Goal: Task Accomplishment & Management: Use online tool/utility

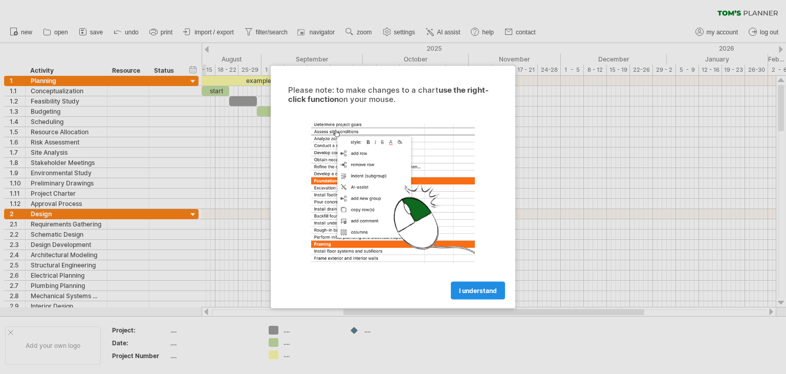
click at [461, 291] on span "I understand" at bounding box center [478, 291] width 38 height 8
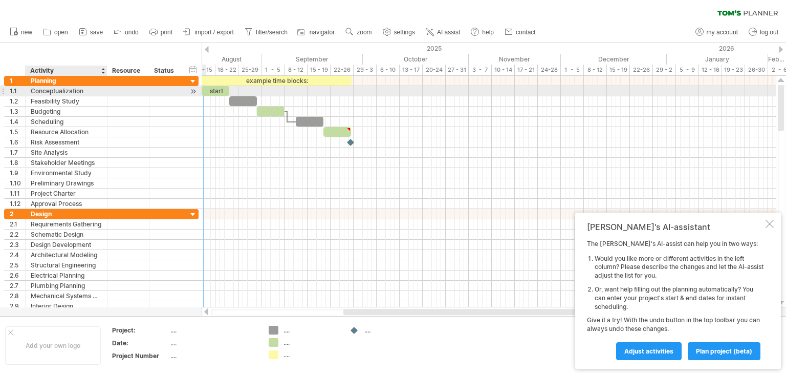
click at [70, 91] on div "Conceptualization" at bounding box center [66, 91] width 71 height 10
click at [0, 0] on input "**********" at bounding box center [0, 0] width 0 height 0
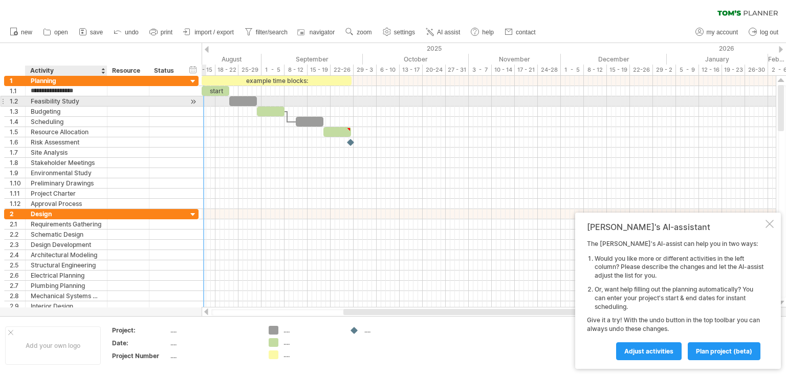
click at [67, 103] on div "Feasibility Study" at bounding box center [66, 101] width 71 height 10
click at [0, 0] on input "**********" at bounding box center [0, 0] width 0 height 0
click at [46, 99] on input "**********" at bounding box center [66, 101] width 71 height 10
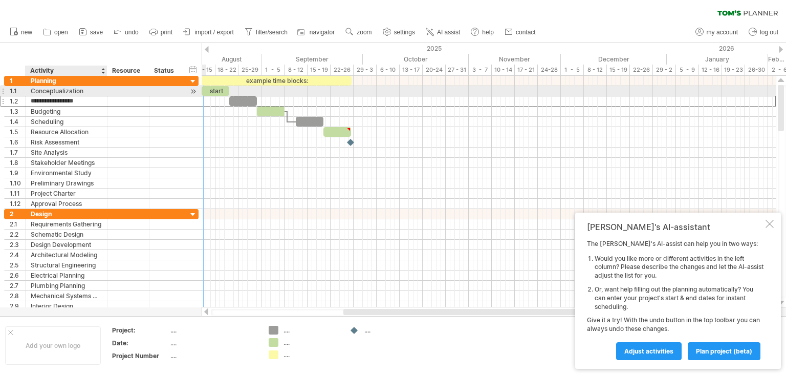
click at [42, 88] on div "Conceptualization" at bounding box center [66, 91] width 71 height 10
click at [42, 93] on input "**********" at bounding box center [66, 91] width 71 height 10
click at [33, 90] on input "**********" at bounding box center [66, 91] width 71 height 10
click at [37, 92] on input "**********" at bounding box center [66, 91] width 71 height 10
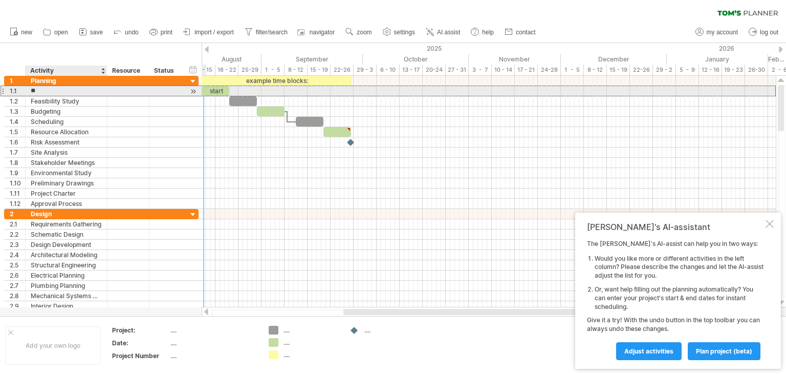
click at [57, 89] on input "**" at bounding box center [66, 91] width 71 height 10
type input "*"
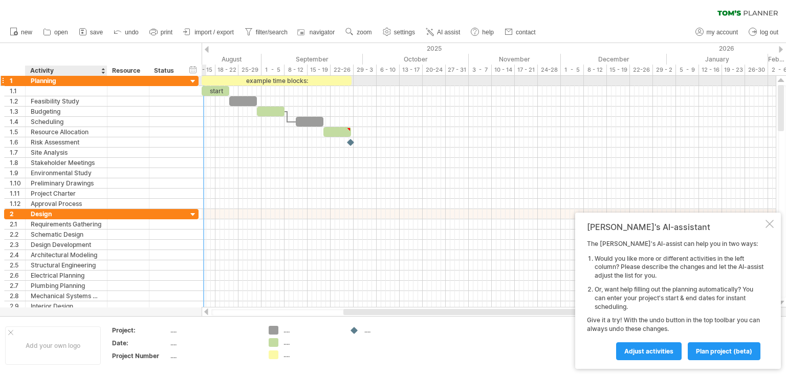
click at [50, 79] on div "Planning" at bounding box center [66, 81] width 71 height 10
click at [59, 81] on input "********" at bounding box center [66, 81] width 71 height 10
type input "*"
type input "**********"
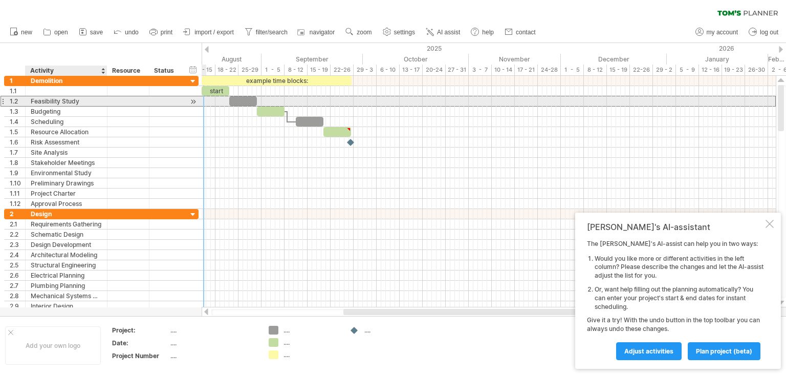
click at [83, 101] on div "Feasibility Study" at bounding box center [66, 101] width 71 height 10
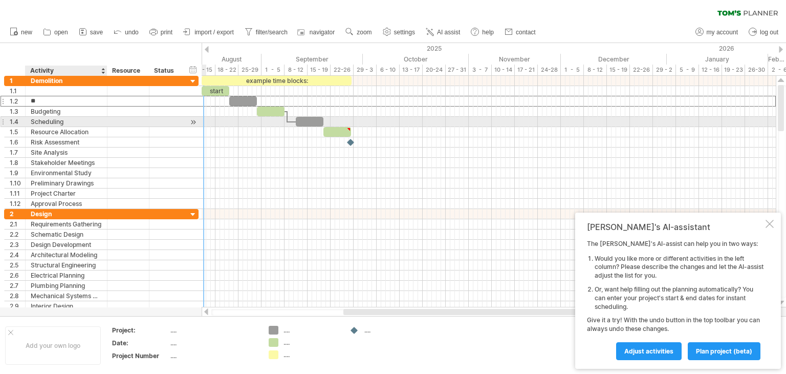
type input "*"
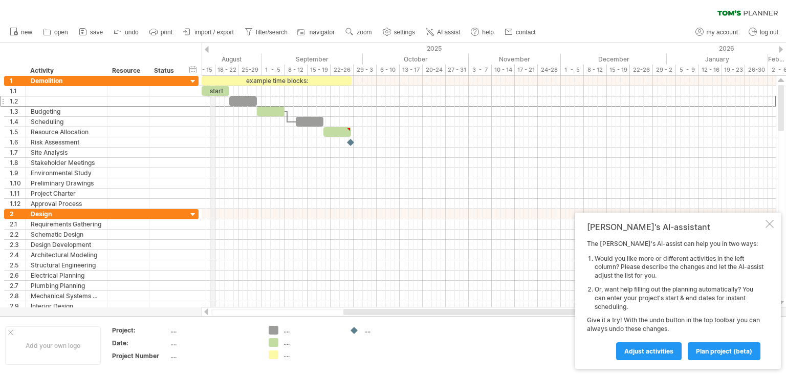
click at [211, 70] on div "11 - 15" at bounding box center [203, 70] width 23 height 11
click at [208, 66] on div "11 - 15" at bounding box center [203, 70] width 23 height 11
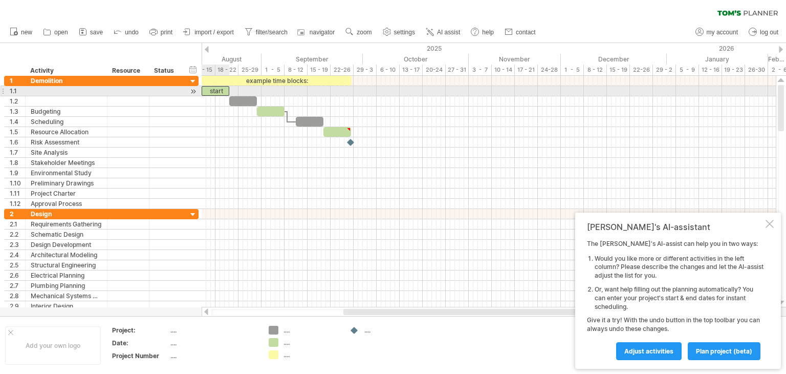
click at [216, 90] on div "start" at bounding box center [216, 91] width 28 height 10
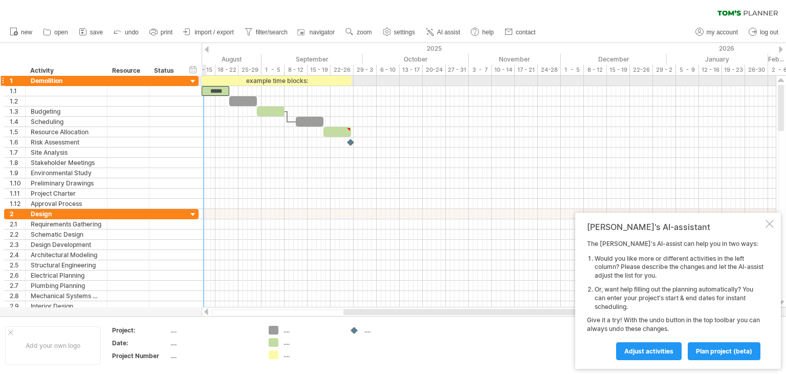
click at [194, 81] on div at bounding box center [193, 82] width 10 height 10
click at [189, 79] on div at bounding box center [193, 82] width 10 height 10
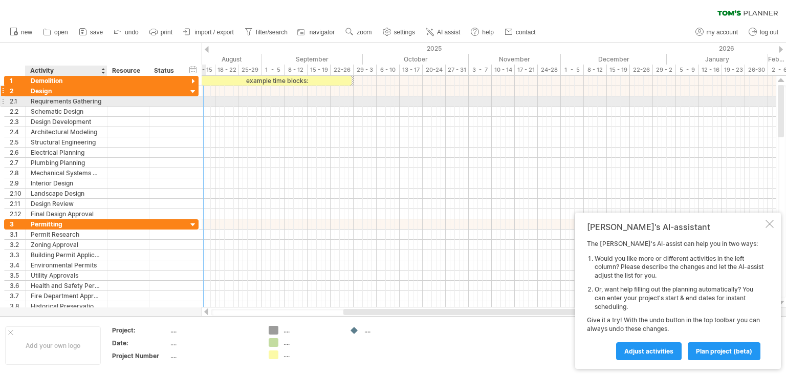
click at [59, 95] on div "2 ****** Design" at bounding box center [101, 91] width 195 height 10
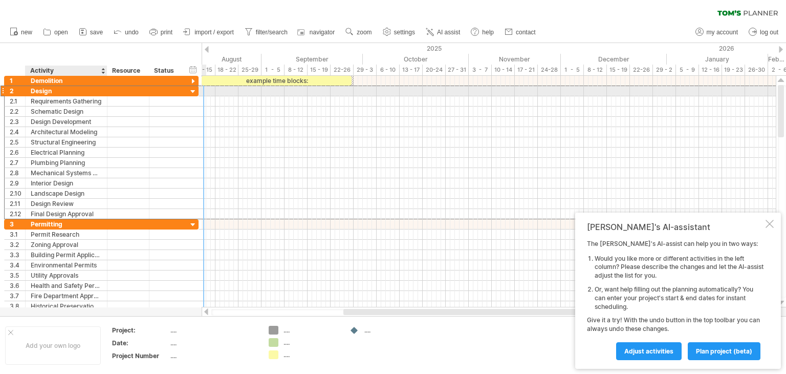
click at [58, 89] on div "Design" at bounding box center [66, 91] width 71 height 10
type input "*"
type input "**********"
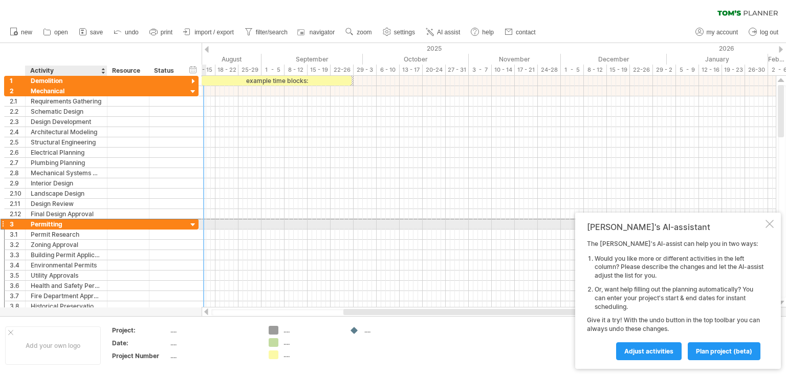
click at [57, 221] on div "Permitting" at bounding box center [66, 224] width 71 height 10
click at [67, 222] on input "**********" at bounding box center [66, 224] width 71 height 10
click at [68, 223] on input "**********" at bounding box center [66, 224] width 71 height 10
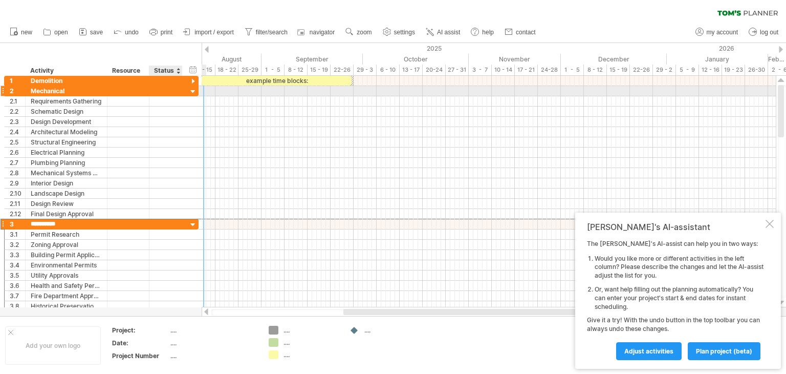
click at [191, 90] on div at bounding box center [193, 92] width 10 height 10
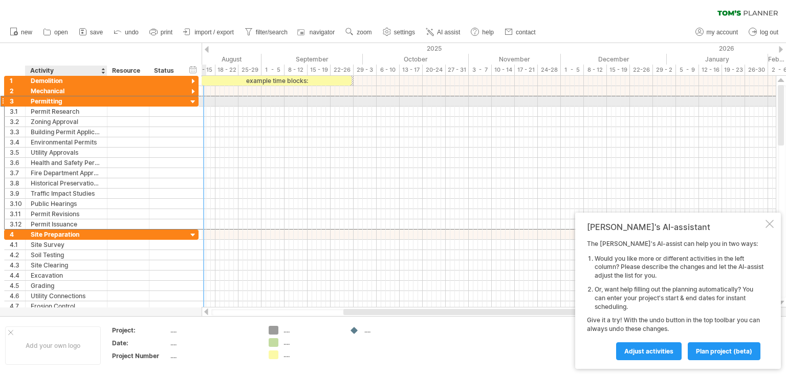
click at [63, 100] on div "Permitting" at bounding box center [66, 101] width 71 height 10
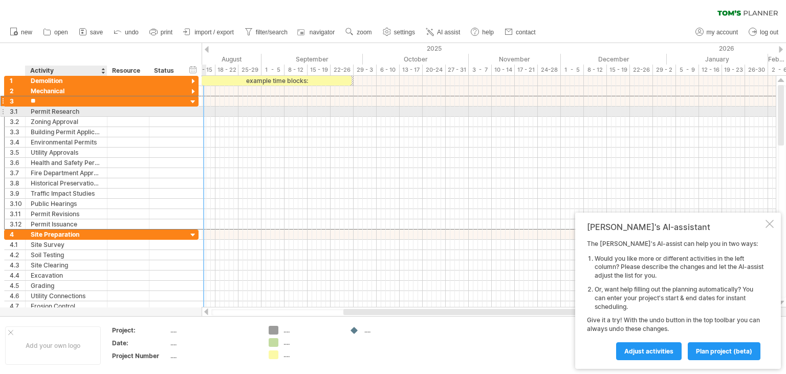
type input "*"
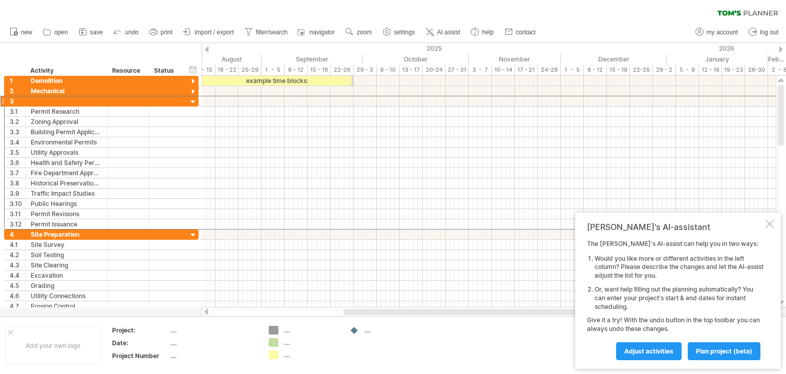
click at [205, 48] on div at bounding box center [207, 49] width 4 height 7
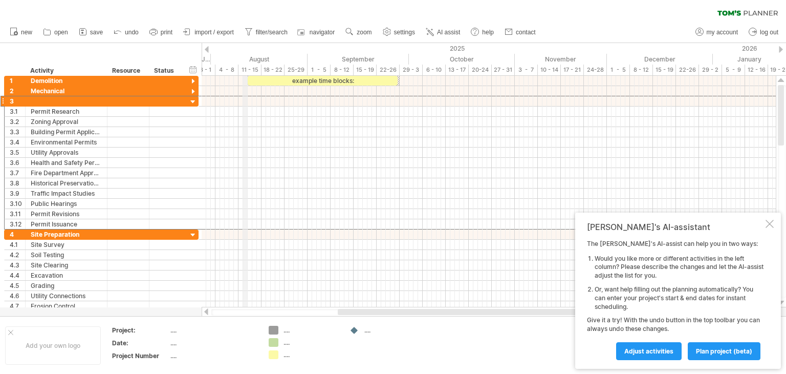
click at [247, 70] on div "11 - 15" at bounding box center [250, 70] width 23 height 11
click at [249, 68] on div "11 - 15" at bounding box center [250, 70] width 23 height 11
click at [241, 80] on div at bounding box center [489, 81] width 574 height 10
click at [238, 80] on div at bounding box center [489, 81] width 574 height 10
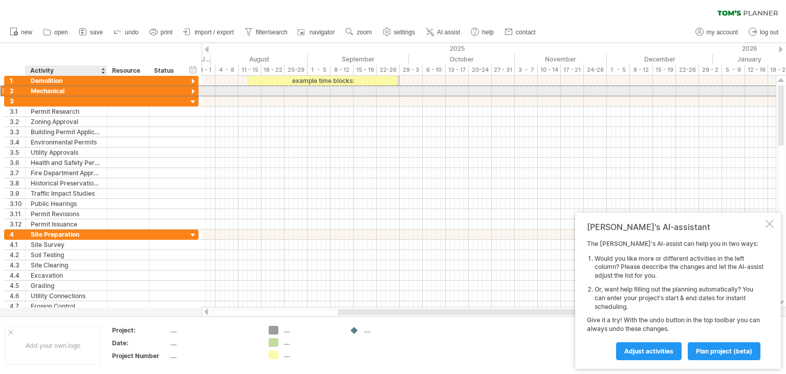
click at [39, 95] on div "**********" at bounding box center [101, 90] width 195 height 11
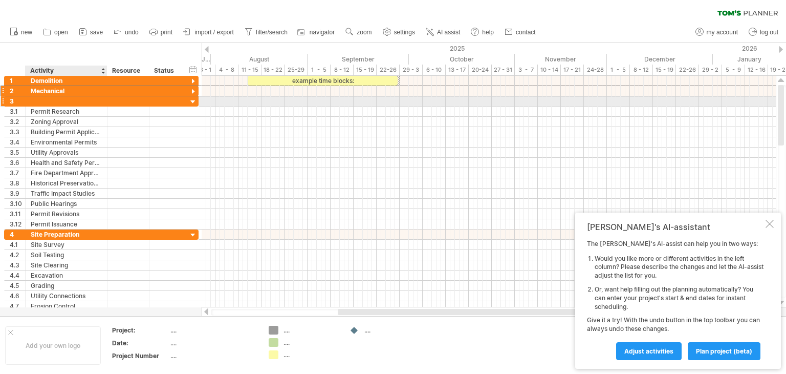
click at [39, 101] on div at bounding box center [66, 101] width 71 height 10
type input "**********"
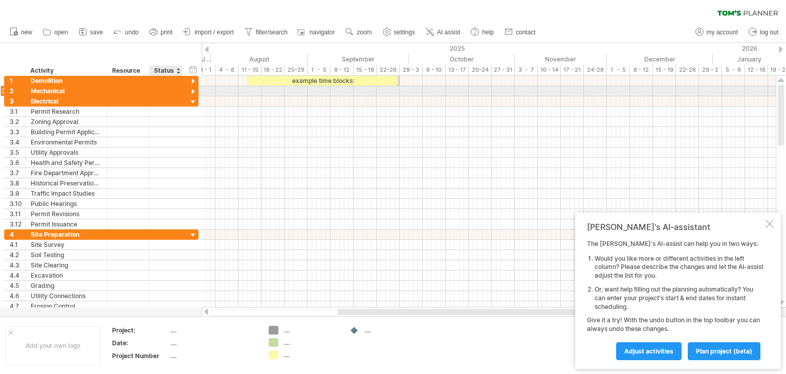
click at [193, 90] on div at bounding box center [193, 92] width 10 height 10
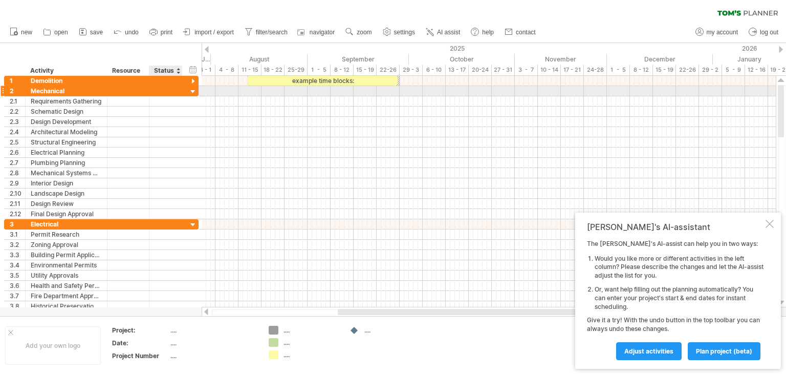
click at [193, 90] on div at bounding box center [193, 92] width 10 height 10
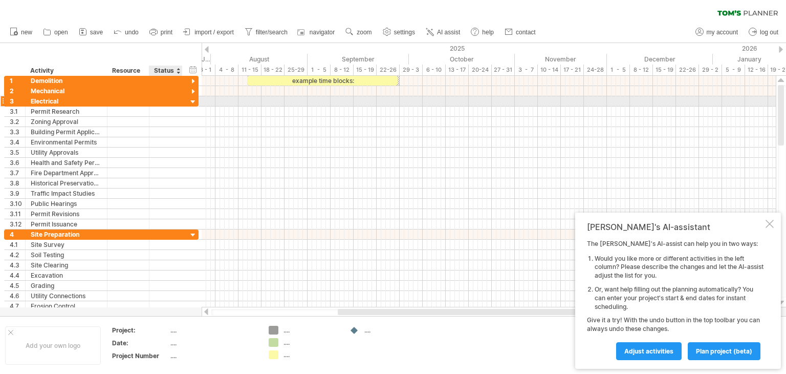
click at [192, 101] on div at bounding box center [193, 102] width 10 height 10
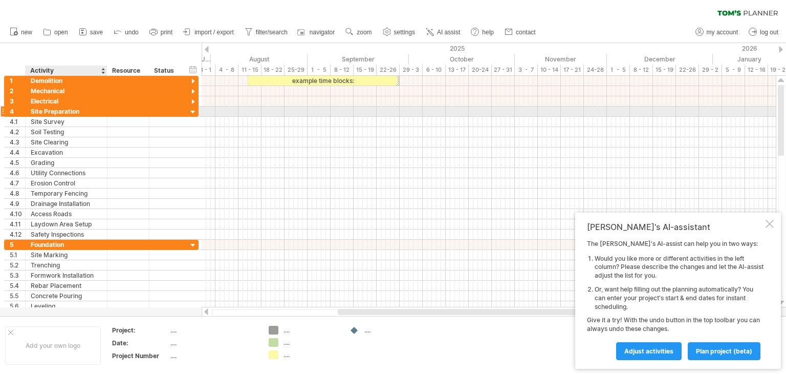
click at [83, 109] on div "Site Preparation" at bounding box center [66, 111] width 71 height 10
click at [0, 0] on input "**********" at bounding box center [0, 0] width 0 height 0
type input "*"
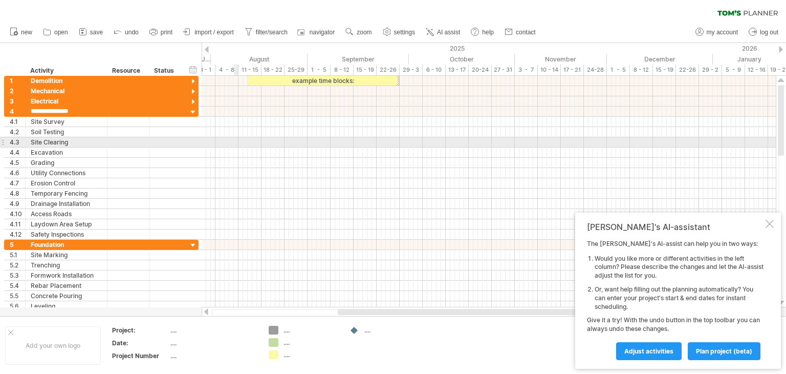
type input "*******"
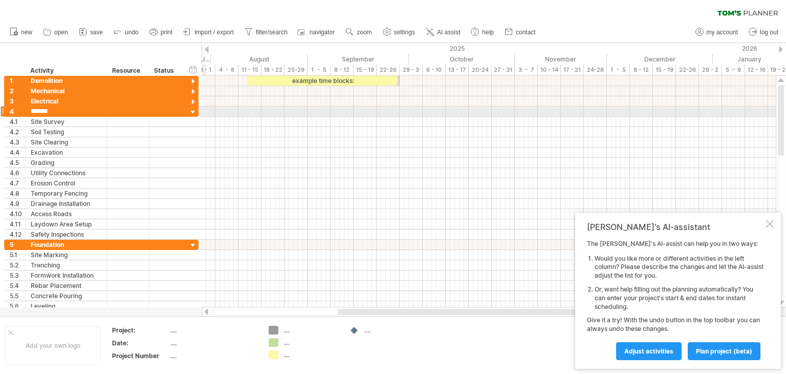
click at [192, 110] on div at bounding box center [193, 113] width 10 height 10
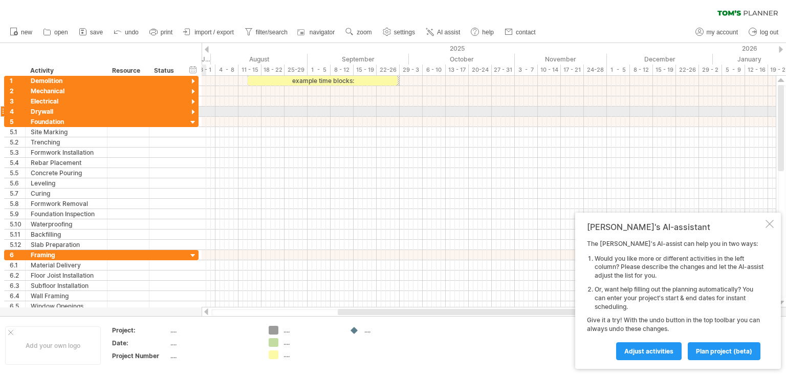
click at [192, 110] on div at bounding box center [193, 113] width 10 height 10
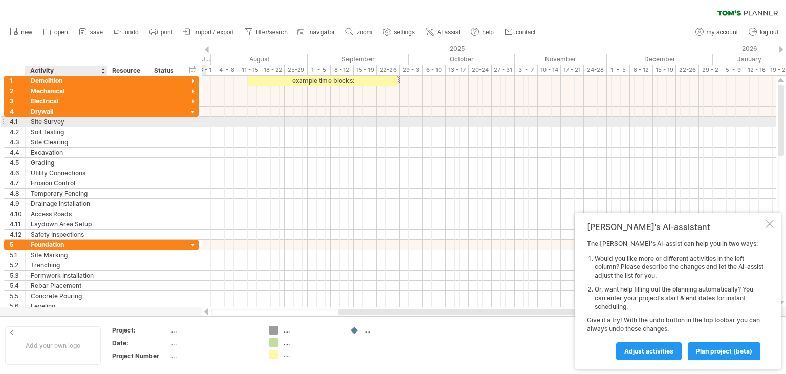
click at [75, 118] on div "Site Survey" at bounding box center [66, 122] width 71 height 10
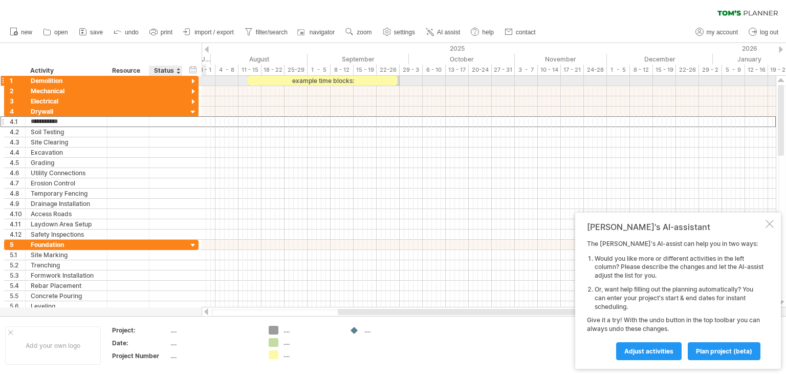
click at [193, 82] on div at bounding box center [193, 82] width 10 height 10
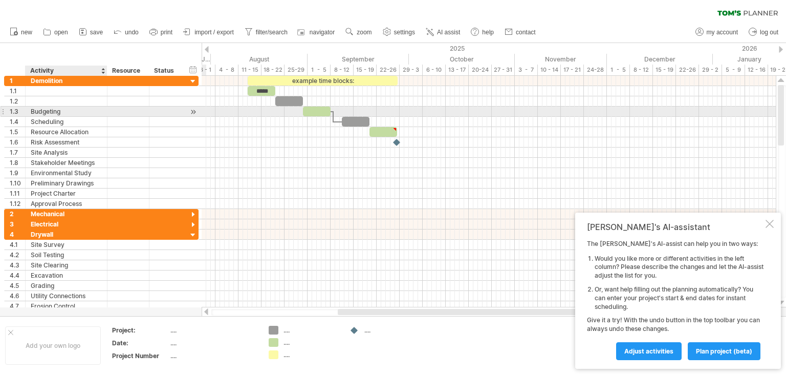
click at [65, 111] on div "Budgeting" at bounding box center [66, 111] width 71 height 10
type input "*"
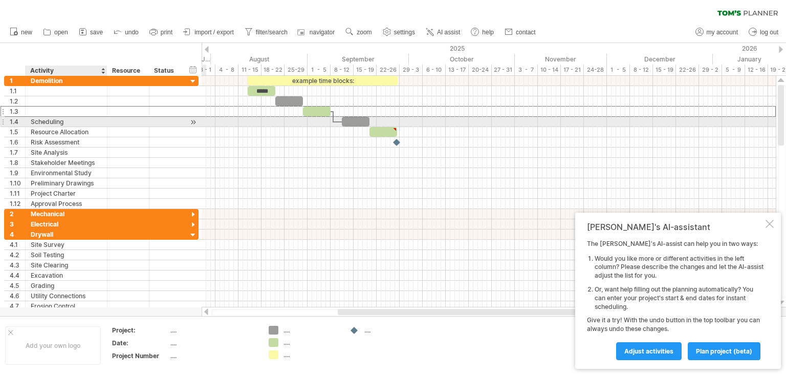
click at [76, 124] on div "Scheduling" at bounding box center [66, 122] width 71 height 10
click at [0, 0] on input "**********" at bounding box center [0, 0] width 0 height 0
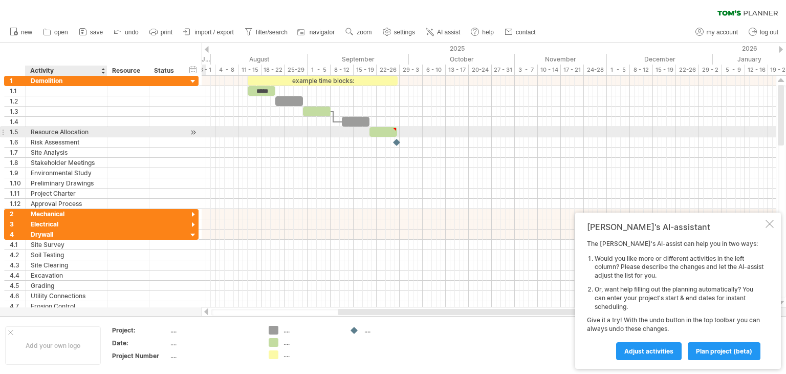
click at [78, 132] on div "Resource Allocation" at bounding box center [66, 132] width 71 height 10
click at [97, 133] on input "**********" at bounding box center [66, 132] width 71 height 10
click at [60, 130] on input "********" at bounding box center [66, 132] width 71 height 10
type input "*"
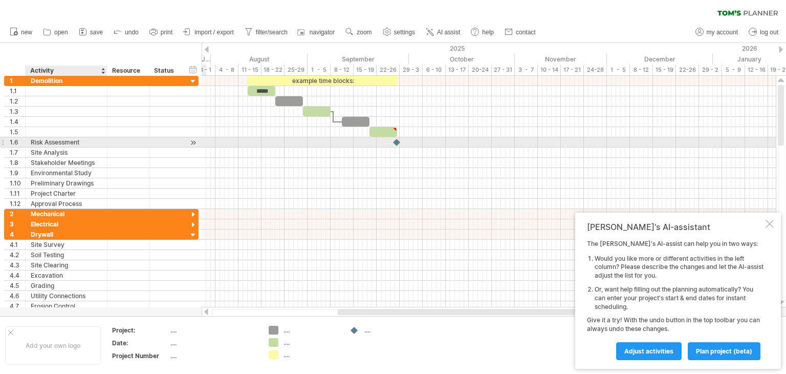
click at [87, 143] on div "Risk Assessment" at bounding box center [66, 142] width 71 height 10
type input "*"
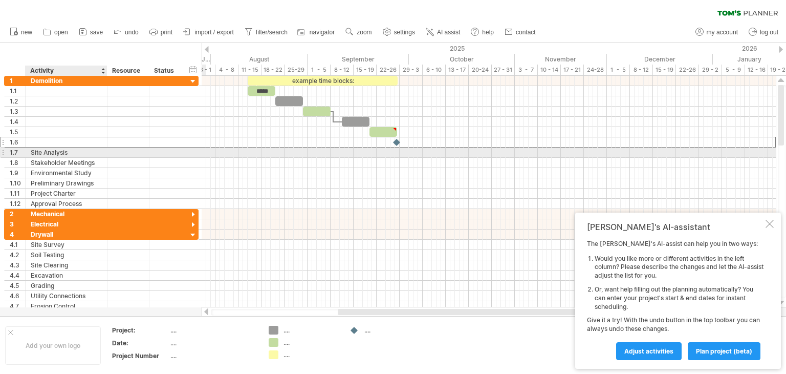
click at [84, 150] on div "Site Analysis" at bounding box center [66, 152] width 71 height 10
type input "*"
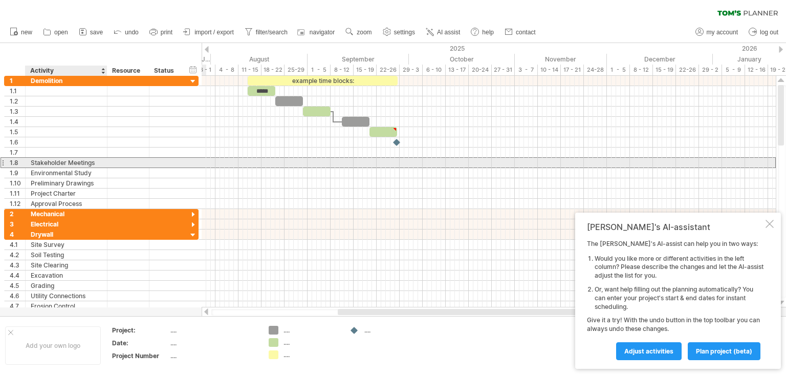
click at [96, 164] on div "Stakeholder Meetings" at bounding box center [66, 163] width 71 height 10
type input "*"
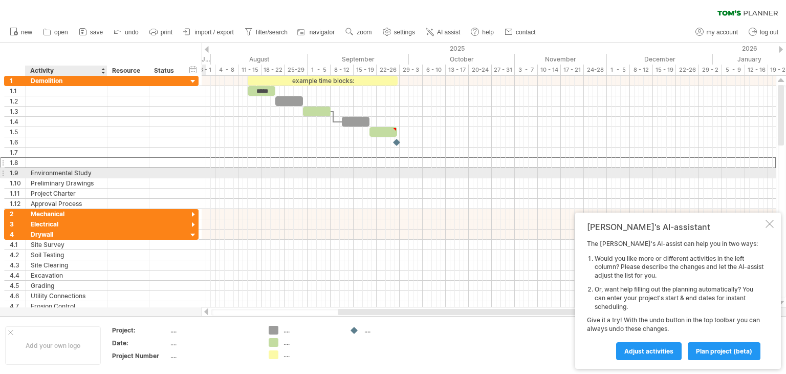
click at [97, 173] on div "Environmental Study" at bounding box center [66, 173] width 71 height 10
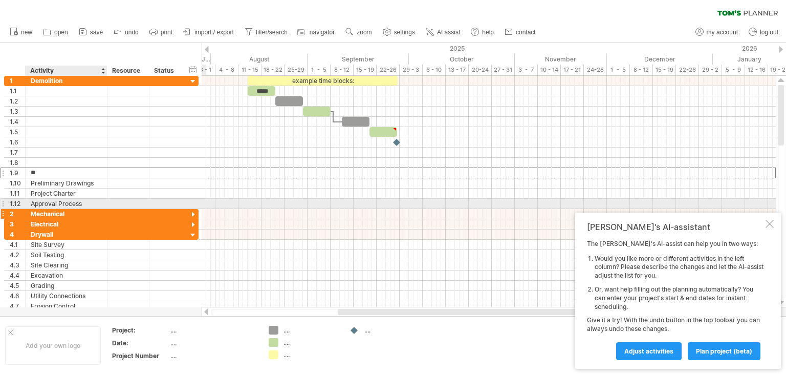
type input "*"
click at [85, 203] on div "Approval Process" at bounding box center [66, 204] width 71 height 10
type input "*"
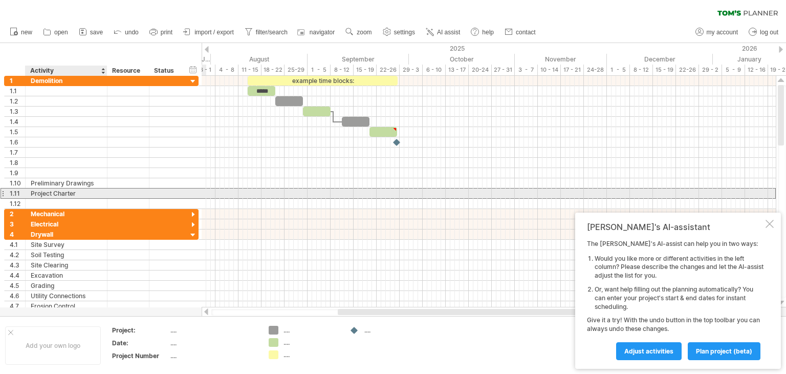
click at [86, 190] on div "Project Charter" at bounding box center [66, 193] width 71 height 10
type input "*"
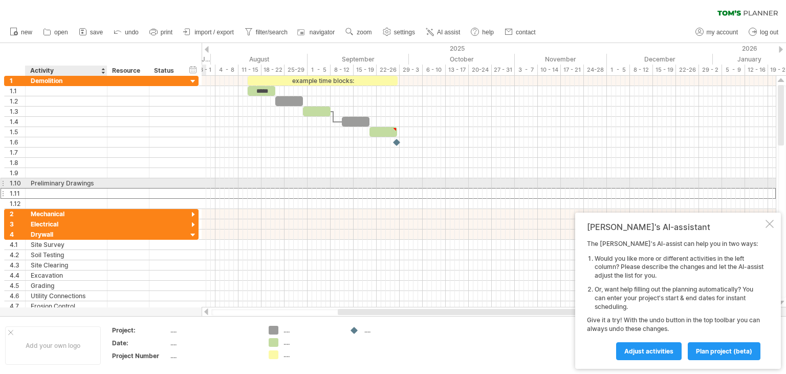
click at [97, 185] on div "Preliminary Drawings" at bounding box center [66, 183] width 71 height 10
click at [0, 0] on input "**********" at bounding box center [0, 0] width 0 height 0
type input "*"
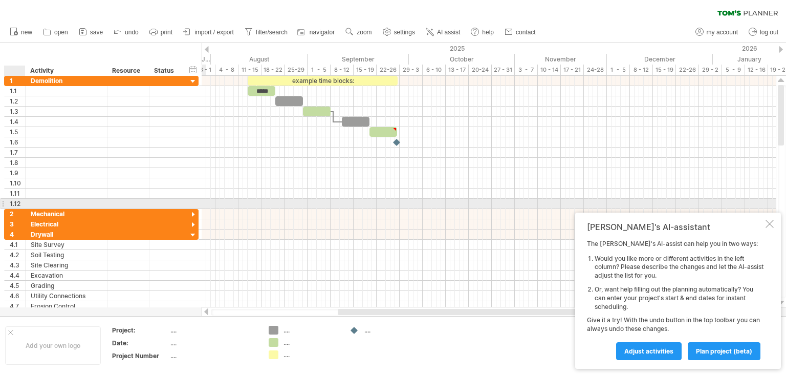
click at [18, 203] on div "1.12" at bounding box center [17, 204] width 15 height 10
click at [23, 203] on div at bounding box center [24, 204] width 5 height 10
click at [22, 203] on div at bounding box center [24, 204] width 5 height 10
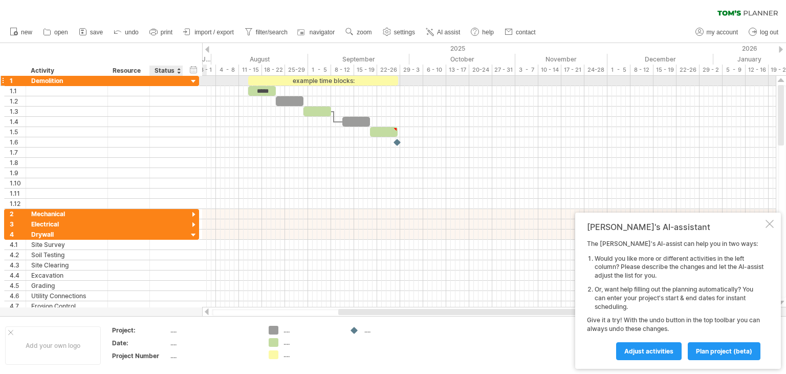
click at [193, 81] on div at bounding box center [194, 82] width 10 height 10
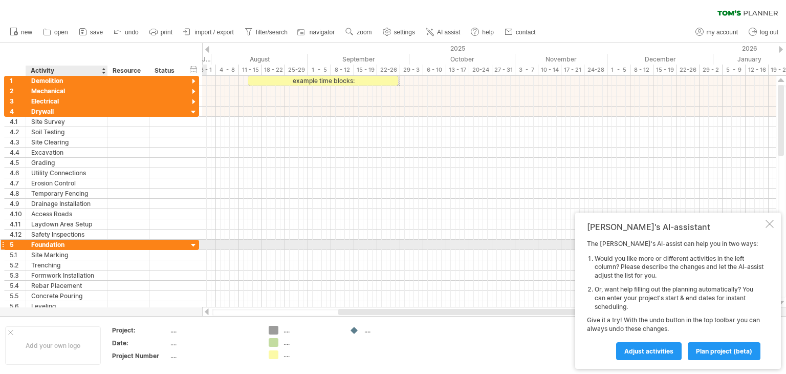
click at [77, 242] on div "Foundation" at bounding box center [66, 245] width 71 height 10
type input "*"
type input "*******"
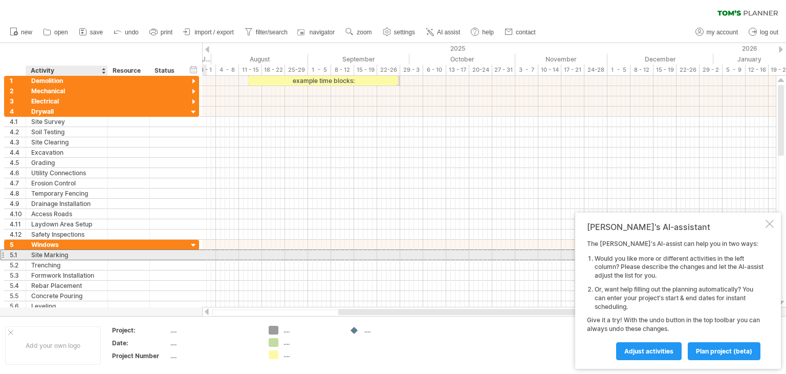
click at [66, 256] on div "Site Marking" at bounding box center [66, 255] width 71 height 10
type input "*"
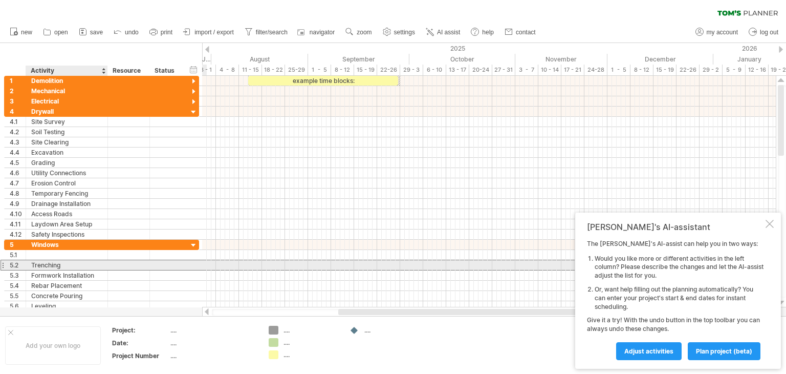
click at [60, 267] on div "Trenching" at bounding box center [66, 265] width 71 height 10
type input "*"
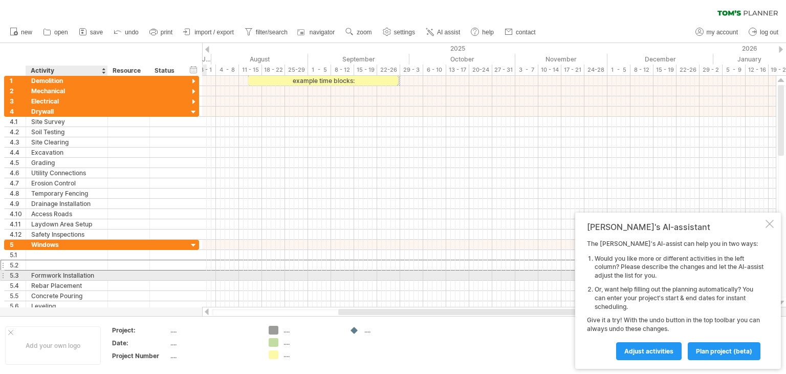
click at [95, 275] on div "Formwork Installation" at bounding box center [66, 275] width 71 height 10
type input "*"
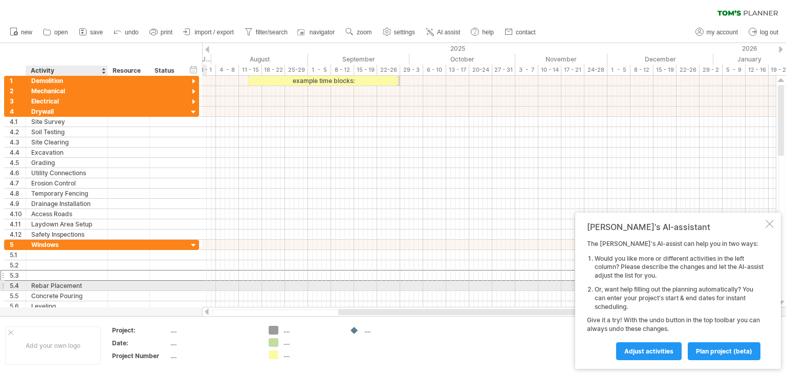
click at [88, 283] on div "Rebar Placement" at bounding box center [66, 286] width 71 height 10
click at [88, 283] on input "**********" at bounding box center [66, 286] width 71 height 10
type input "*"
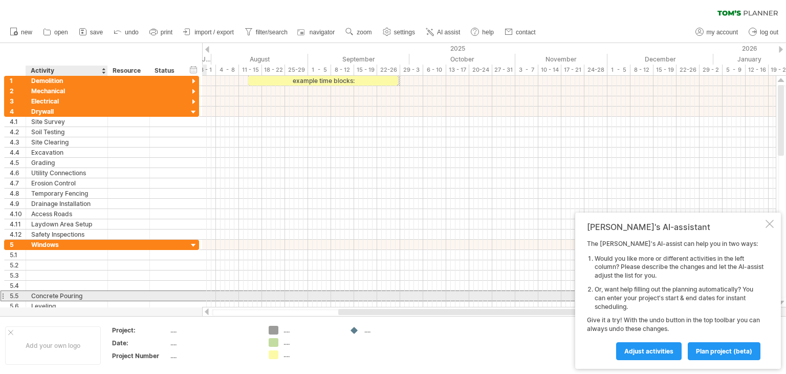
click at [85, 292] on div "Concrete Pouring" at bounding box center [66, 296] width 71 height 10
type input "*"
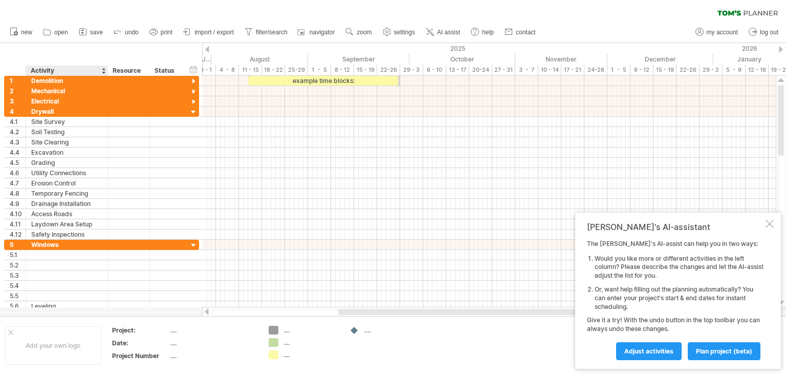
click at [71, 308] on div at bounding box center [393, 179] width 786 height 273
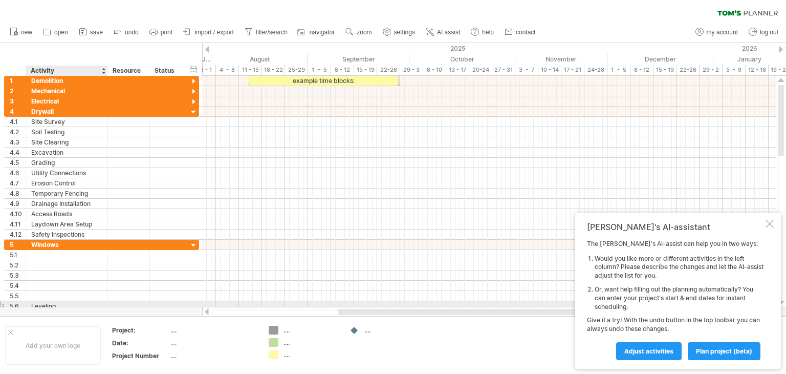
click at [63, 304] on div "Leveling" at bounding box center [66, 306] width 71 height 10
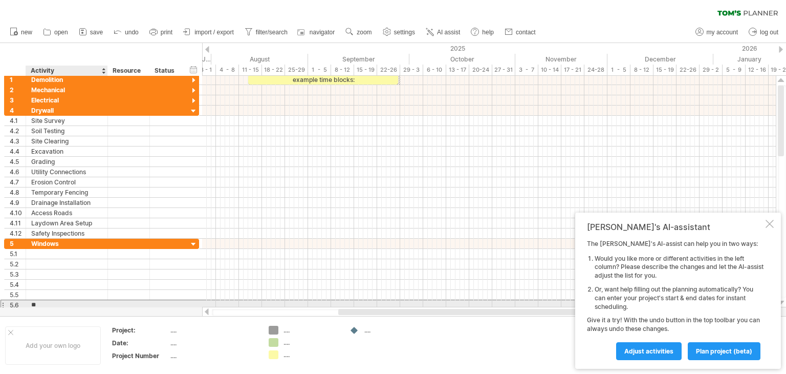
type input "*"
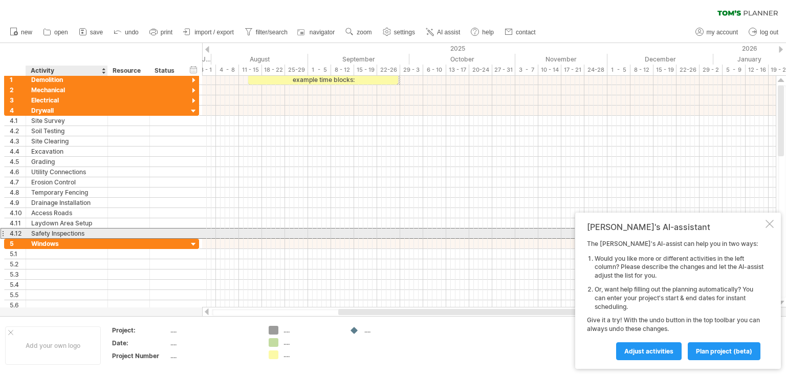
click at [91, 230] on div "Safety Inspections" at bounding box center [66, 233] width 71 height 10
type input "*"
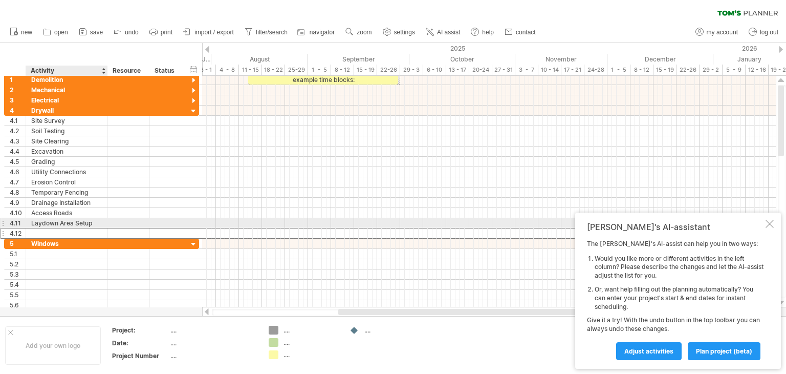
click at [96, 222] on div "Laydown Area Setup" at bounding box center [66, 223] width 71 height 10
type input "*"
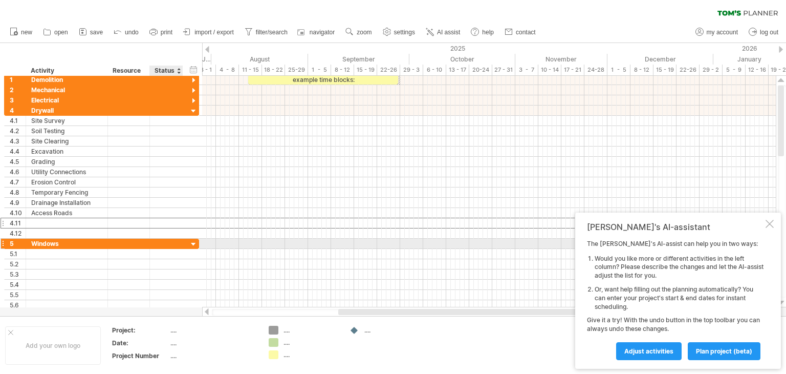
click at [192, 241] on div at bounding box center [194, 245] width 10 height 10
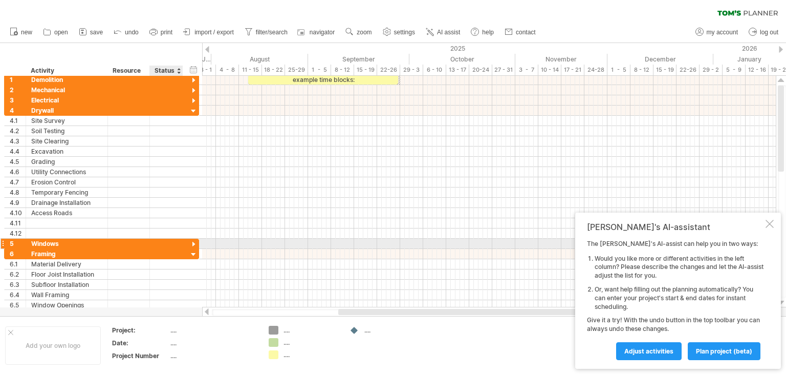
click at [194, 241] on div at bounding box center [194, 245] width 10 height 10
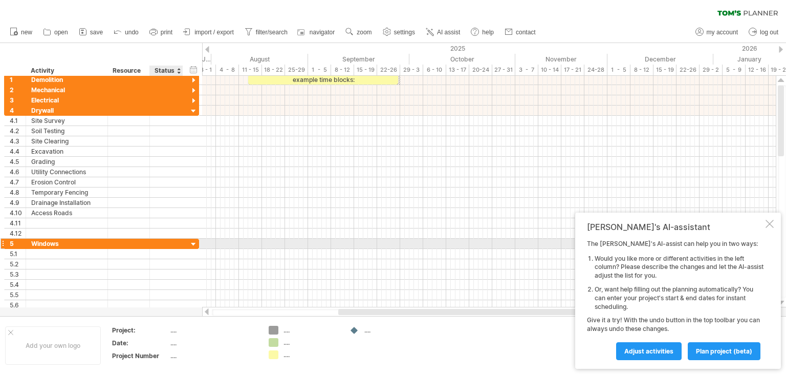
click at [192, 241] on div at bounding box center [194, 245] width 10 height 10
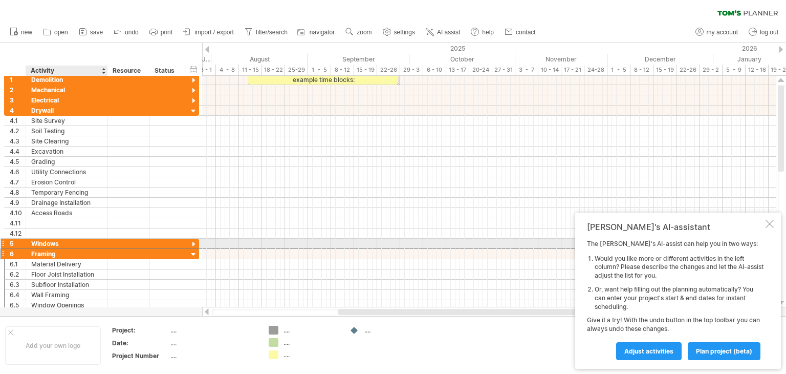
click at [50, 249] on div "Framing" at bounding box center [66, 254] width 71 height 10
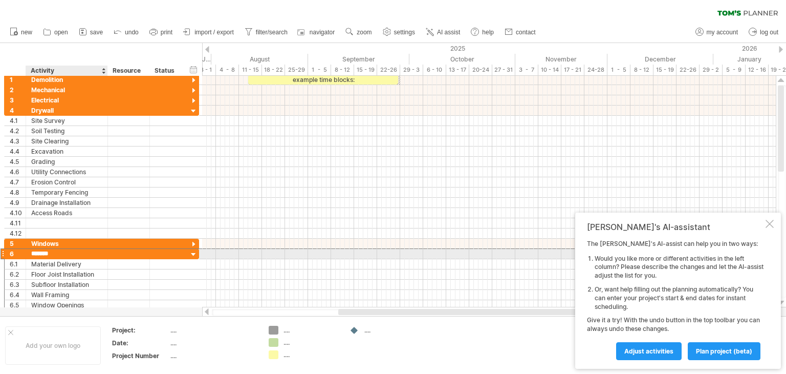
click at [57, 253] on input "*******" at bounding box center [66, 254] width 71 height 10
type input "*"
type input "********"
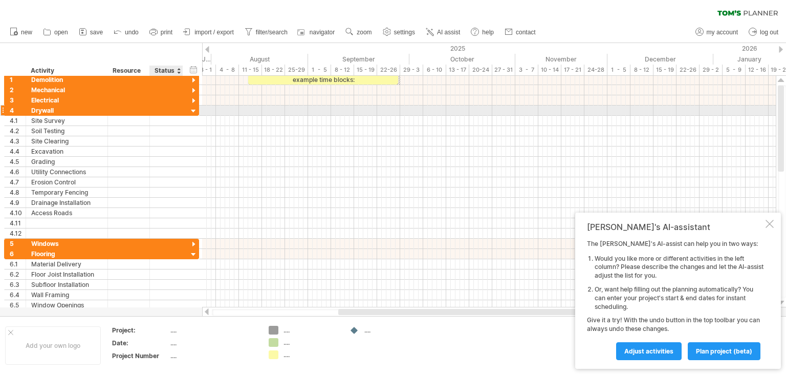
click at [191, 109] on div at bounding box center [194, 111] width 10 height 10
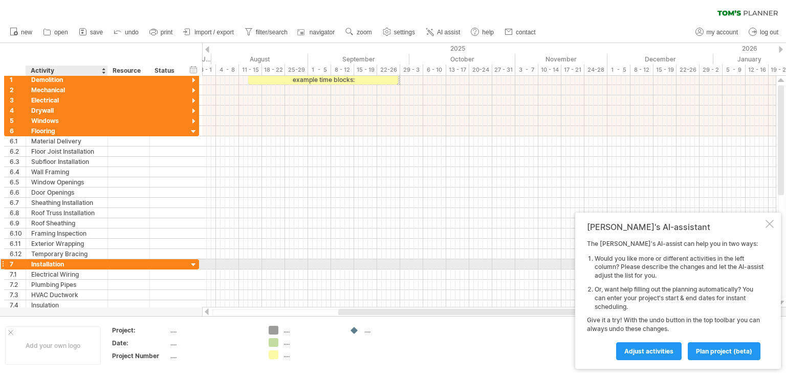
click at [65, 260] on div "Installation" at bounding box center [66, 264] width 71 height 10
type input "*"
type input "**********"
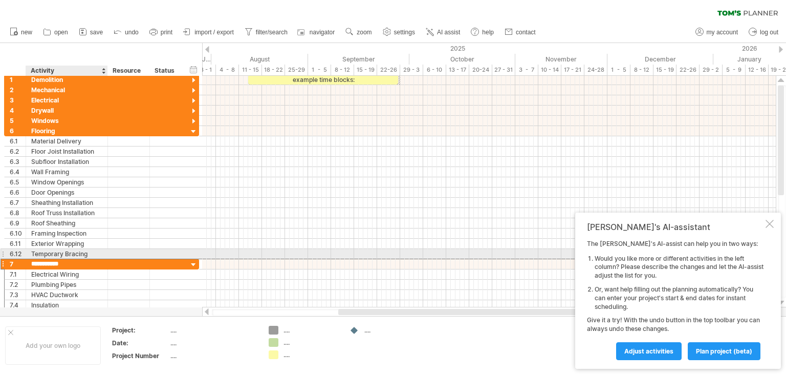
click at [87, 252] on div "Temporary Bracing" at bounding box center [66, 254] width 71 height 10
type input "*"
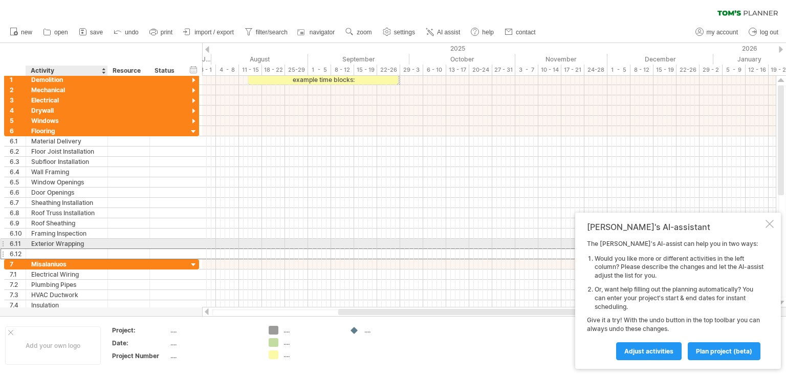
click at [88, 244] on div "Exterior Wrapping" at bounding box center [66, 244] width 71 height 10
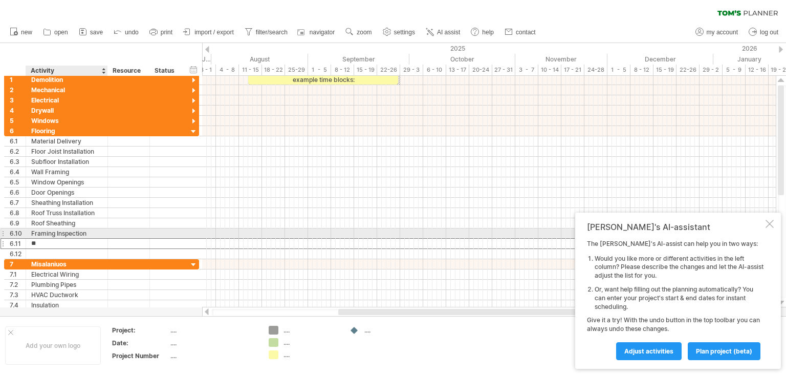
type input "*"
click at [93, 230] on div "Framing Inspection" at bounding box center [66, 233] width 71 height 10
type input "*"
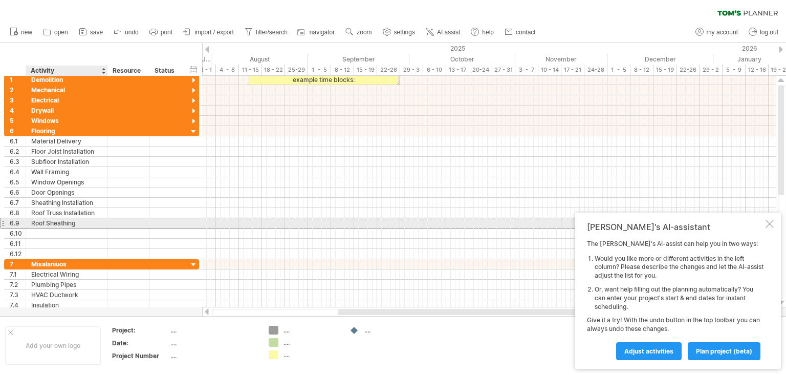
click at [79, 222] on div "Roof Sheathing" at bounding box center [66, 223] width 71 height 10
type input "*"
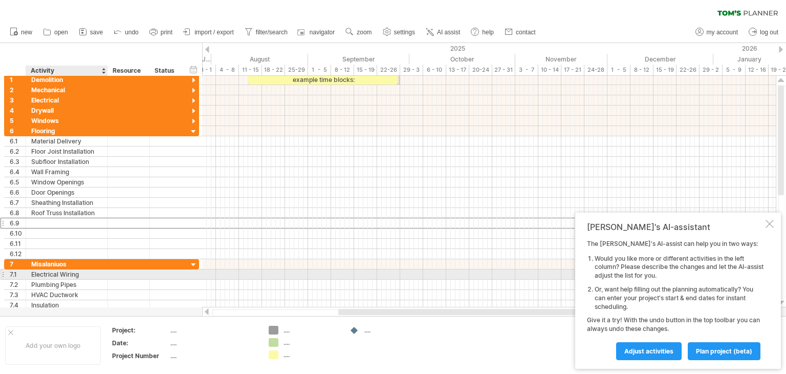
click at [80, 272] on div "Electrical Wiring" at bounding box center [66, 274] width 71 height 10
type input "*"
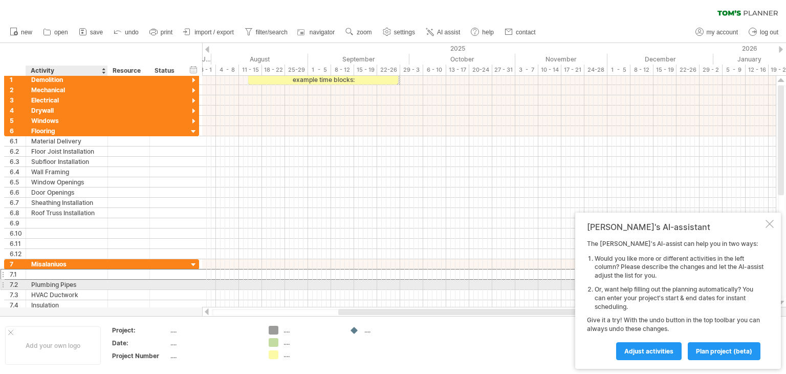
click at [78, 281] on div "Plumbing Pipes" at bounding box center [66, 285] width 71 height 10
type input "*"
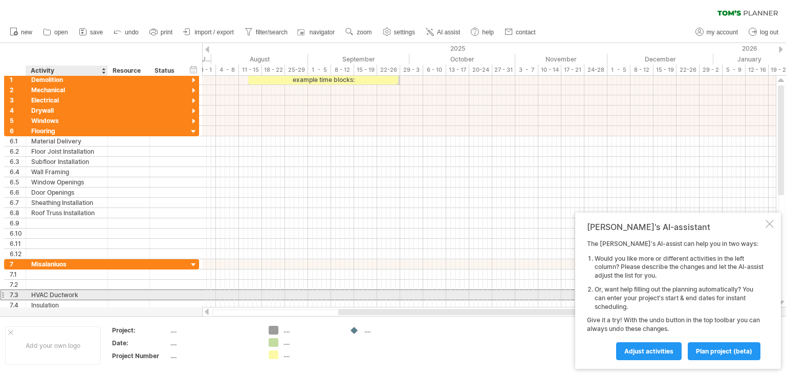
click at [82, 293] on div "HVAC Ductwork" at bounding box center [66, 295] width 71 height 10
type input "*"
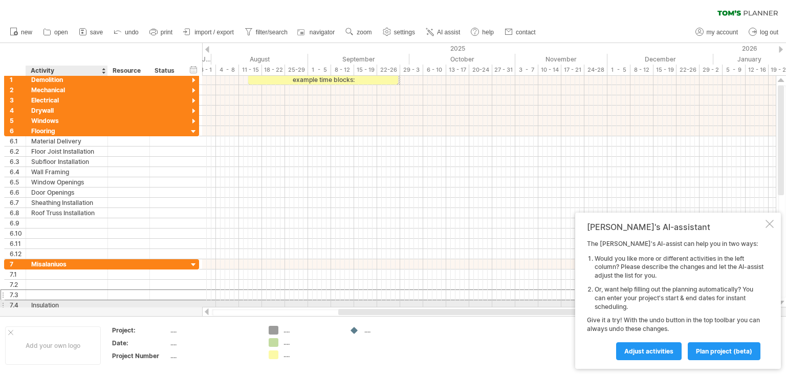
click at [62, 304] on div "Insulation" at bounding box center [66, 305] width 71 height 10
type input "*"
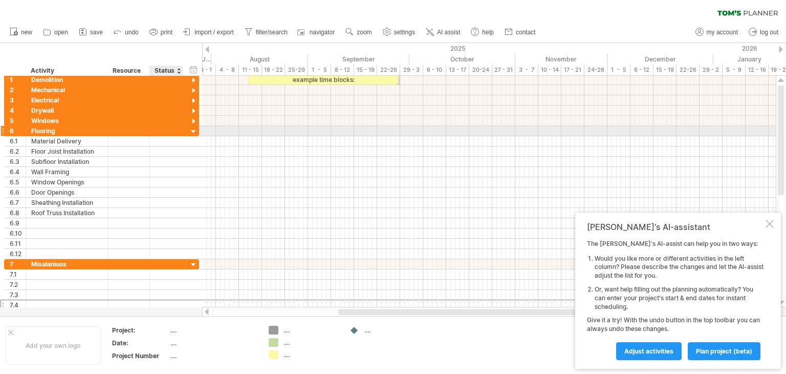
click at [190, 129] on div at bounding box center [194, 132] width 10 height 10
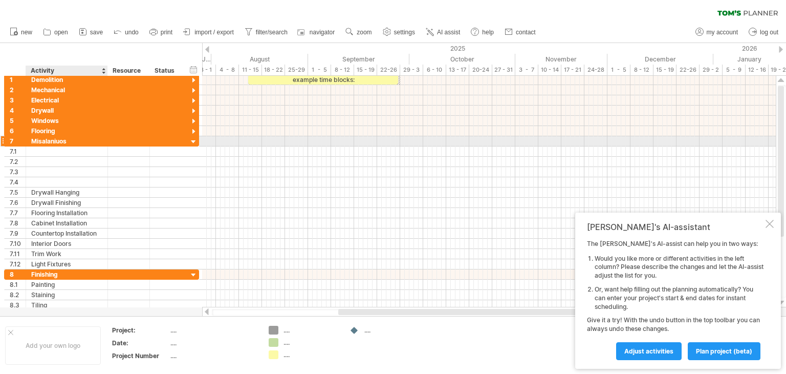
click at [68, 139] on div "Misalaniuos" at bounding box center [66, 141] width 71 height 10
type input "*"
type input "*********"
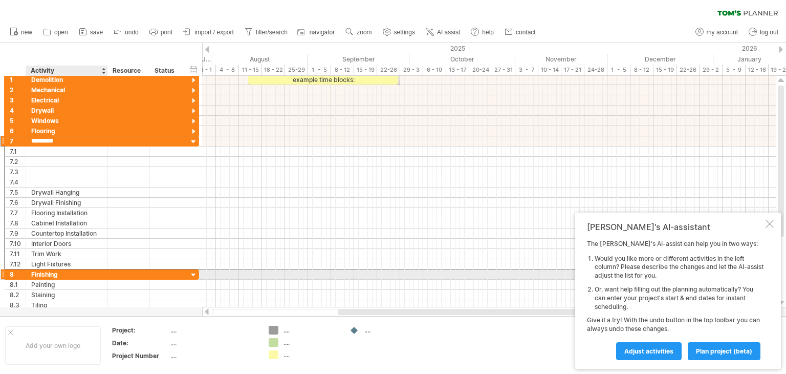
click at [35, 272] on div "Finishing" at bounding box center [66, 274] width 71 height 10
click at [59, 271] on input "********" at bounding box center [66, 274] width 71 height 10
type input "*"
click at [2, 272] on div at bounding box center [3, 274] width 4 height 11
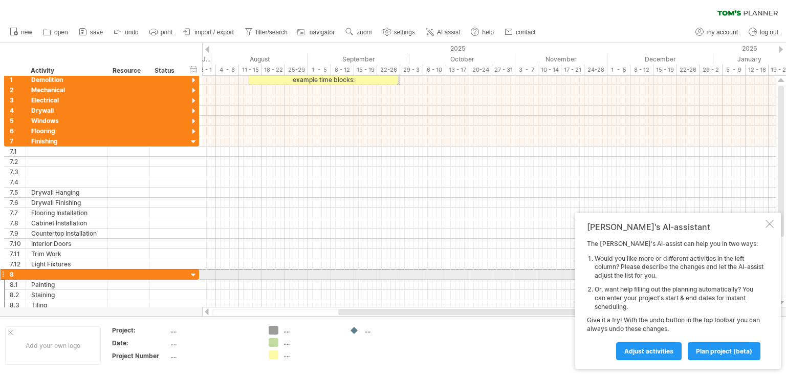
click at [5, 270] on div "8" at bounding box center [16, 274] width 22 height 10
click at [11, 273] on div "8" at bounding box center [18, 274] width 16 height 10
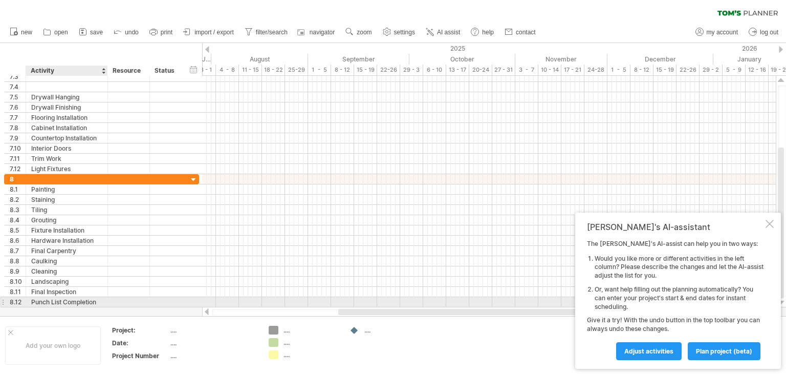
click at [98, 302] on div "Punch List Completion" at bounding box center [66, 302] width 71 height 10
type input "*"
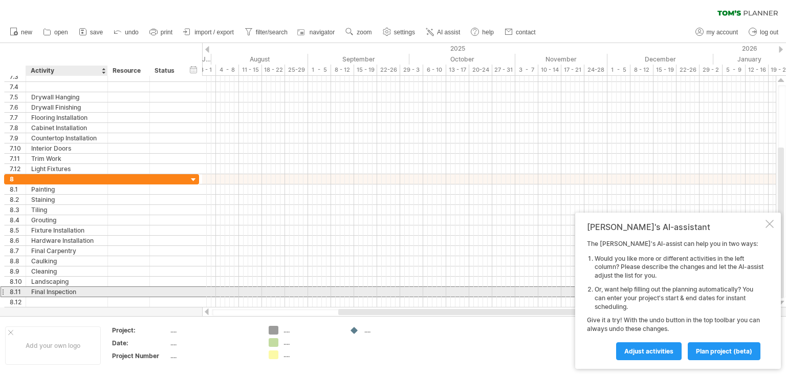
click at [87, 288] on div "Final Inspection" at bounding box center [66, 292] width 71 height 10
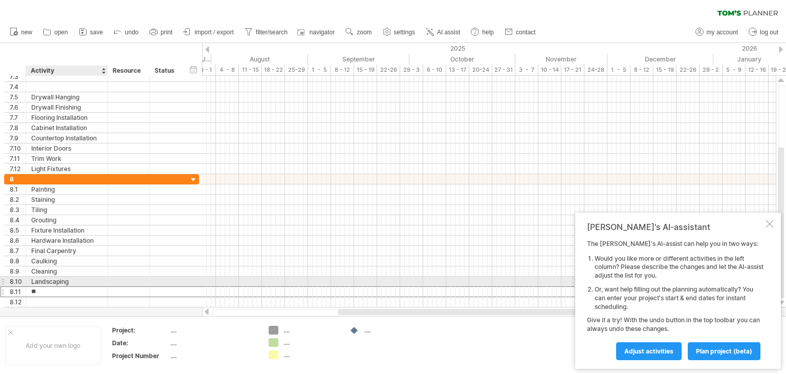
type input "*"
click at [72, 280] on div "Landscaping" at bounding box center [66, 281] width 71 height 10
type input "*"
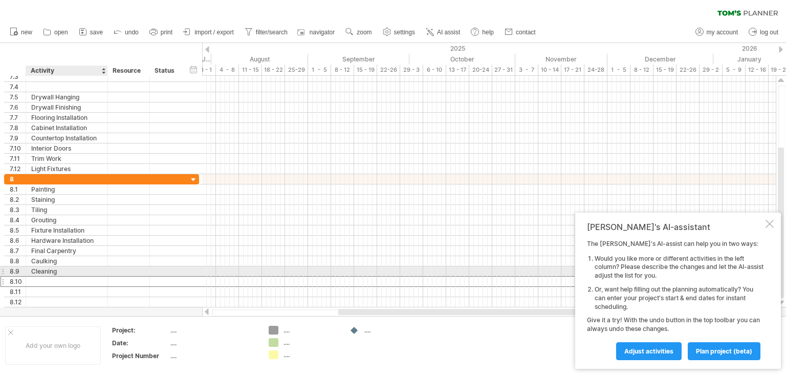
click at [59, 270] on div "Cleaning" at bounding box center [66, 271] width 71 height 10
click at [59, 270] on input "********" at bounding box center [66, 271] width 71 height 10
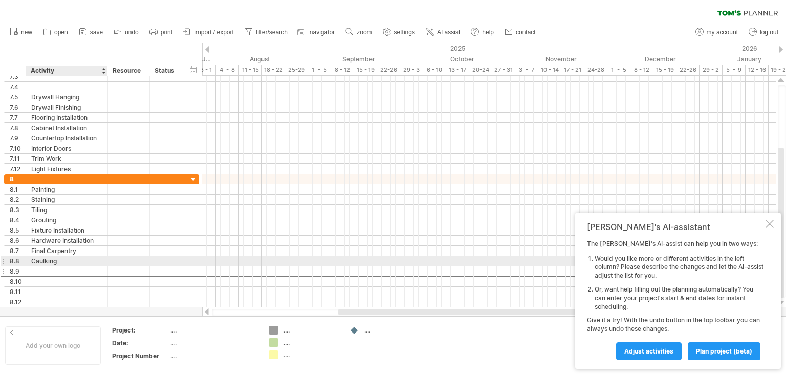
click at [57, 259] on div "Caulking" at bounding box center [66, 261] width 71 height 10
type input "*"
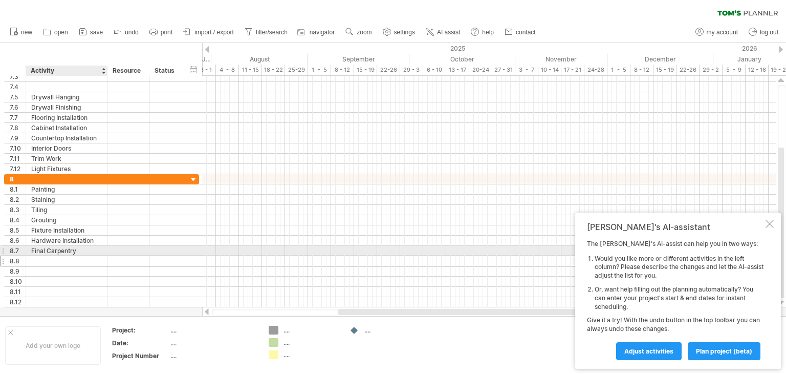
click at [79, 249] on div "Final Carpentry" at bounding box center [66, 251] width 71 height 10
click at [0, 0] on input "**********" at bounding box center [0, 0] width 0 height 0
type input "*"
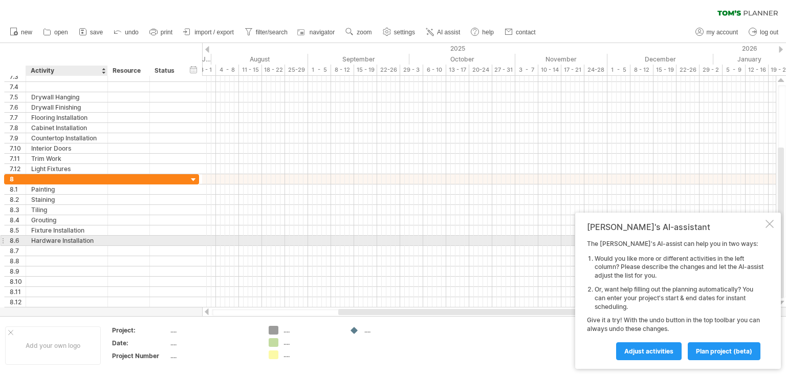
click at [92, 238] on div "Hardware Installation" at bounding box center [66, 240] width 71 height 10
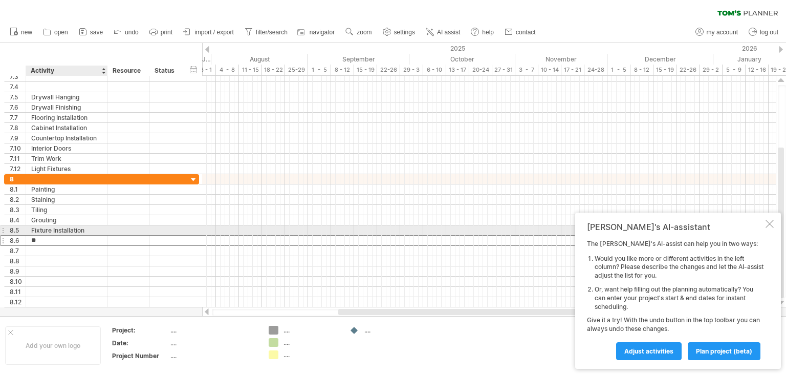
type input "*"
click at [89, 229] on div "Fixture Installation" at bounding box center [66, 230] width 71 height 10
type input "*"
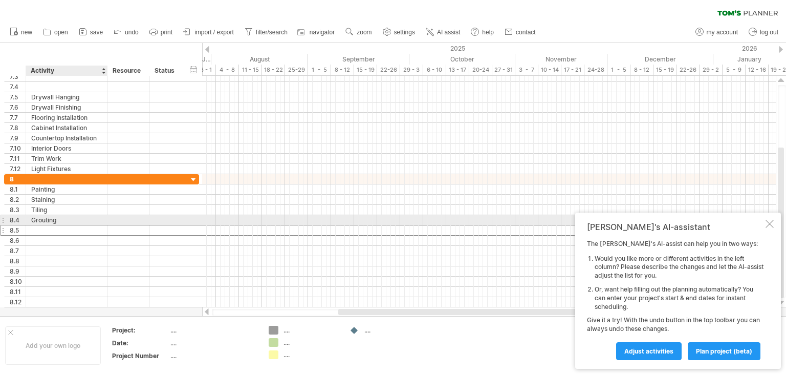
click at [59, 221] on div "Grouting" at bounding box center [66, 220] width 71 height 10
type input "*"
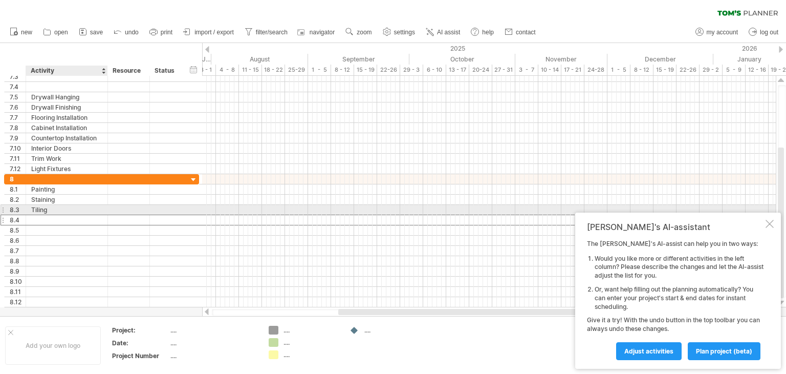
click at [48, 209] on div "Tiling" at bounding box center [66, 210] width 71 height 10
type input "*"
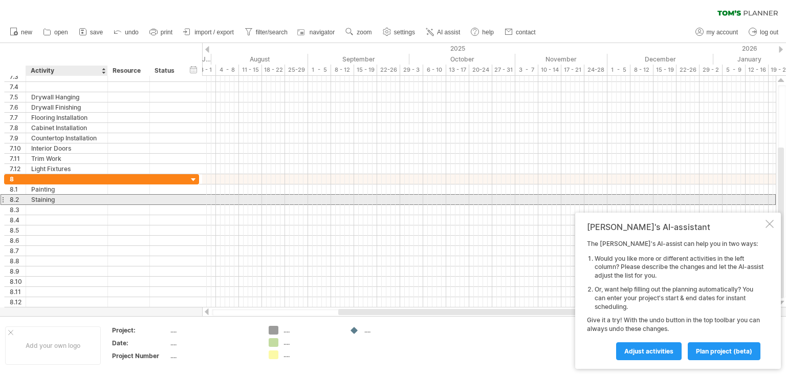
click at [59, 199] on div "Staining" at bounding box center [66, 200] width 71 height 10
type input "*"
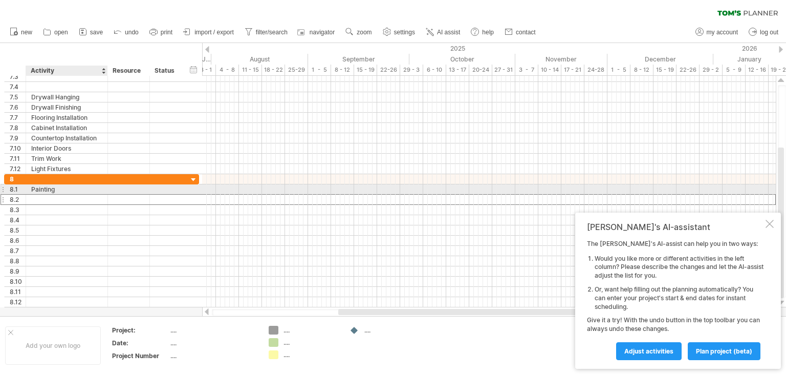
click at [57, 186] on div "Painting" at bounding box center [66, 189] width 71 height 10
type input "*"
click at [61, 195] on div at bounding box center [66, 200] width 71 height 10
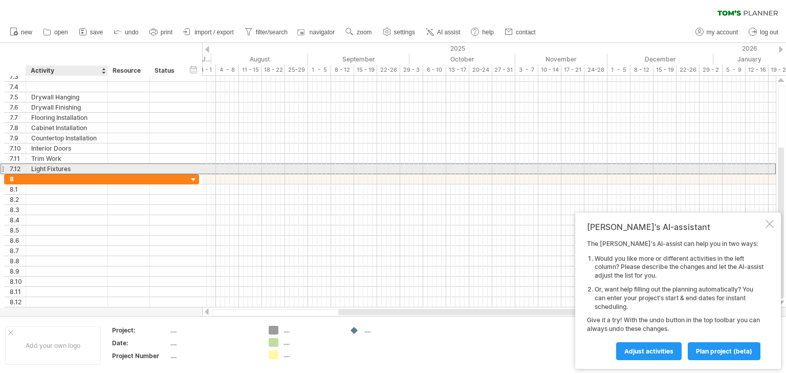
click at [72, 168] on div "Light Fixtures" at bounding box center [66, 169] width 71 height 10
type input "*"
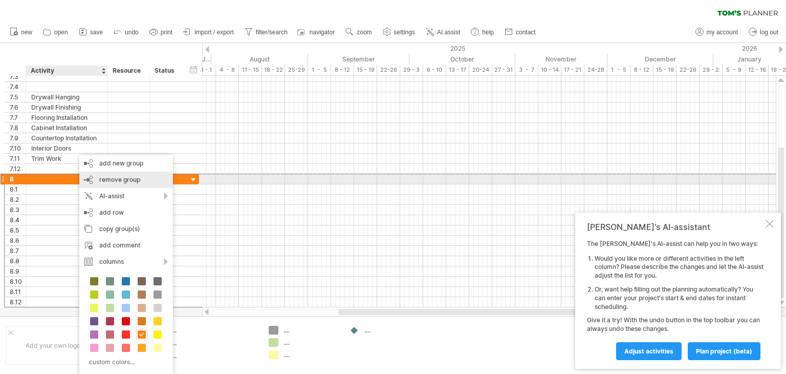
click at [98, 178] on div "remove group remove selected groups" at bounding box center [126, 179] width 94 height 16
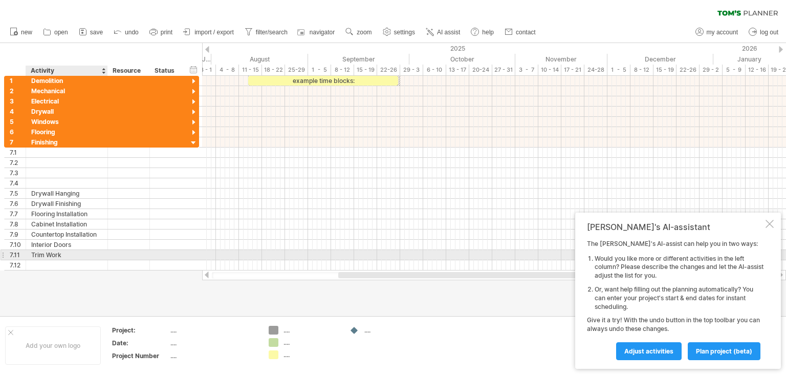
click at [64, 250] on div "Trim Work" at bounding box center [66, 255] width 71 height 10
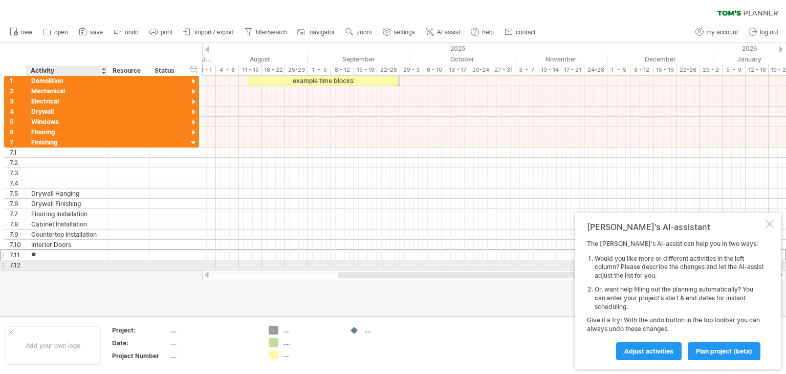
type input "*"
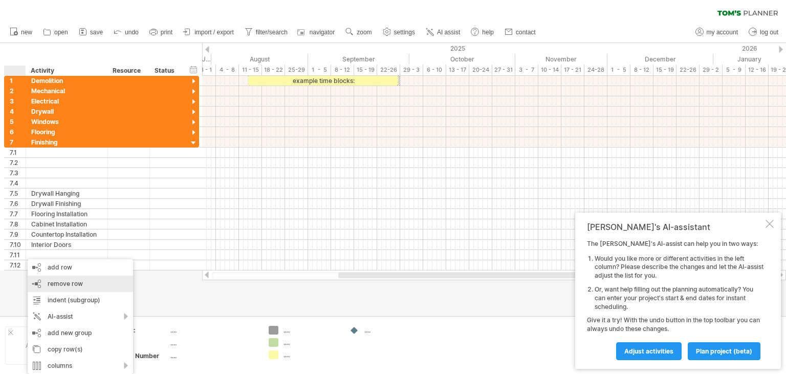
click at [61, 287] on span "remove row" at bounding box center [65, 284] width 35 height 8
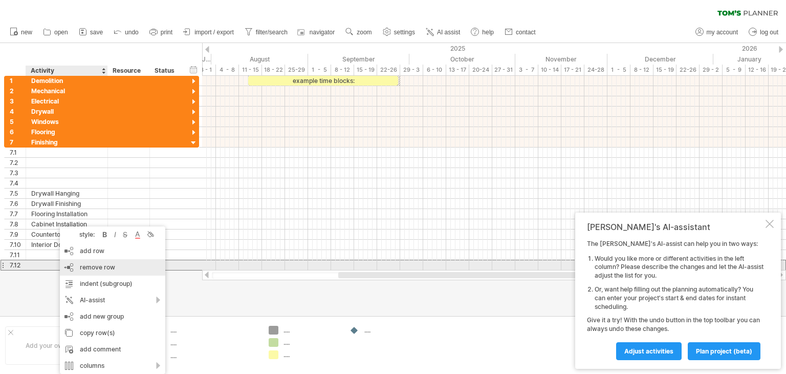
click at [80, 266] on span "remove row" at bounding box center [97, 267] width 35 height 8
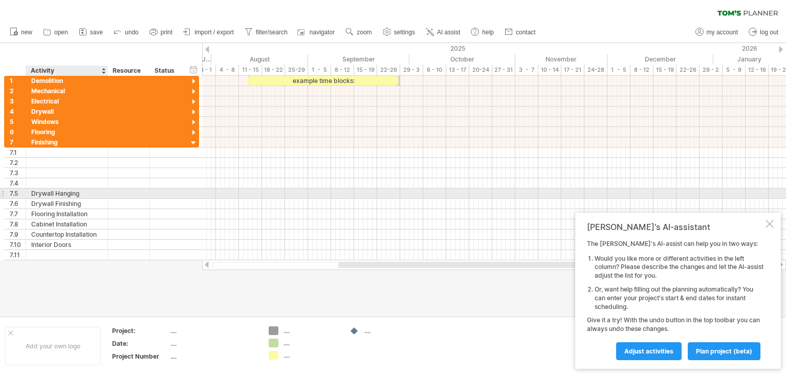
click at [80, 193] on div "Drywall Hanging" at bounding box center [66, 193] width 71 height 10
type input "*"
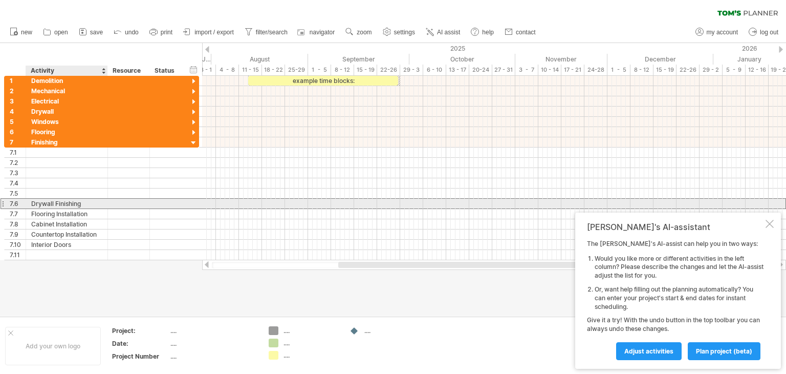
click at [80, 202] on div "Drywall Finishing" at bounding box center [66, 204] width 71 height 10
type input "*"
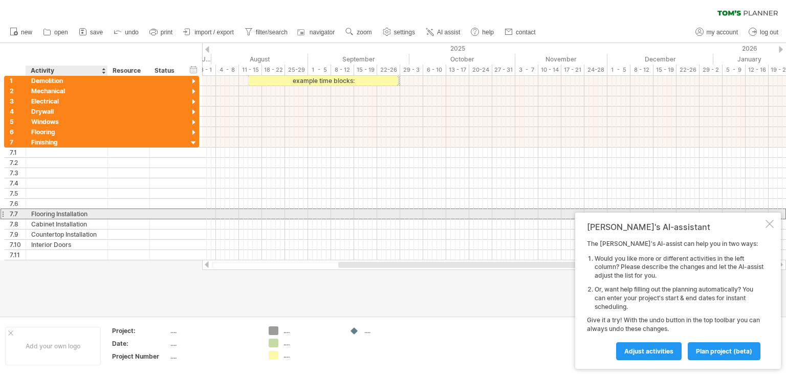
click at [90, 213] on div "Flooring Installation" at bounding box center [66, 214] width 71 height 10
click at [0, 0] on input "**********" at bounding box center [0, 0] width 0 height 0
type input "*"
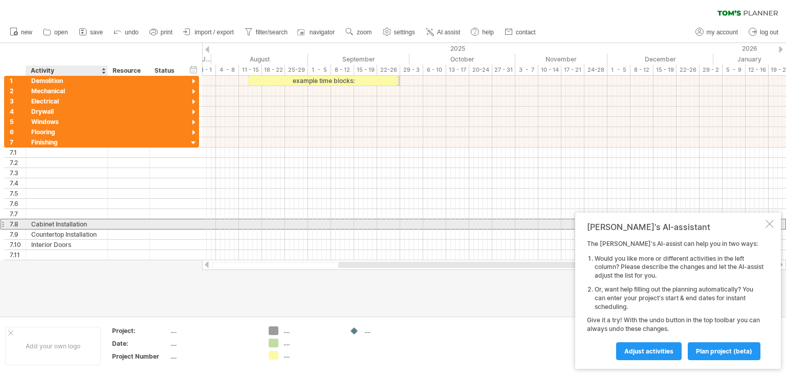
click at [88, 222] on div "Cabinet Installation" at bounding box center [66, 224] width 71 height 10
type input "*"
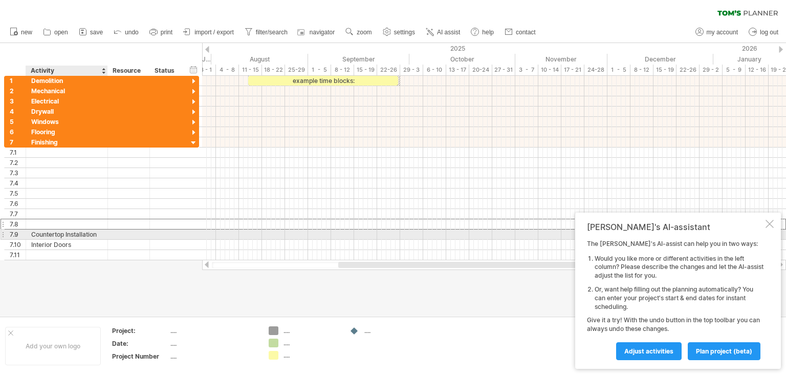
click at [99, 233] on div "Countertop Installation" at bounding box center [66, 234] width 71 height 10
type input "*"
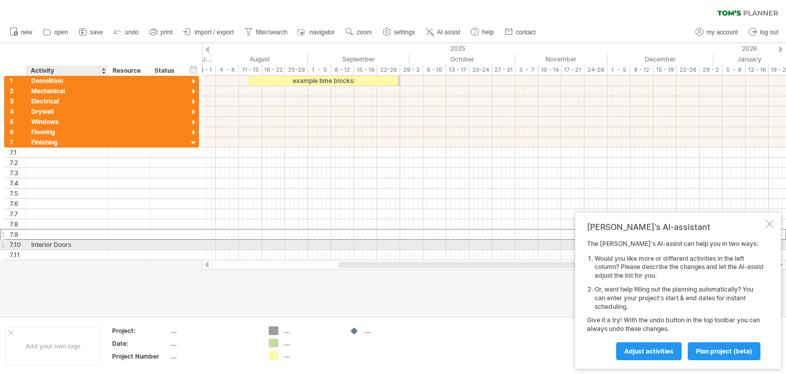
click at [72, 244] on div "Interior Doors" at bounding box center [66, 245] width 71 height 10
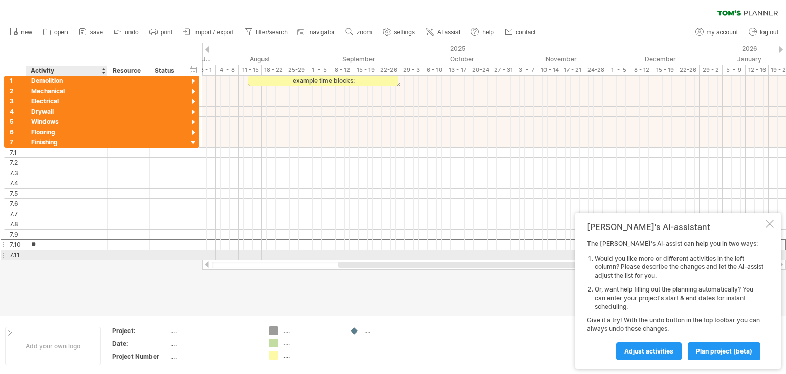
type input "*"
click at [27, 252] on div at bounding box center [67, 255] width 82 height 10
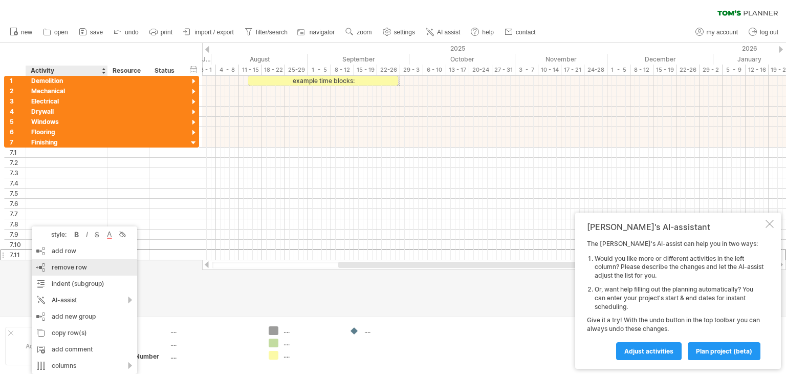
click at [65, 266] on span "remove row" at bounding box center [69, 267] width 35 height 8
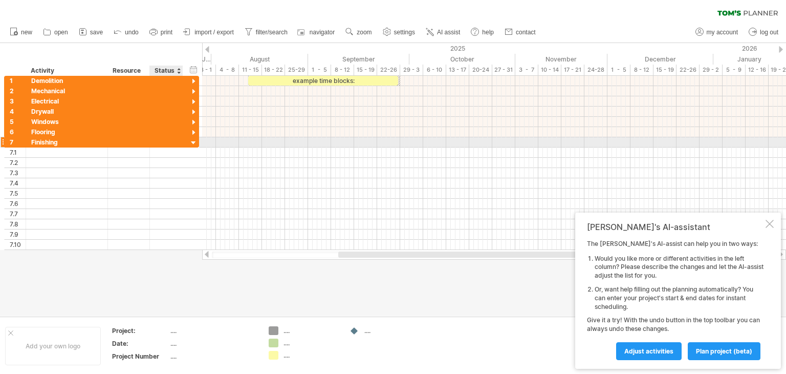
click at [194, 140] on div at bounding box center [194, 143] width 10 height 10
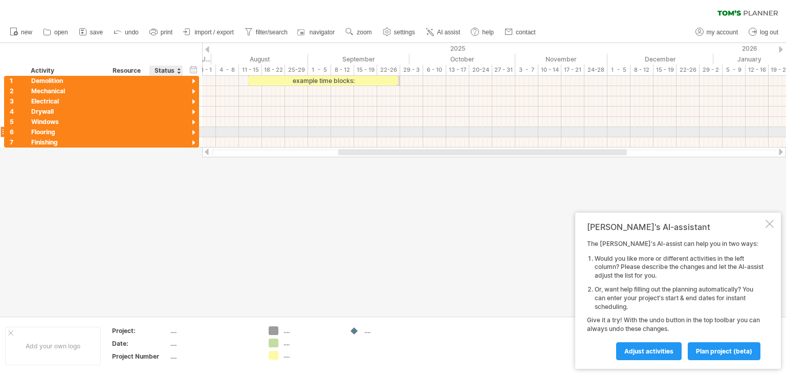
click at [194, 130] on div at bounding box center [194, 133] width 10 height 10
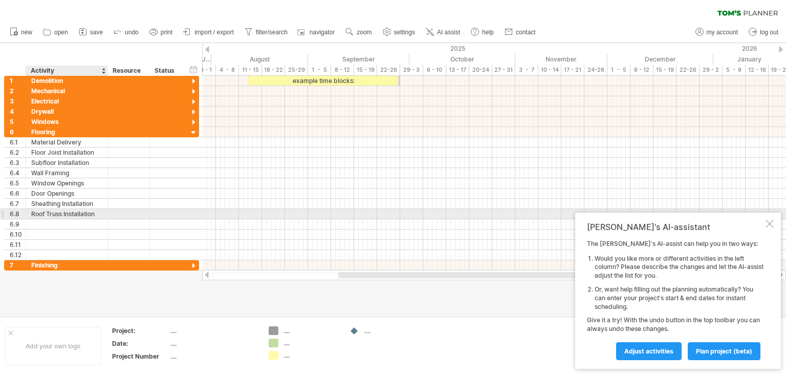
click at [103, 212] on div "**********" at bounding box center [67, 214] width 82 height 10
click at [94, 212] on div "Roof Truss Installation" at bounding box center [66, 214] width 71 height 10
type input "*"
click at [63, 211] on input "*" at bounding box center [66, 214] width 71 height 10
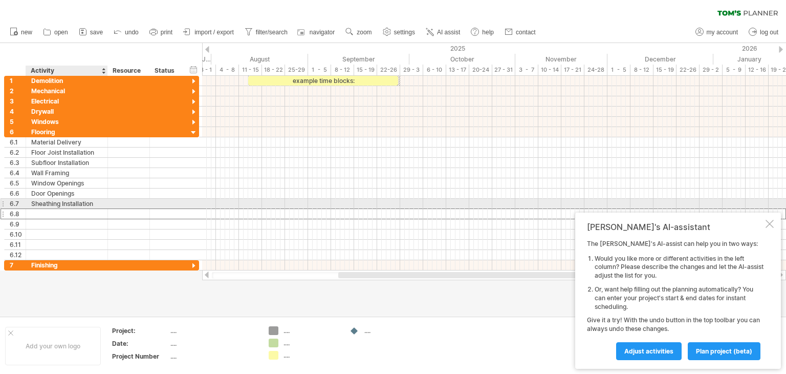
click at [100, 202] on div "Sheathing Installation" at bounding box center [66, 204] width 71 height 10
type input "*"
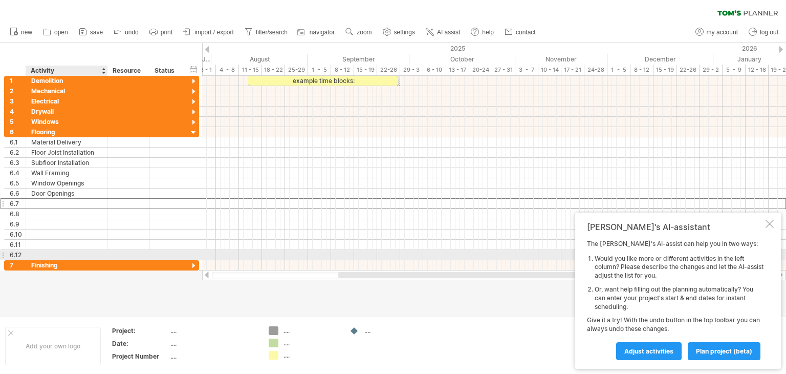
click at [50, 251] on div at bounding box center [66, 255] width 71 height 10
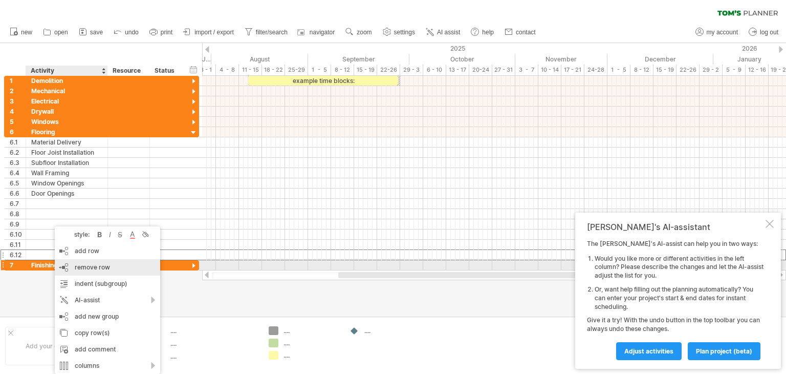
click at [93, 266] on span "remove row" at bounding box center [92, 267] width 35 height 8
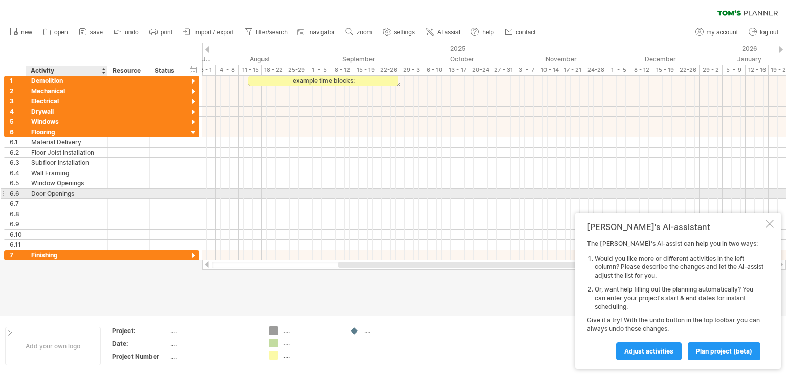
click at [84, 192] on div "Door Openings" at bounding box center [66, 193] width 71 height 10
type input "*"
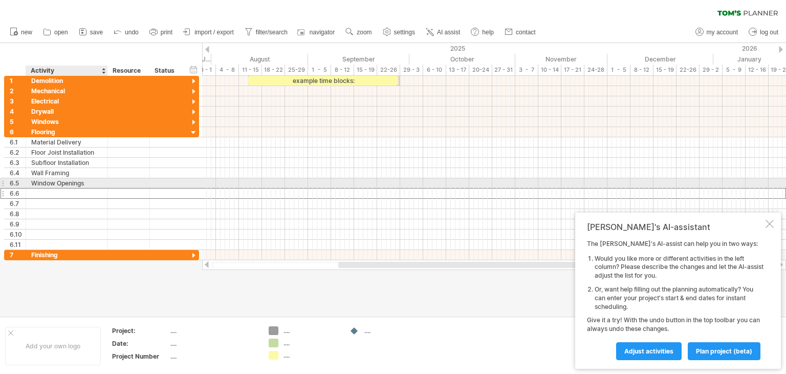
click at [87, 183] on div "Window Openings" at bounding box center [66, 183] width 71 height 10
type input "*"
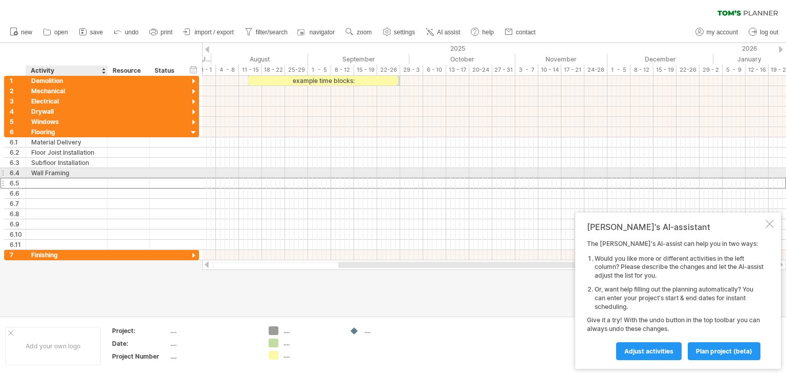
click at [75, 173] on div "Wall Framing" at bounding box center [66, 173] width 71 height 10
type input "*"
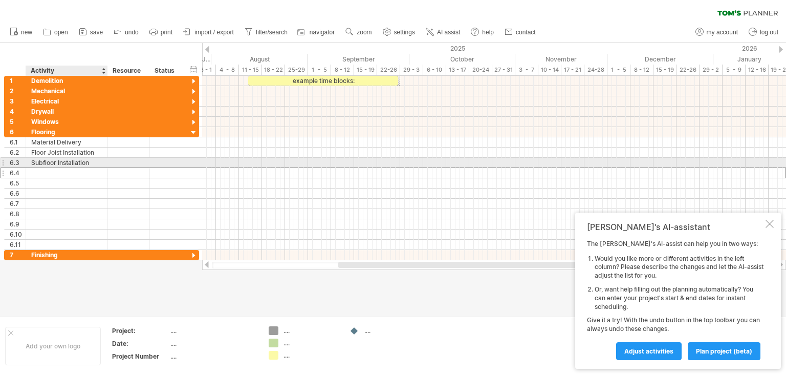
click at [93, 162] on div "Subfloor Installation" at bounding box center [66, 163] width 71 height 10
click at [0, 0] on input "**********" at bounding box center [0, 0] width 0 height 0
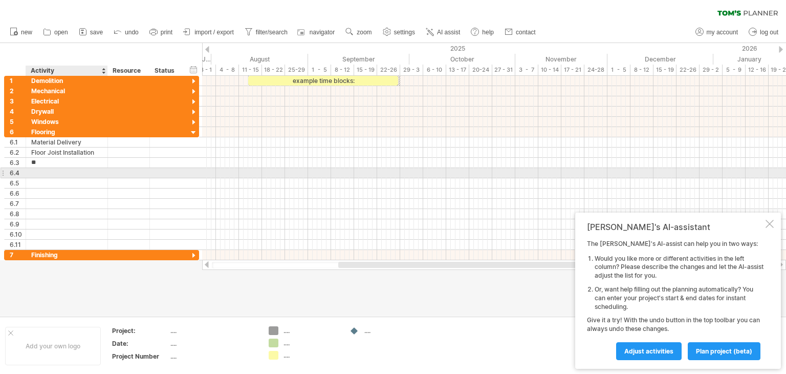
type input "*"
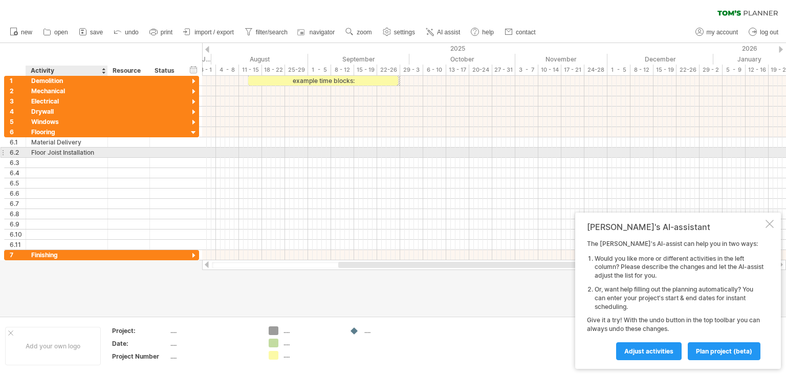
click at [100, 153] on div "Floor Joist Installation" at bounding box center [66, 152] width 71 height 10
type input "*"
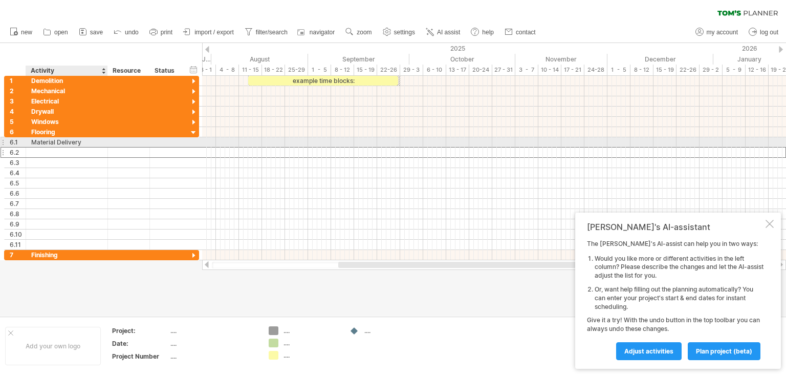
click at [86, 140] on div "Material Delivery" at bounding box center [66, 142] width 71 height 10
type input "*"
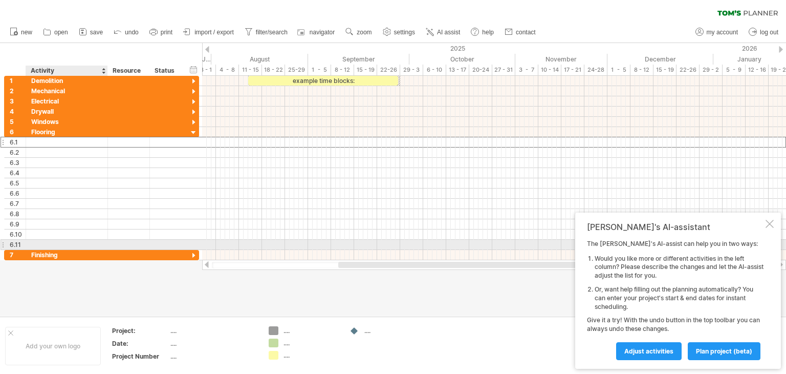
click at [36, 244] on div at bounding box center [66, 245] width 71 height 10
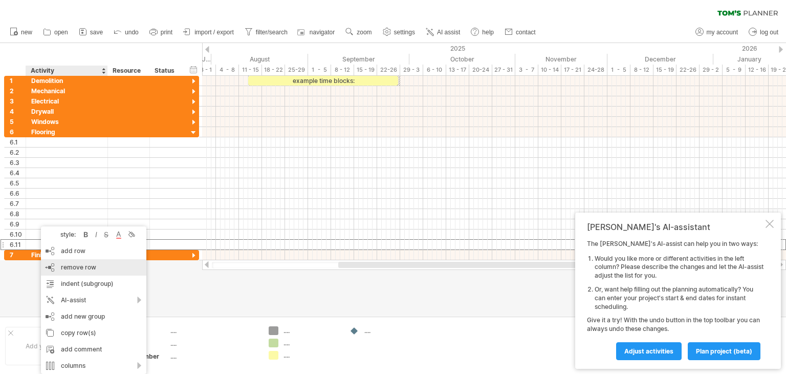
click at [76, 268] on span "remove row" at bounding box center [78, 267] width 35 height 8
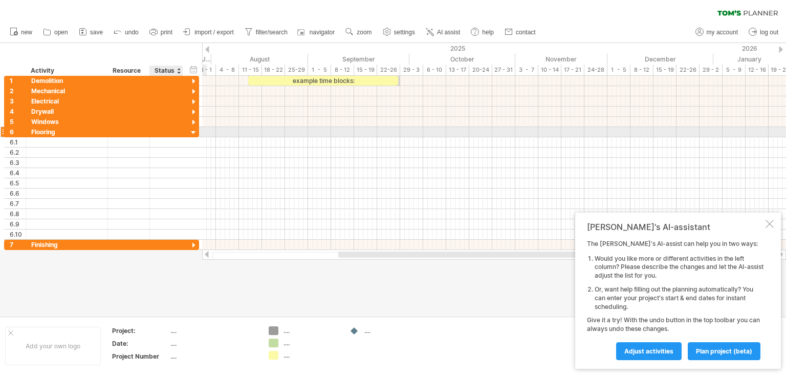
click at [192, 130] on div at bounding box center [194, 133] width 10 height 10
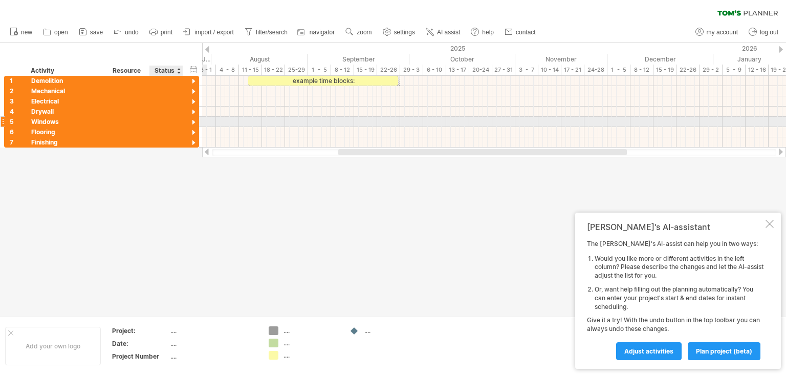
click at [192, 120] on div at bounding box center [194, 123] width 10 height 10
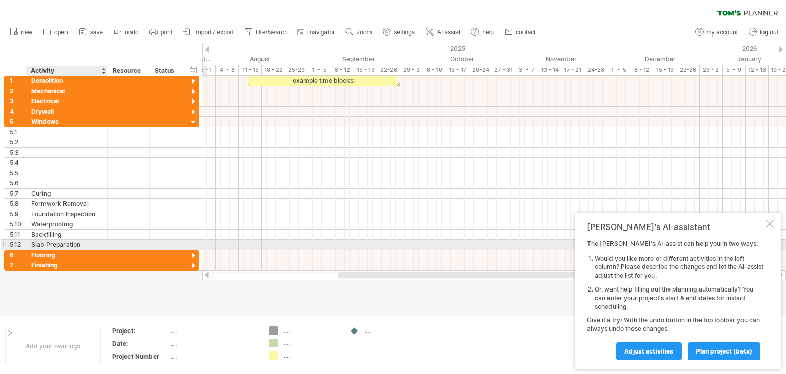
click at [81, 242] on div "Slab Preparation" at bounding box center [66, 245] width 71 height 10
type input "*"
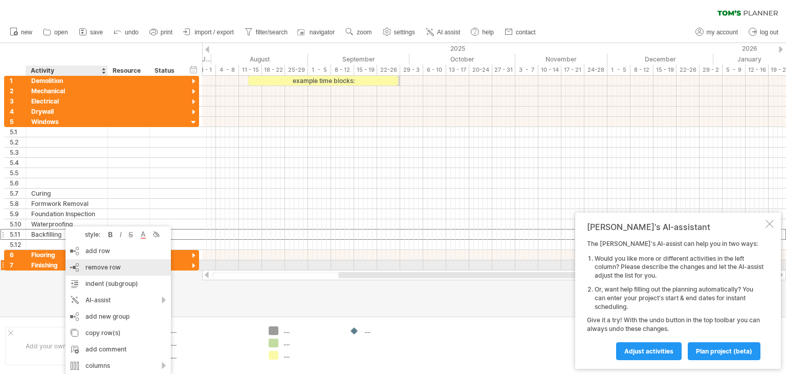
click at [108, 267] on span "remove row" at bounding box center [102, 267] width 35 height 8
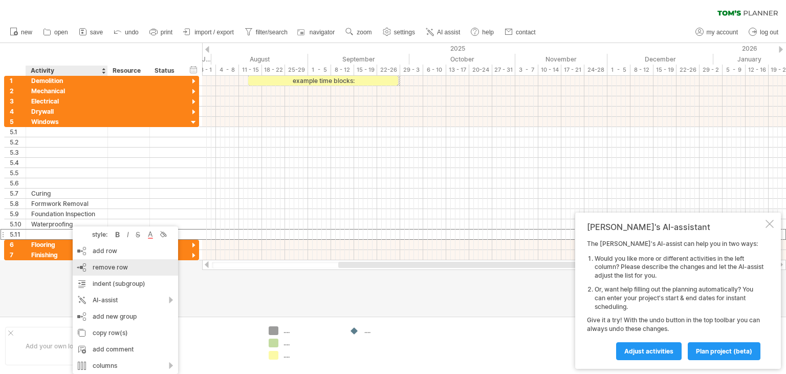
click at [115, 268] on span "remove row" at bounding box center [110, 267] width 35 height 8
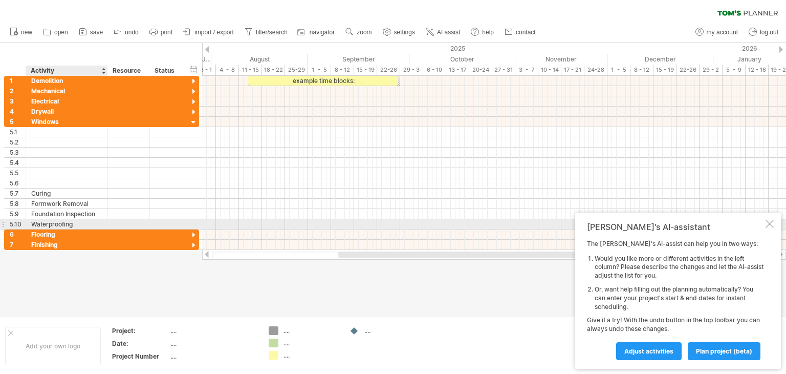
click at [78, 222] on div "Waterproofing" at bounding box center [66, 224] width 71 height 10
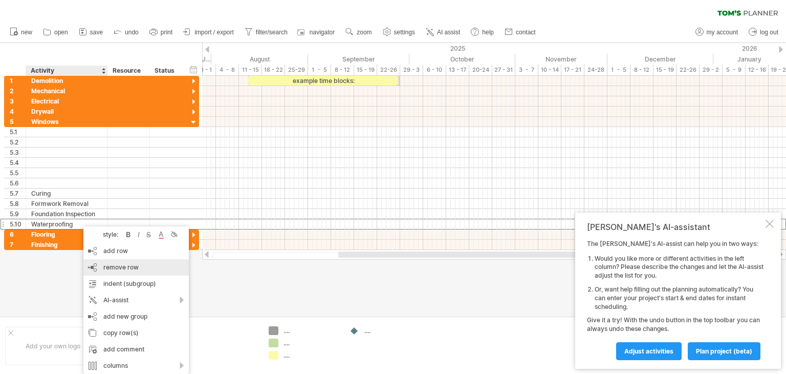
click at [110, 265] on span "remove row" at bounding box center [120, 267] width 35 height 8
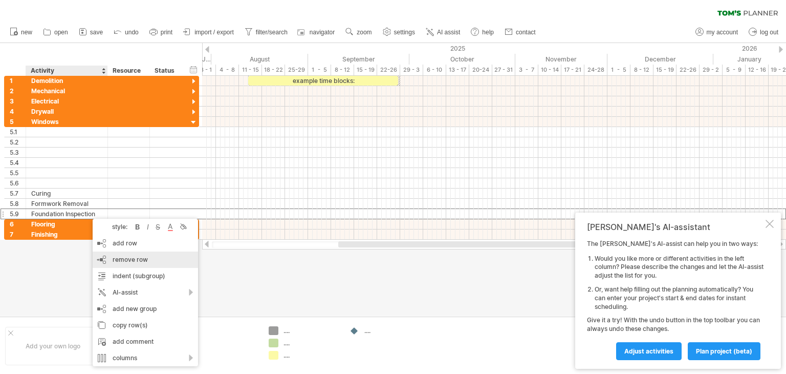
click at [116, 259] on span "remove row" at bounding box center [130, 259] width 35 height 8
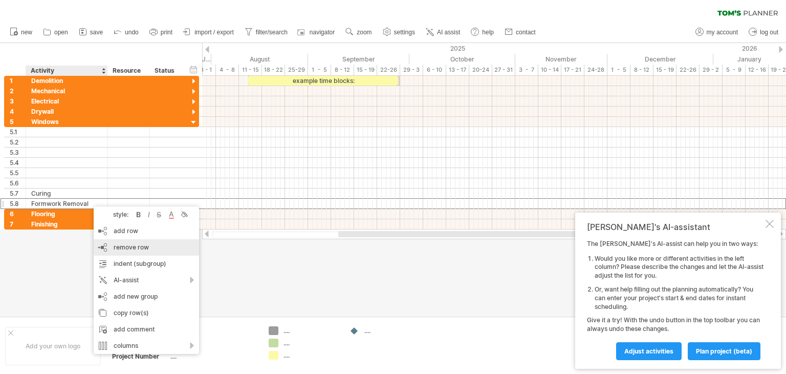
click at [118, 246] on span "remove row" at bounding box center [131, 247] width 35 height 8
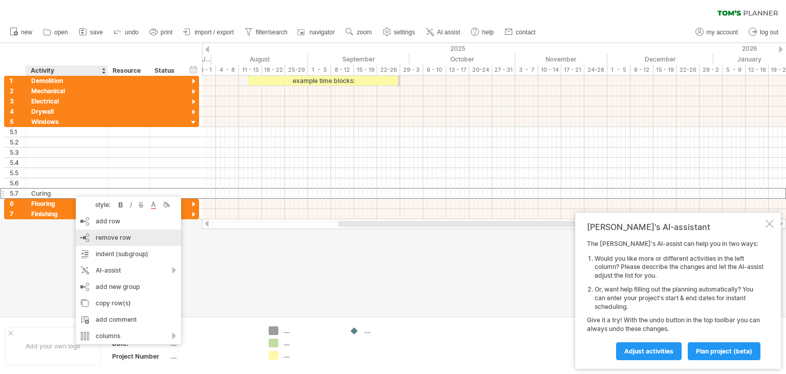
click at [114, 238] on span "remove row" at bounding box center [113, 237] width 35 height 8
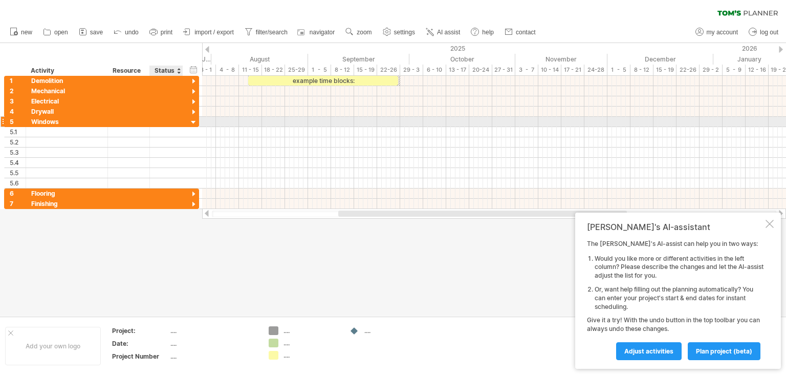
click at [191, 119] on div at bounding box center [194, 123] width 10 height 10
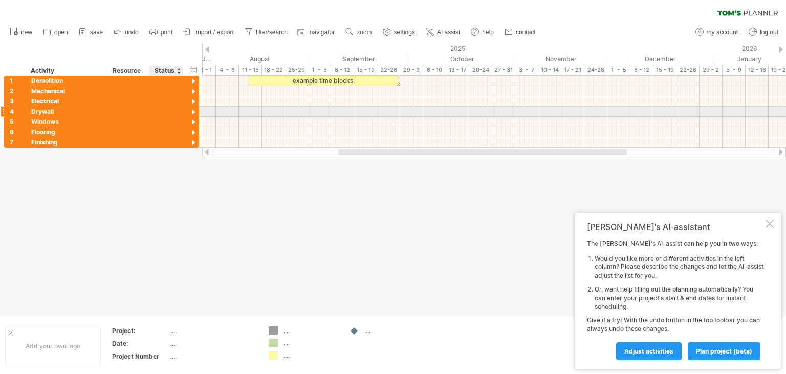
click at [194, 111] on div at bounding box center [194, 113] width 10 height 10
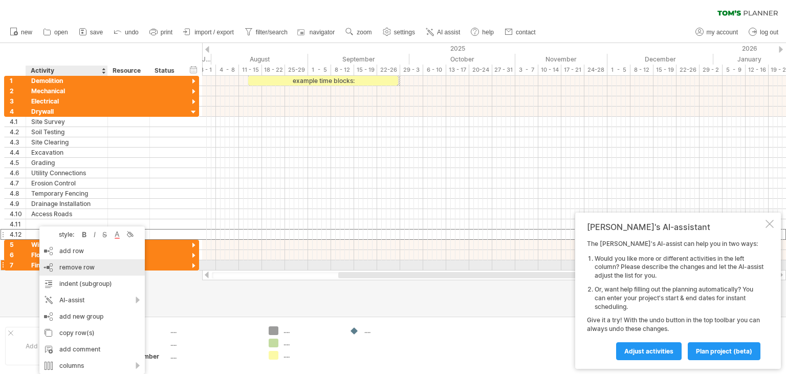
click at [93, 267] on span "remove row" at bounding box center [76, 267] width 35 height 8
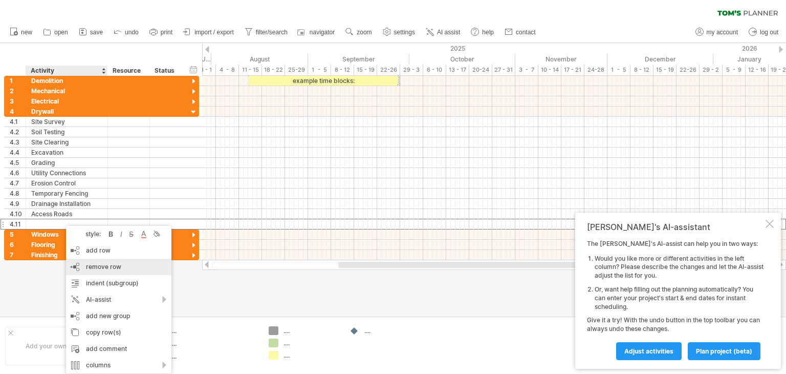
click at [102, 266] on span "remove row" at bounding box center [103, 267] width 35 height 8
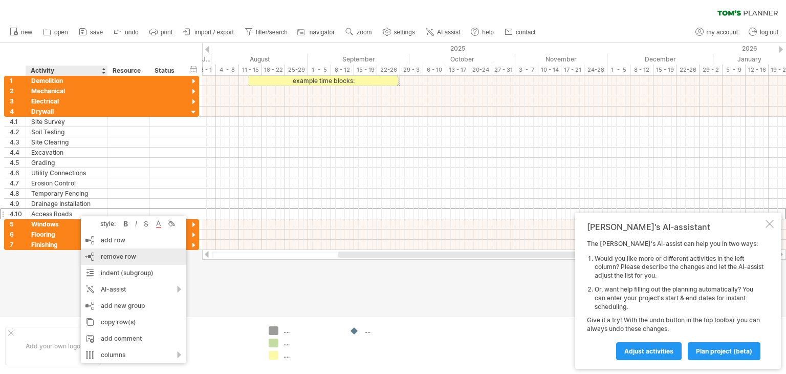
click at [115, 256] on span "remove row" at bounding box center [118, 256] width 35 height 8
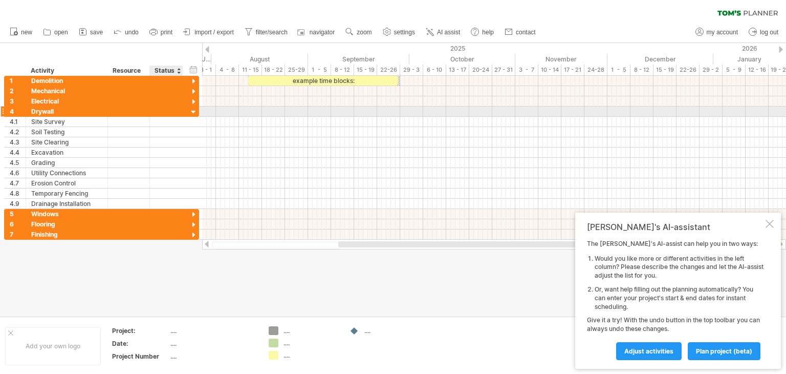
click at [190, 109] on div at bounding box center [194, 113] width 10 height 10
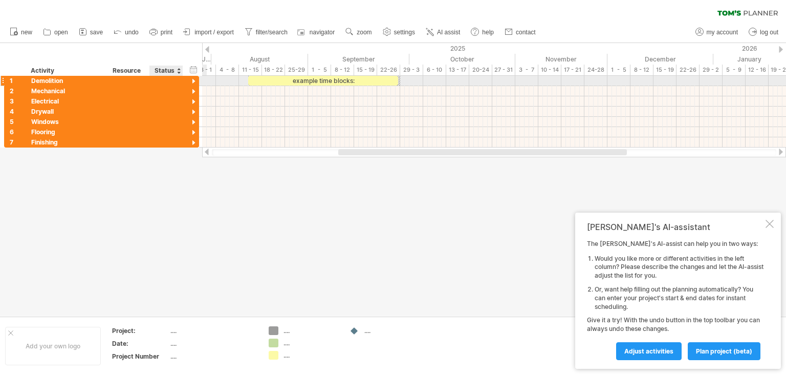
click at [193, 80] on div at bounding box center [194, 82] width 10 height 10
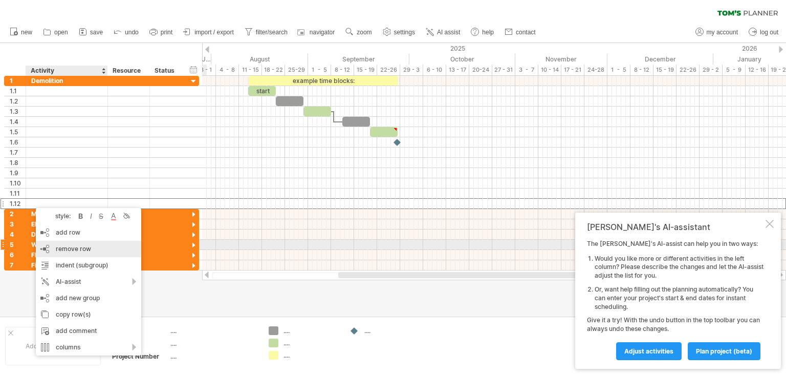
click at [66, 249] on span "remove row" at bounding box center [73, 249] width 35 height 8
click at [66, 260] on div "Finishing" at bounding box center [66, 265] width 71 height 10
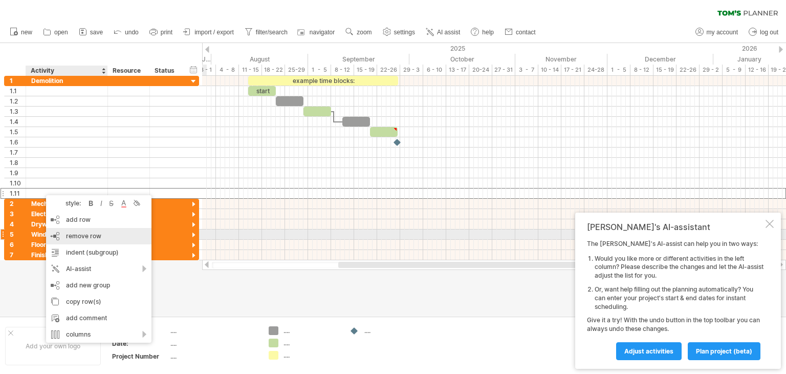
click at [82, 235] on span "remove row" at bounding box center [83, 236] width 35 height 8
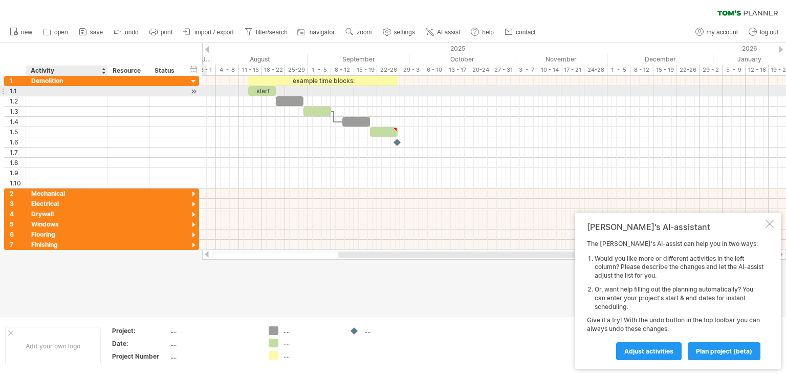
click at [39, 90] on div at bounding box center [66, 91] width 71 height 10
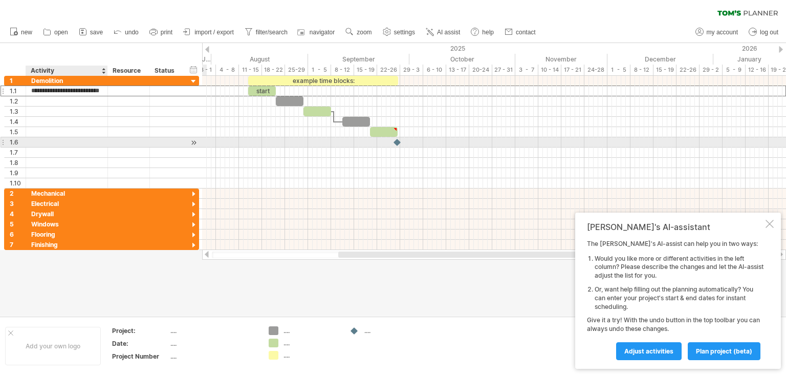
scroll to position [0, 18]
type input "**********"
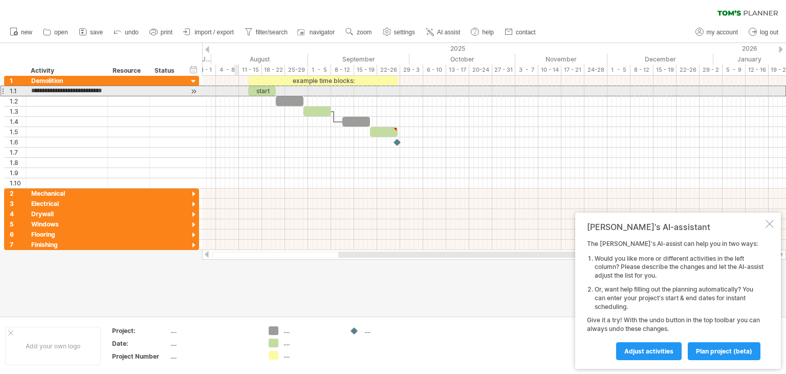
click at [239, 91] on div at bounding box center [494, 90] width 584 height 11
drag, startPoint x: 256, startPoint y: 90, endPoint x: 246, endPoint y: 91, distance: 10.3
click at [246, 91] on div "start" at bounding box center [253, 91] width 28 height 10
click at [268, 91] on span at bounding box center [267, 91] width 4 height 10
click at [270, 89] on span at bounding box center [271, 91] width 4 height 10
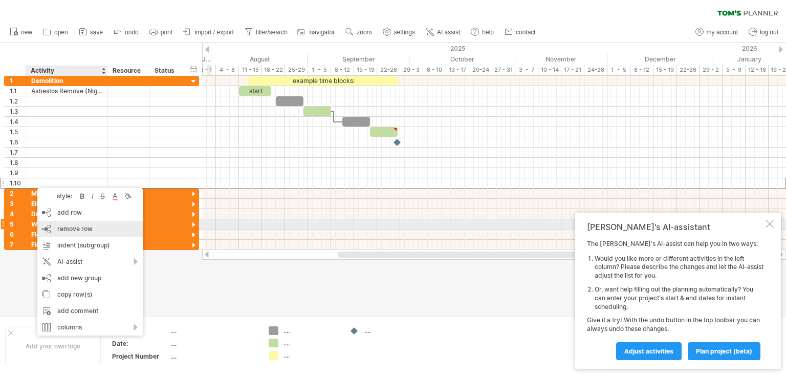
click at [71, 228] on span "remove row" at bounding box center [74, 229] width 35 height 8
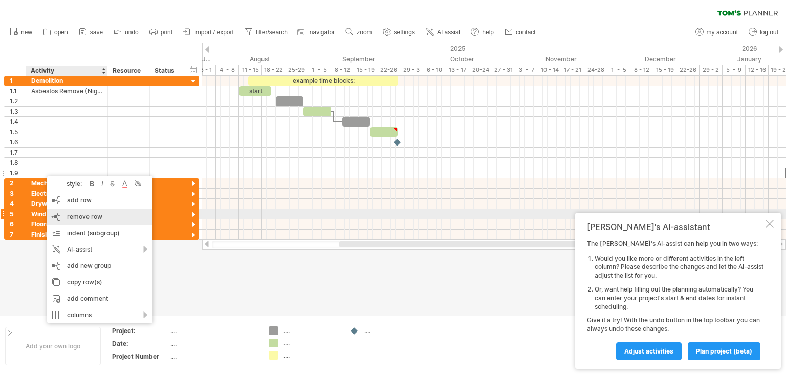
click at [88, 217] on span "remove row" at bounding box center [84, 216] width 35 height 8
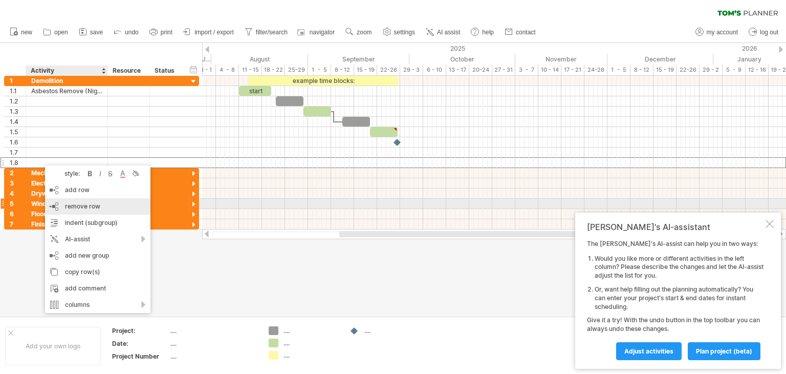
click at [77, 203] on span "remove row" at bounding box center [82, 206] width 35 height 8
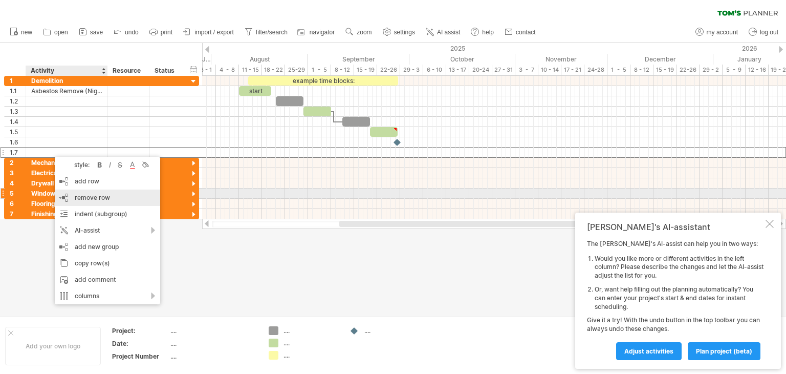
click at [82, 196] on span "remove row" at bounding box center [92, 198] width 35 height 8
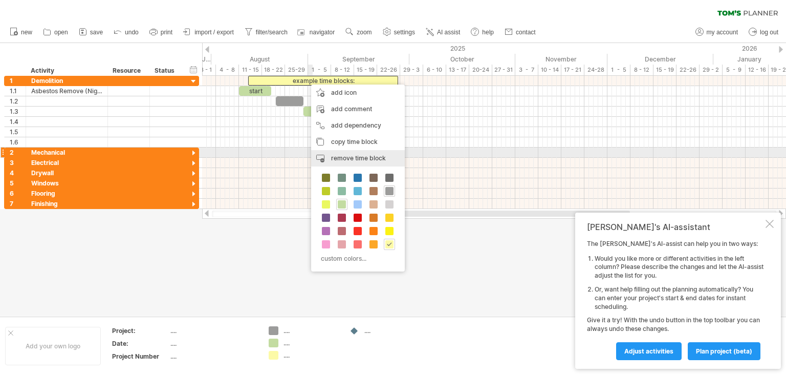
click at [349, 157] on span "remove time block" at bounding box center [358, 158] width 55 height 8
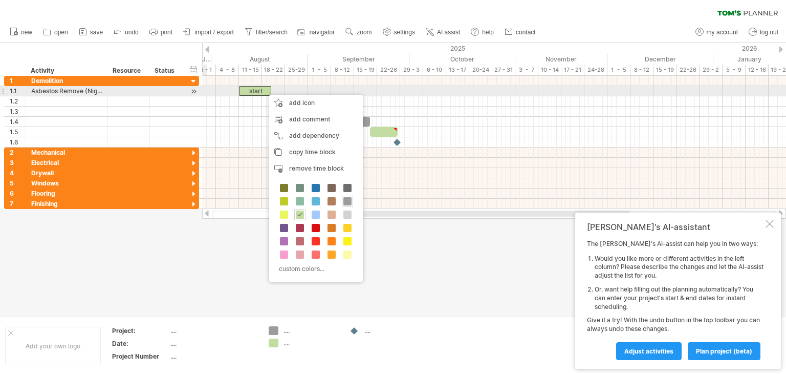
click at [195, 91] on div at bounding box center [194, 91] width 10 height 11
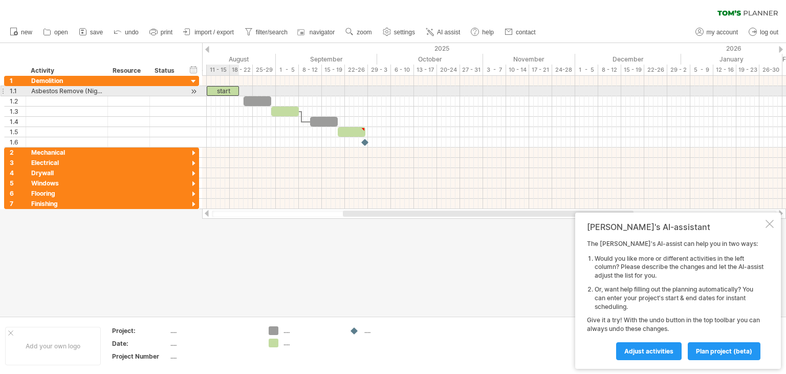
click at [229, 89] on div "start" at bounding box center [223, 91] width 32 height 10
click at [229, 89] on div "*****" at bounding box center [223, 91] width 32 height 10
click at [239, 89] on span at bounding box center [239, 91] width 4 height 10
drag, startPoint x: 239, startPoint y: 89, endPoint x: 229, endPoint y: 89, distance: 9.2
click at [229, 89] on span at bounding box center [230, 91] width 4 height 10
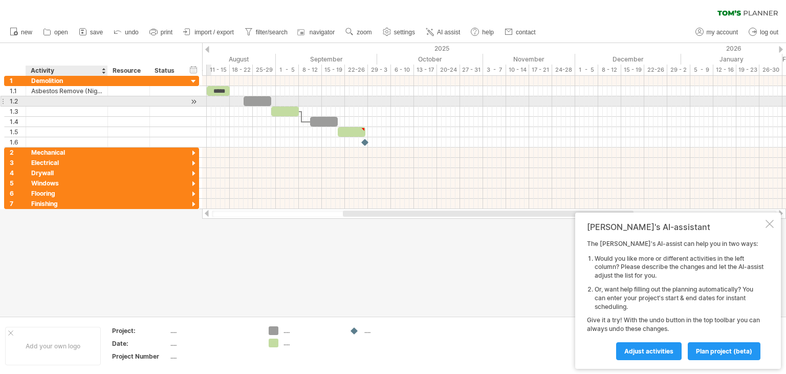
click at [35, 102] on div at bounding box center [66, 101] width 71 height 10
type input "**********"
click at [218, 100] on div at bounding box center [494, 101] width 584 height 10
drag, startPoint x: 218, startPoint y: 100, endPoint x: 228, endPoint y: 101, distance: 10.3
click at [228, 101] on div at bounding box center [494, 101] width 584 height 10
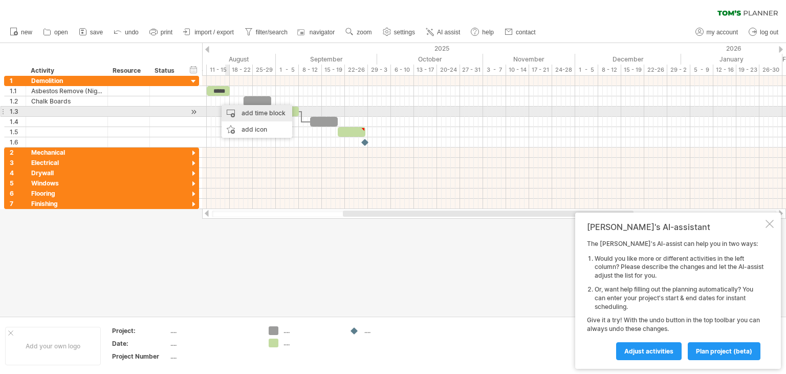
click at [252, 114] on div "add time block" at bounding box center [257, 113] width 71 height 16
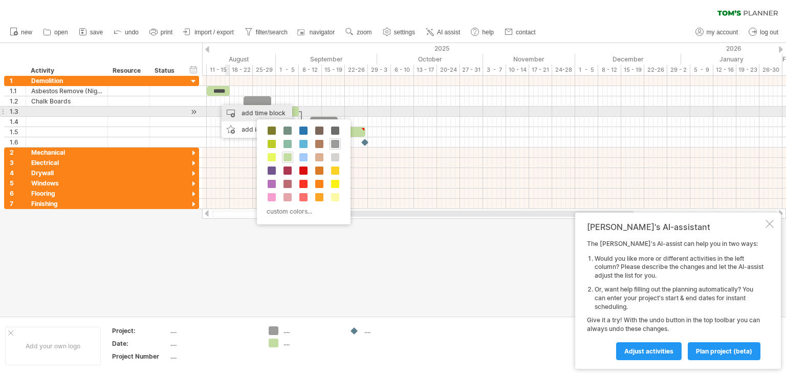
click at [252, 113] on div "add time block" at bounding box center [257, 113] width 71 height 16
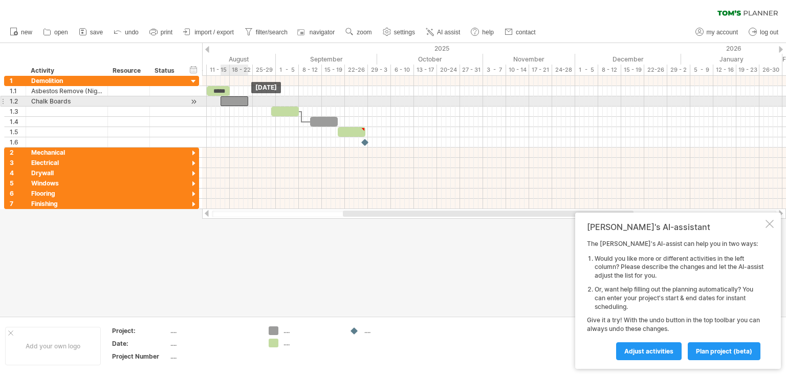
drag, startPoint x: 254, startPoint y: 98, endPoint x: 231, endPoint y: 99, distance: 23.6
click at [231, 99] on div at bounding box center [235, 101] width 28 height 10
drag, startPoint x: 248, startPoint y: 98, endPoint x: 233, endPoint y: 98, distance: 14.3
click at [233, 98] on span at bounding box center [234, 101] width 4 height 10
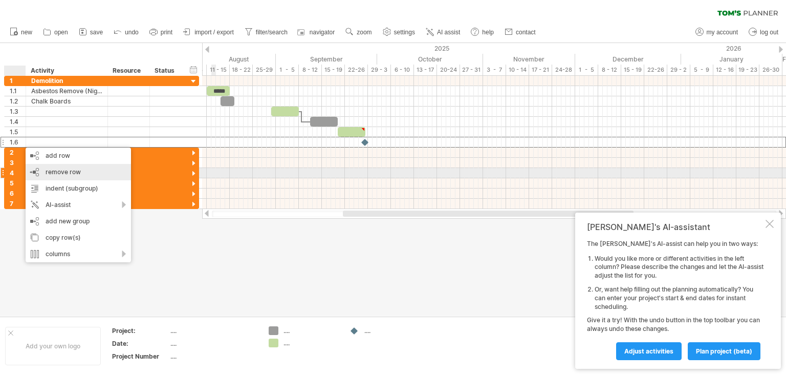
click at [53, 173] on span "remove row" at bounding box center [63, 172] width 35 height 8
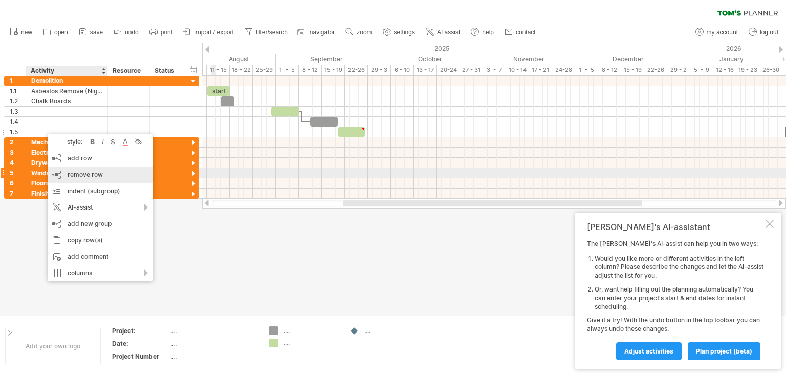
click at [80, 175] on span "remove row" at bounding box center [85, 174] width 35 height 8
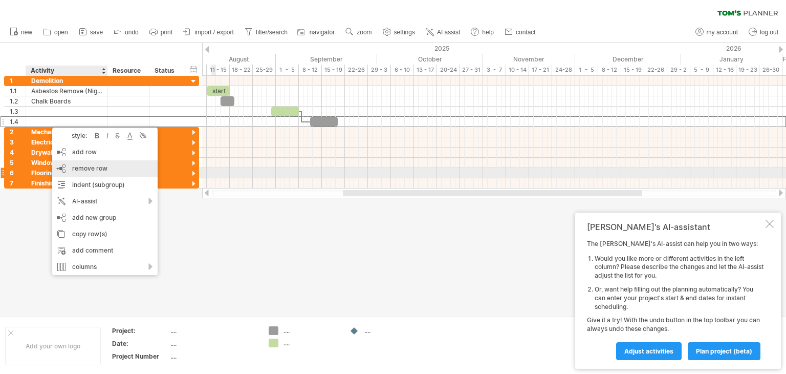
click at [80, 169] on span "remove row" at bounding box center [89, 168] width 35 height 8
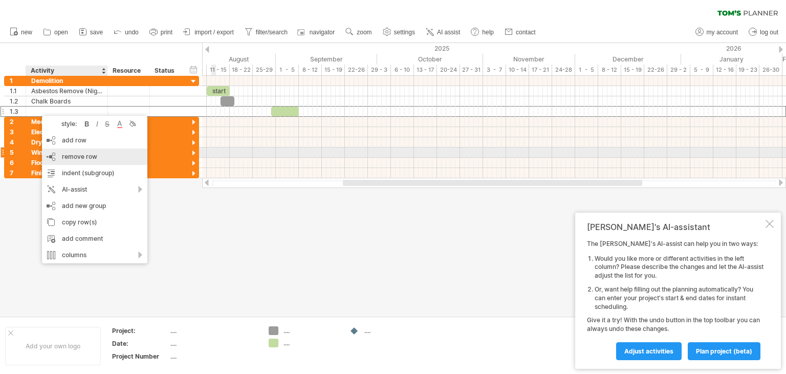
click at [77, 157] on span "remove row" at bounding box center [79, 157] width 35 height 8
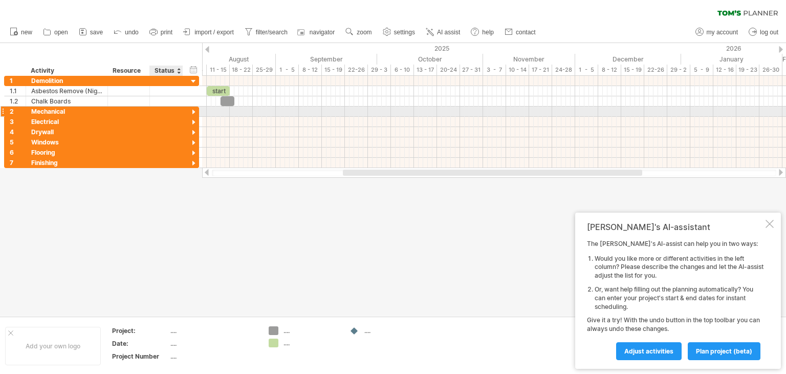
click at [193, 110] on div at bounding box center [194, 113] width 10 height 10
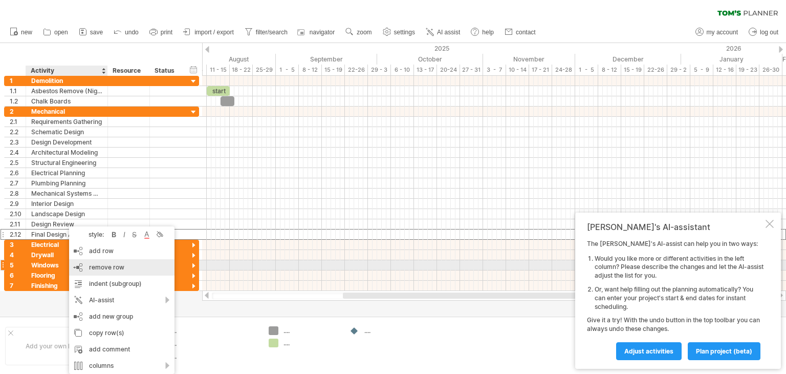
click at [95, 266] on span "remove row" at bounding box center [106, 267] width 35 height 8
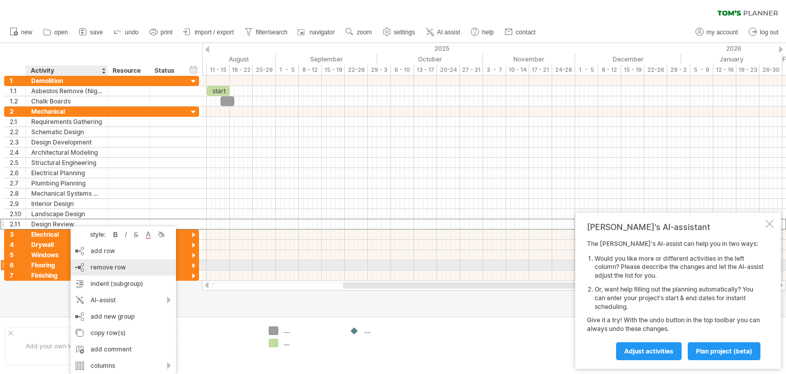
click at [102, 266] on span "remove row" at bounding box center [108, 267] width 35 height 8
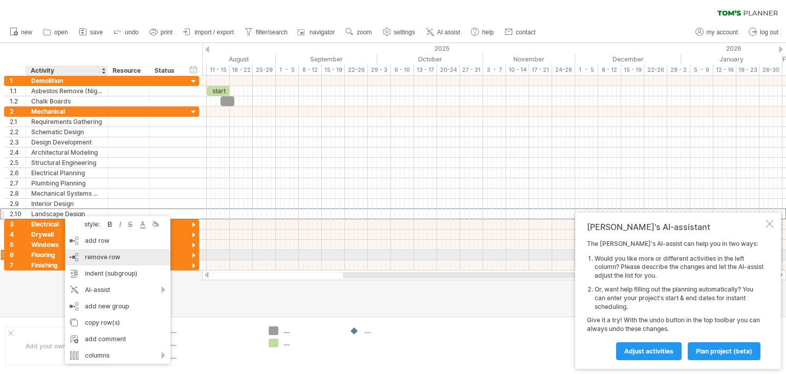
click at [94, 256] on span "remove row" at bounding box center [102, 257] width 35 height 8
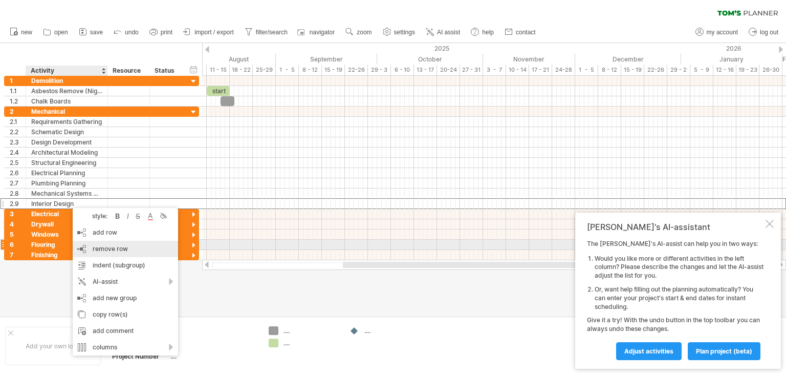
click at [100, 247] on span "remove row" at bounding box center [110, 249] width 35 height 8
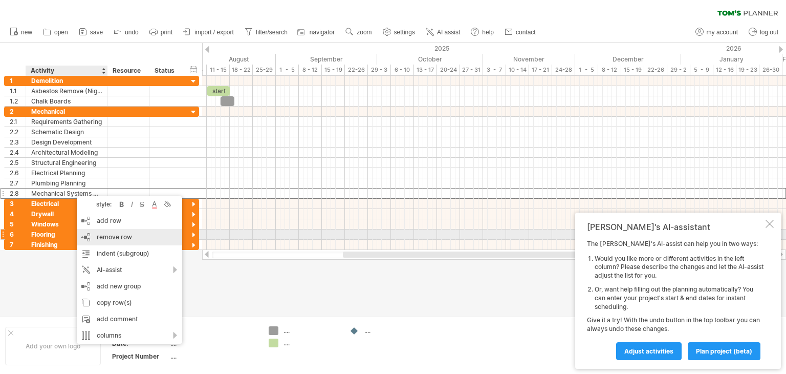
click at [116, 236] on span "remove row" at bounding box center [114, 237] width 35 height 8
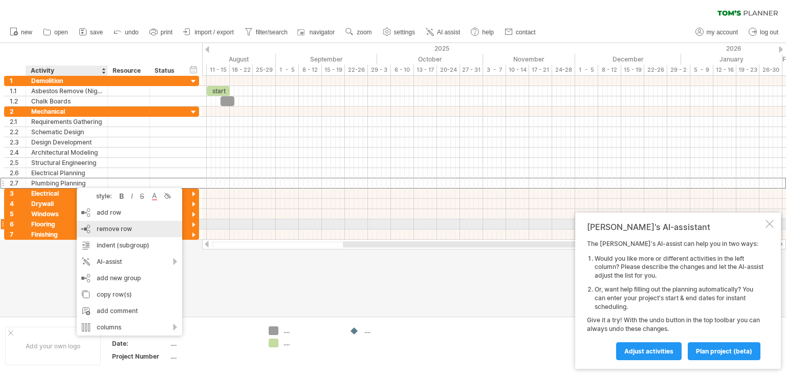
click at [113, 229] on span "remove row" at bounding box center [114, 229] width 35 height 8
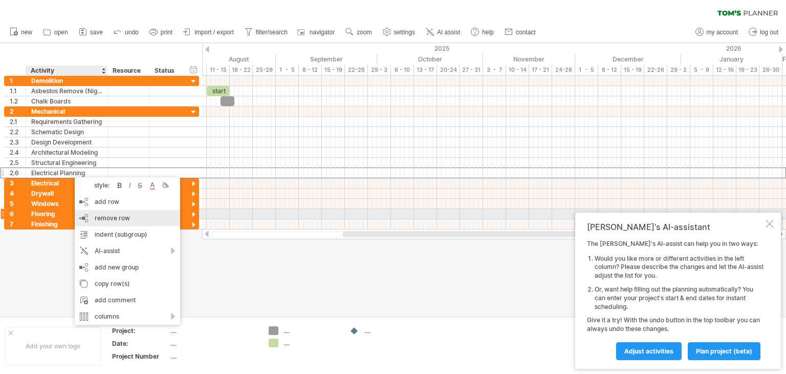
click at [104, 217] on span "remove row" at bounding box center [112, 218] width 35 height 8
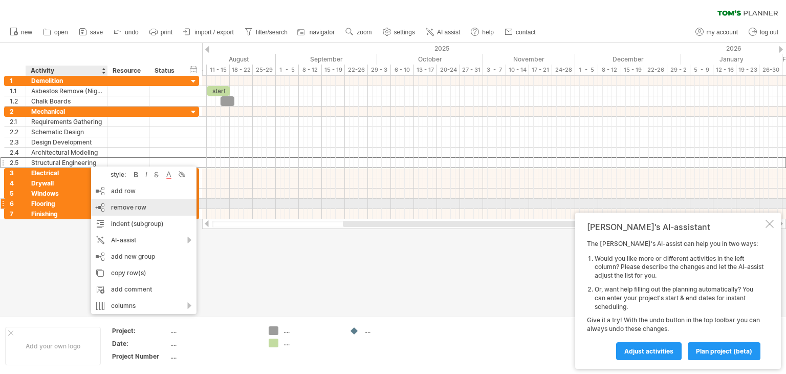
click at [118, 205] on span "remove row" at bounding box center [128, 207] width 35 height 8
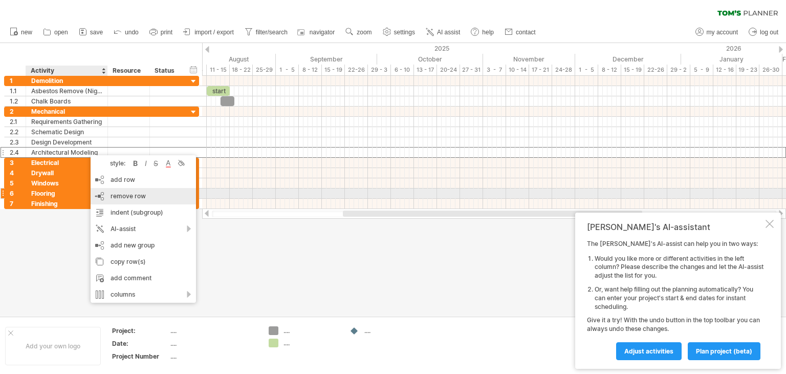
click at [119, 193] on span "remove row" at bounding box center [128, 196] width 35 height 8
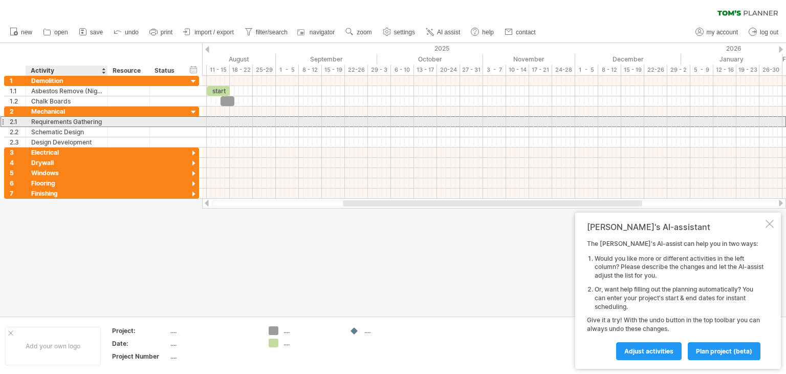
click at [85, 121] on div "Requirements Gathering" at bounding box center [66, 122] width 71 height 10
click at [108, 121] on div at bounding box center [129, 122] width 42 height 10
click at [104, 123] on div at bounding box center [106, 122] width 5 height 10
click at [95, 118] on div "Requirements Gathering" at bounding box center [66, 122] width 71 height 10
click at [39, 121] on input "**" at bounding box center [66, 122] width 71 height 10
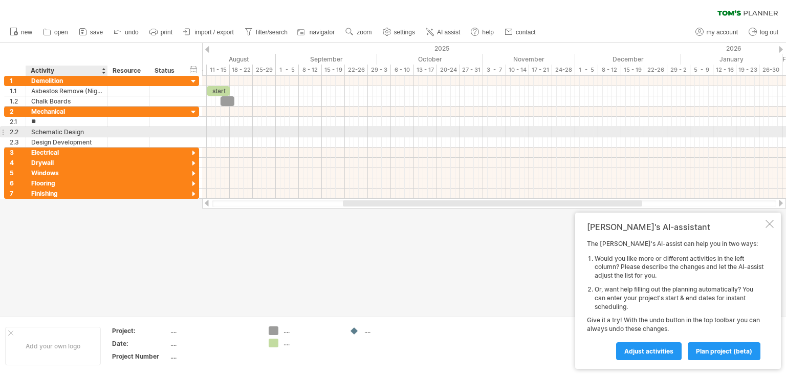
type input "*"
click at [230, 134] on div "add time block" at bounding box center [247, 134] width 71 height 16
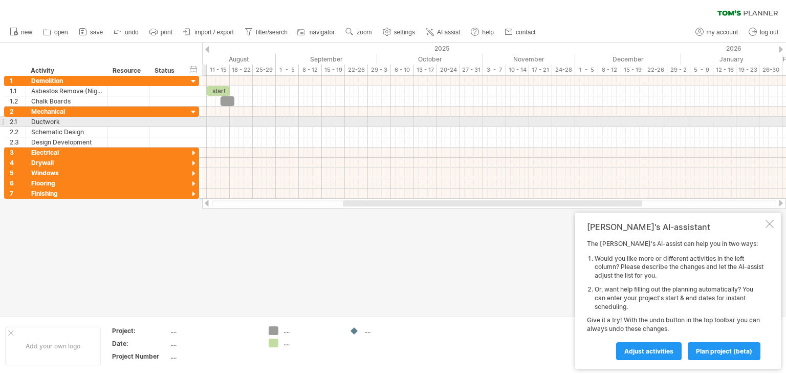
click at [206, 119] on div at bounding box center [494, 122] width 584 height 10
drag, startPoint x: 206, startPoint y: 119, endPoint x: 214, endPoint y: 119, distance: 8.2
click at [214, 119] on div at bounding box center [494, 122] width 584 height 10
click at [208, 119] on div at bounding box center [494, 122] width 584 height 10
click at [221, 121] on div at bounding box center [494, 122] width 584 height 10
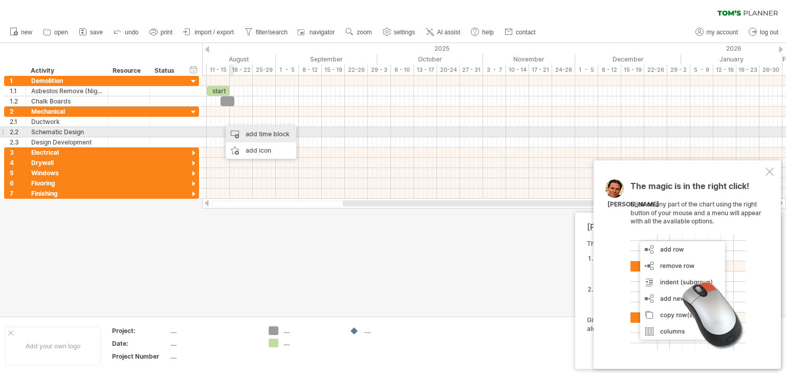
click at [244, 134] on div "add time block" at bounding box center [261, 134] width 71 height 16
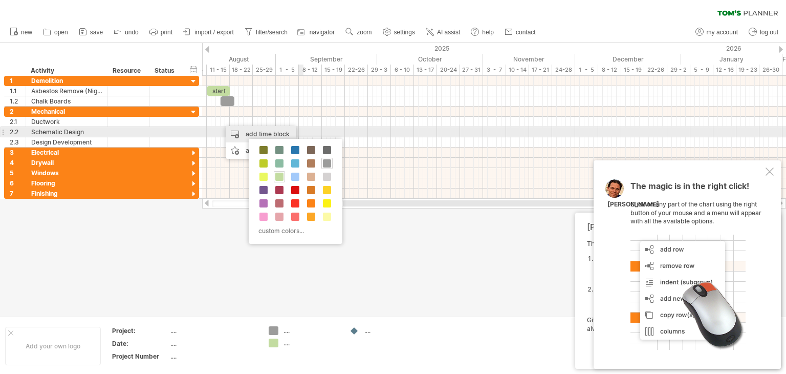
click at [249, 133] on div "add time block" at bounding box center [261, 134] width 71 height 16
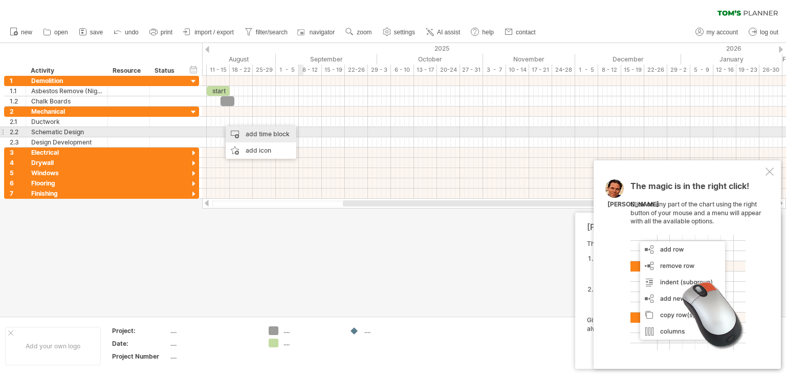
click at [246, 132] on div "add time block" at bounding box center [261, 134] width 71 height 16
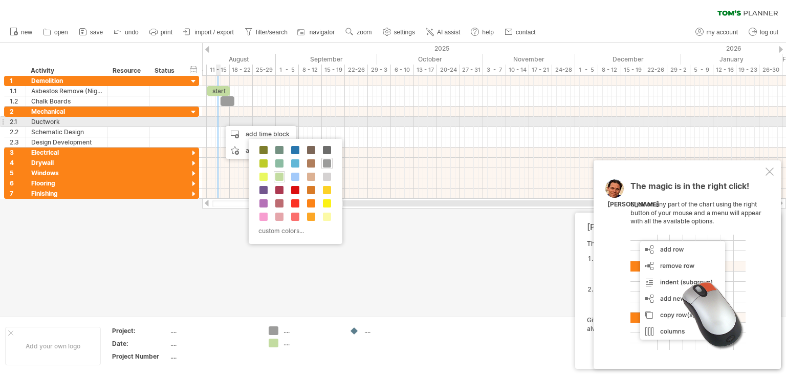
drag, startPoint x: 231, startPoint y: 132, endPoint x: 220, endPoint y: 121, distance: 15.9
click at [220, 121] on div "Trying to reach [DOMAIN_NAME] Connected again... 0% clear filter new 1" at bounding box center [393, 187] width 786 height 374
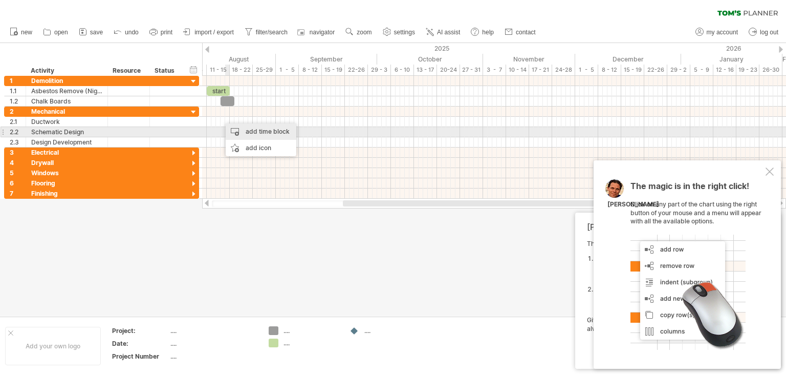
click at [245, 131] on div "add time block" at bounding box center [261, 131] width 71 height 16
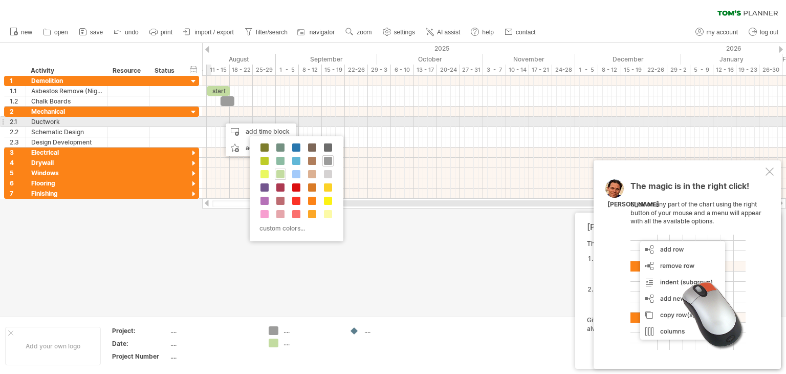
click at [82, 121] on div "Ductwork" at bounding box center [66, 122] width 71 height 10
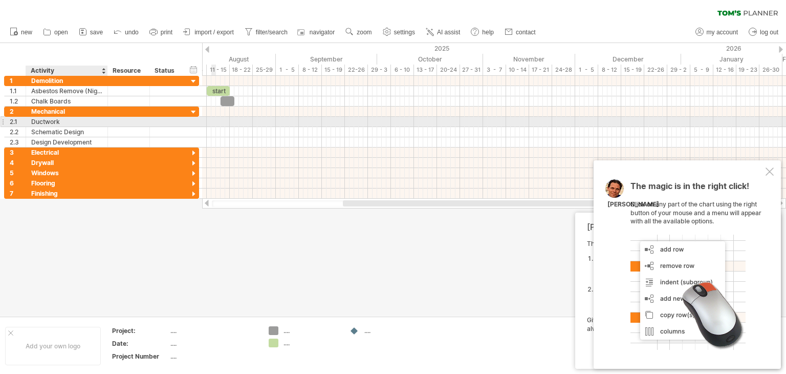
click at [214, 121] on div at bounding box center [494, 122] width 584 height 10
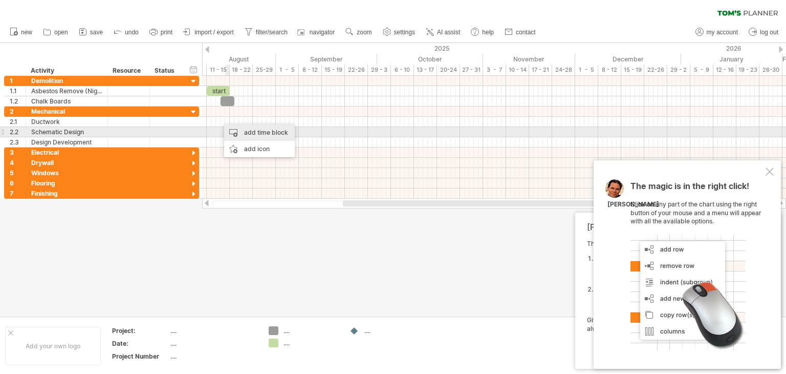
click at [237, 131] on div "add time block" at bounding box center [259, 132] width 71 height 16
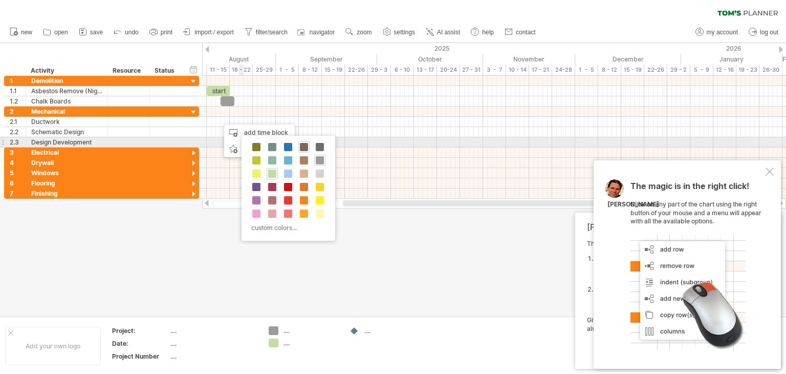
click at [303, 147] on span at bounding box center [304, 147] width 8 height 8
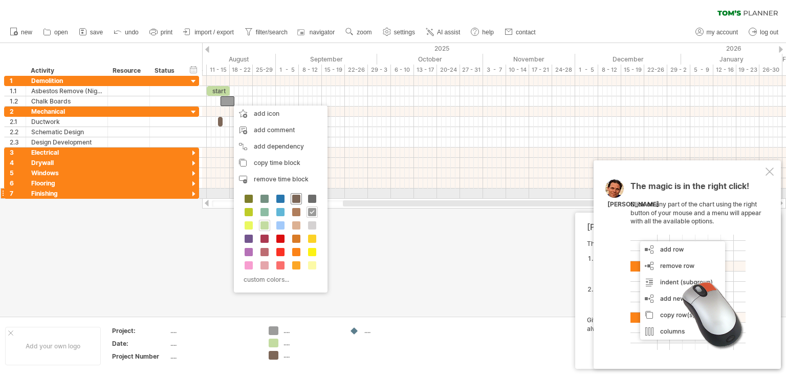
click at [293, 197] on span at bounding box center [296, 199] width 8 height 8
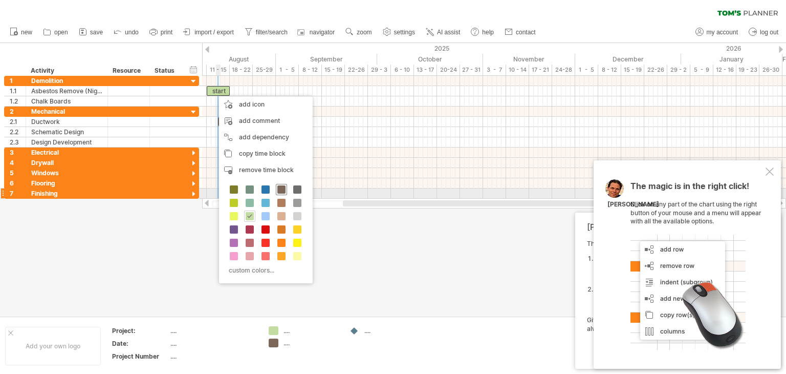
click at [283, 190] on span at bounding box center [281, 189] width 8 height 8
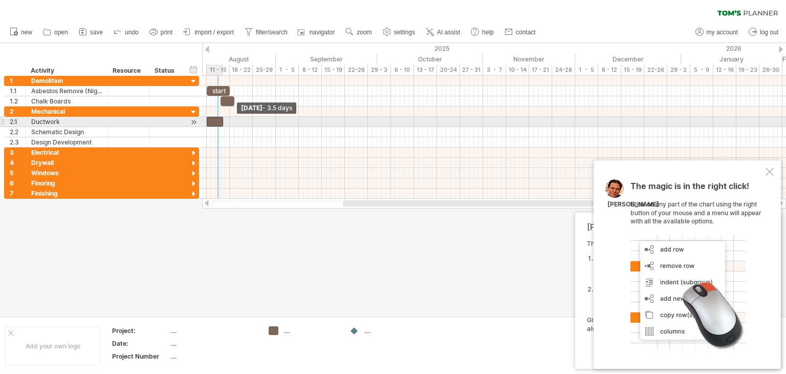
drag, startPoint x: 219, startPoint y: 122, endPoint x: 207, endPoint y: 120, distance: 12.4
click at [207, 120] on span at bounding box center [207, 122] width 4 height 10
click at [65, 119] on div "Ductwork" at bounding box center [66, 122] width 71 height 10
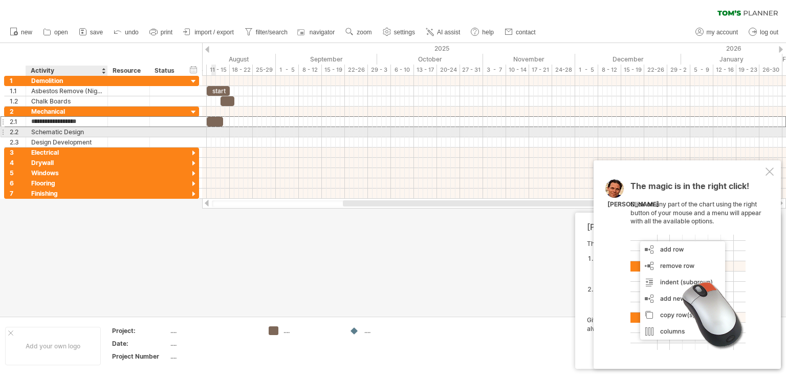
type input "**********"
click at [63, 131] on div "Schematic Design" at bounding box center [66, 132] width 71 height 10
click at [88, 131] on input "**********" at bounding box center [66, 132] width 71 height 10
type input "*"
type input "**********"
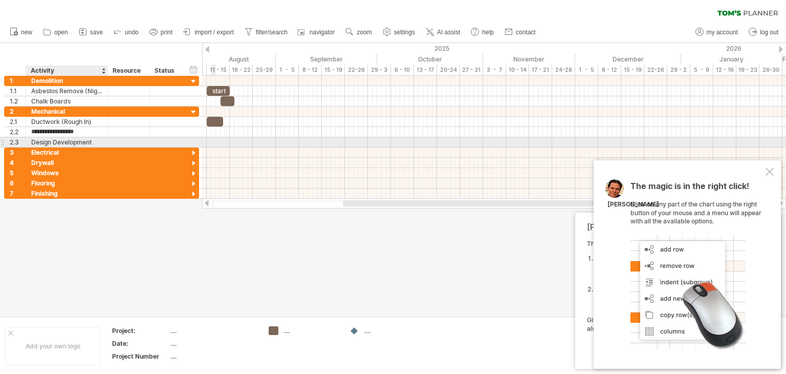
click at [72, 143] on div "Design Development" at bounding box center [66, 142] width 71 height 10
click at [94, 141] on input "**********" at bounding box center [66, 142] width 71 height 10
type input "*"
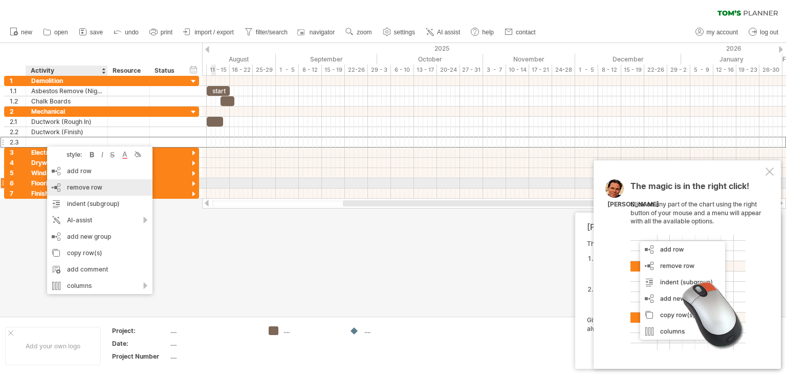
click at [74, 187] on span "remove row" at bounding box center [84, 187] width 35 height 8
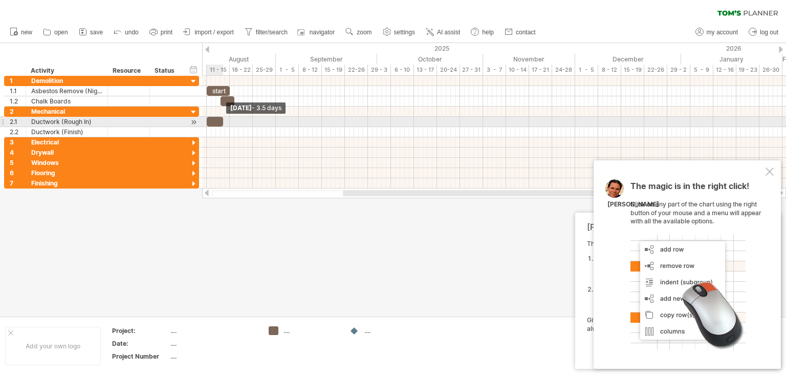
click at [222, 119] on span at bounding box center [223, 122] width 4 height 10
drag, startPoint x: 222, startPoint y: 121, endPoint x: 235, endPoint y: 121, distance: 13.3
click at [235, 121] on span at bounding box center [237, 122] width 4 height 10
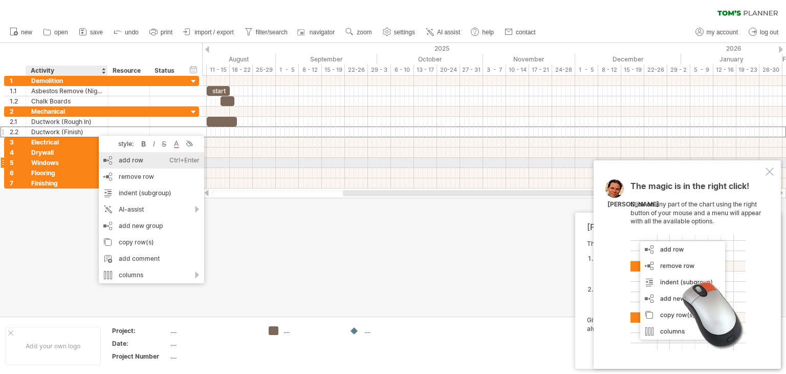
click at [127, 160] on div "add row Ctrl+Enter Cmd+Enter" at bounding box center [151, 160] width 105 height 16
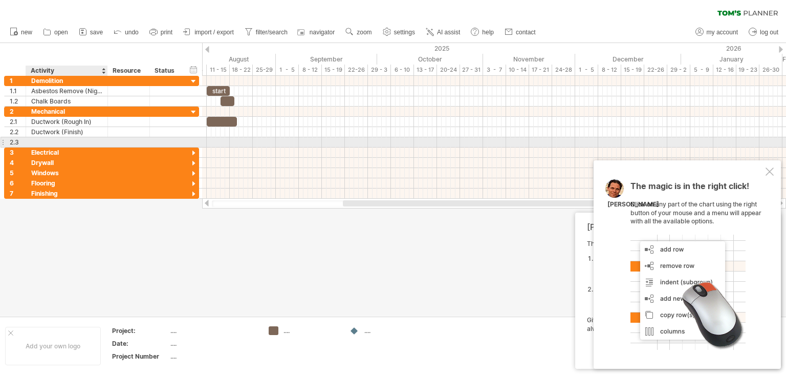
click at [37, 140] on div at bounding box center [66, 142] width 71 height 10
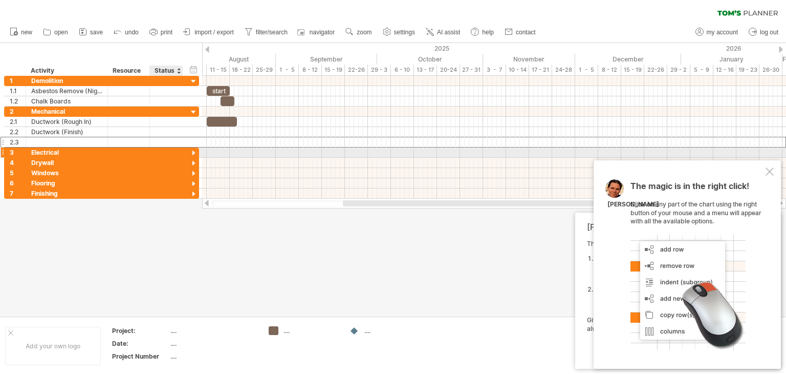
click at [193, 152] on div at bounding box center [194, 153] width 10 height 10
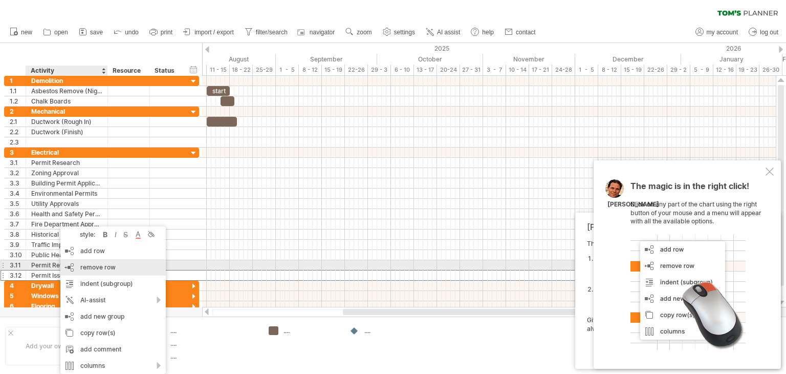
click at [99, 266] on span "remove row" at bounding box center [97, 267] width 35 height 8
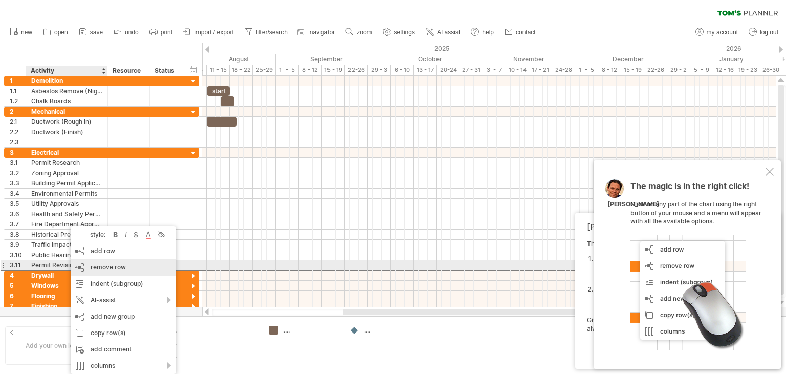
click at [113, 267] on span "remove row" at bounding box center [108, 267] width 35 height 8
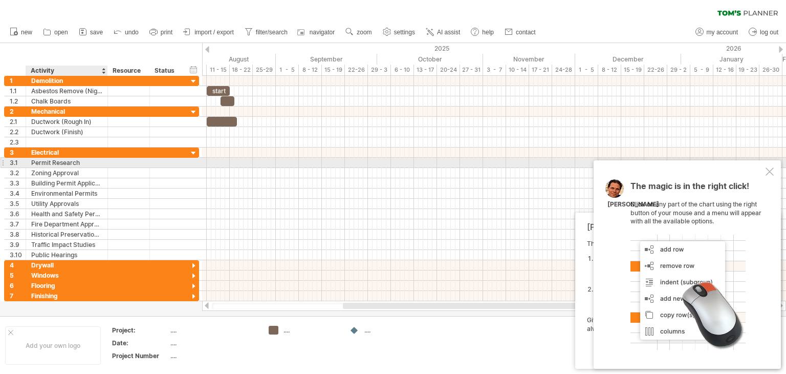
click at [88, 161] on div "Permit Research" at bounding box center [66, 163] width 71 height 10
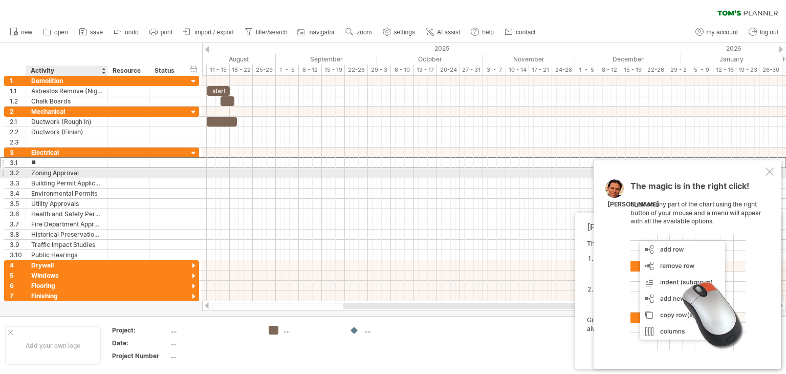
type input "*"
type input "**********"
click at [89, 169] on div "Zoning Approval" at bounding box center [66, 173] width 71 height 10
type input "*"
click at [84, 178] on div "Building Permit Application" at bounding box center [66, 183] width 71 height 10
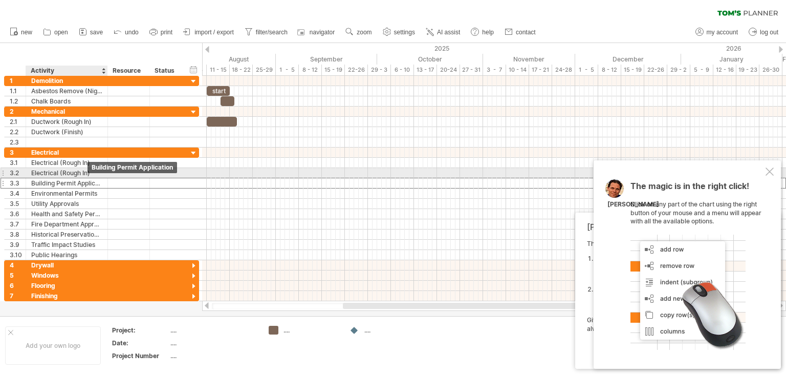
scroll to position [0, 0]
drag, startPoint x: 90, startPoint y: 173, endPoint x: 96, endPoint y: 178, distance: 8.0
click at [91, 173] on div "Electrical (Rough In)" at bounding box center [66, 173] width 71 height 10
click at [84, 170] on div "Electrical (Shut" at bounding box center [66, 173] width 71 height 10
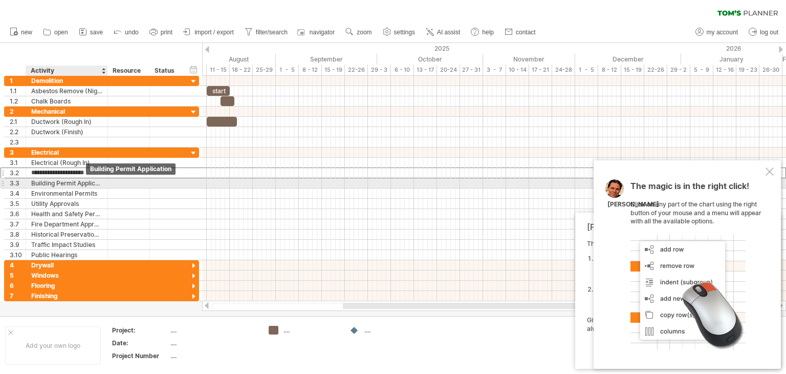
type input "**********"
click at [104, 183] on div at bounding box center [106, 183] width 5 height 10
click at [98, 184] on div "Building Permit Application" at bounding box center [66, 183] width 71 height 10
click at [56, 181] on input "****" at bounding box center [66, 183] width 71 height 10
type input "*"
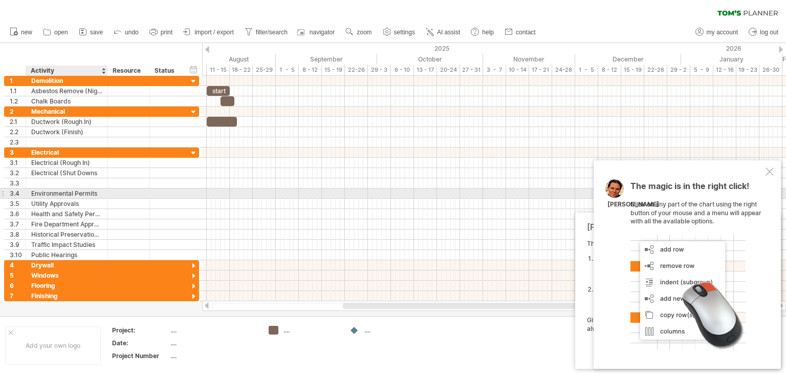
click at [104, 195] on div at bounding box center [106, 193] width 5 height 10
click at [104, 191] on div at bounding box center [106, 193] width 5 height 10
click at [98, 195] on div "Environmental Permits" at bounding box center [66, 193] width 71 height 10
type input "*"
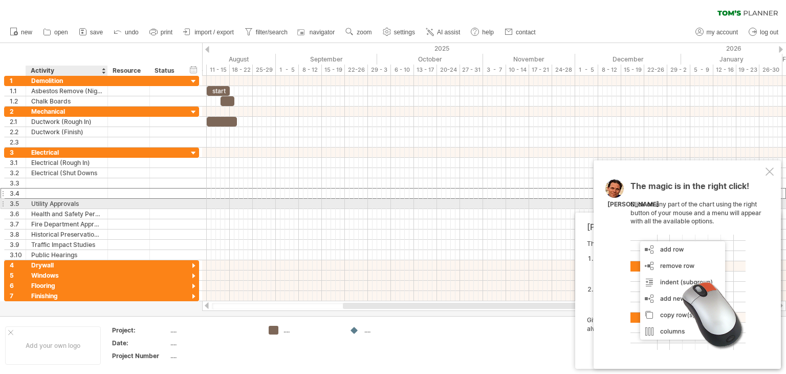
click at [84, 203] on div "Utility Approvals" at bounding box center [66, 204] width 71 height 10
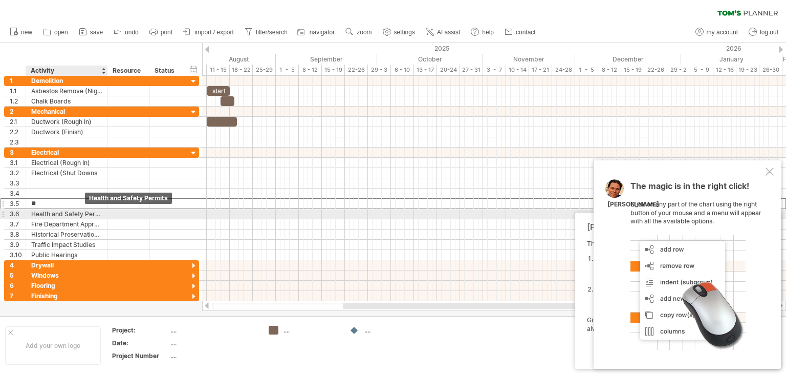
type input "*"
click at [97, 213] on div "Health and Safety Permits" at bounding box center [66, 214] width 71 height 10
click at [53, 213] on input "****" at bounding box center [66, 214] width 71 height 10
type input "*"
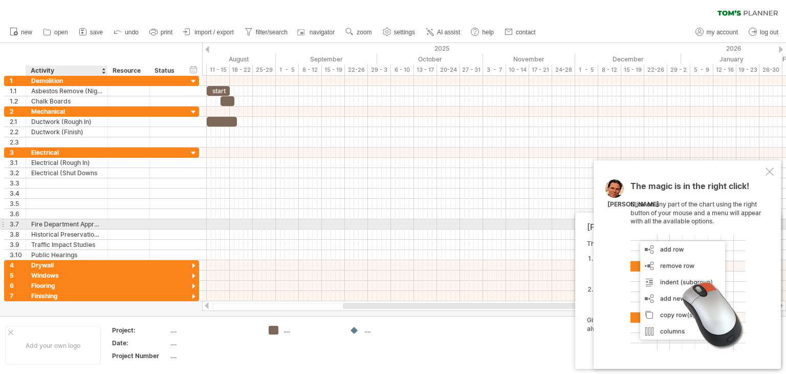
click at [102, 222] on div "**********" at bounding box center [67, 224] width 82 height 10
click at [97, 224] on div "Fire Department Approval" at bounding box center [66, 224] width 71 height 10
click at [58, 226] on input "***" at bounding box center [66, 224] width 71 height 10
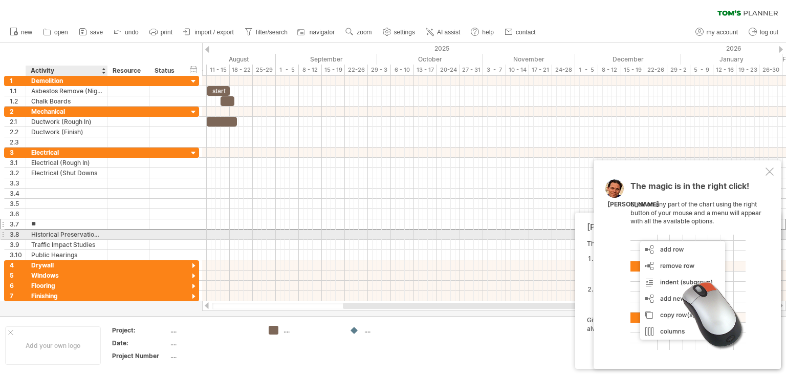
type input "*"
click at [99, 231] on div "Historical Preservation Approval" at bounding box center [66, 234] width 71 height 10
click at [0, 0] on input "**********" at bounding box center [0, 0] width 0 height 0
type input "*"
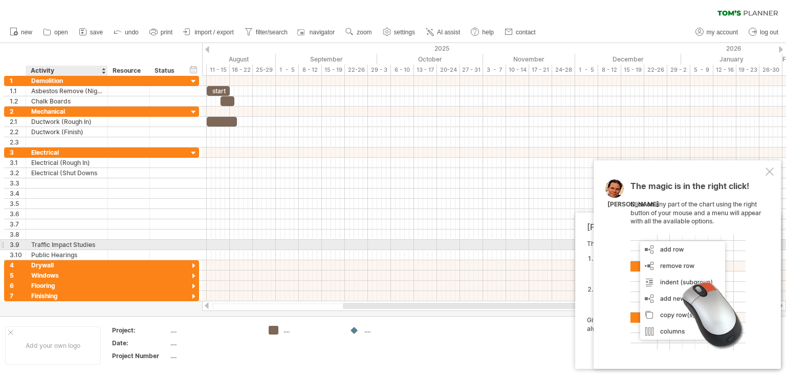
click at [104, 244] on div at bounding box center [106, 245] width 5 height 10
click at [100, 244] on div "Traffic Impact Studies" at bounding box center [66, 245] width 71 height 10
type input "*"
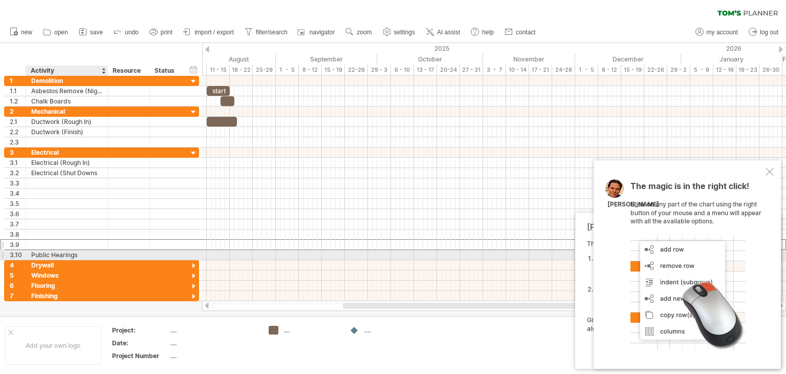
click at [84, 255] on div "Public Hearings" at bounding box center [66, 255] width 71 height 10
type input "*"
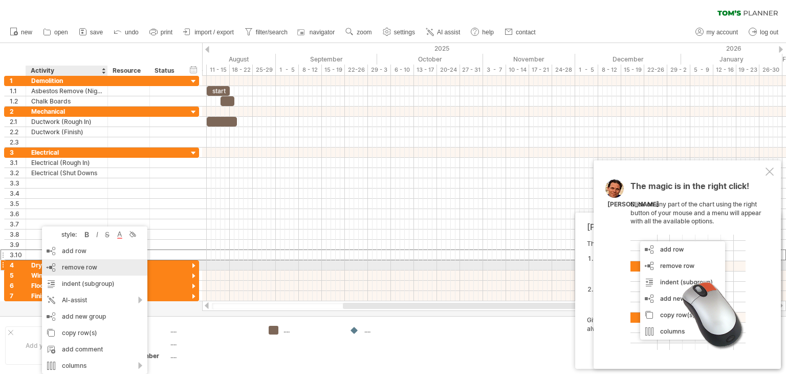
click at [73, 268] on span "remove row" at bounding box center [79, 267] width 35 height 8
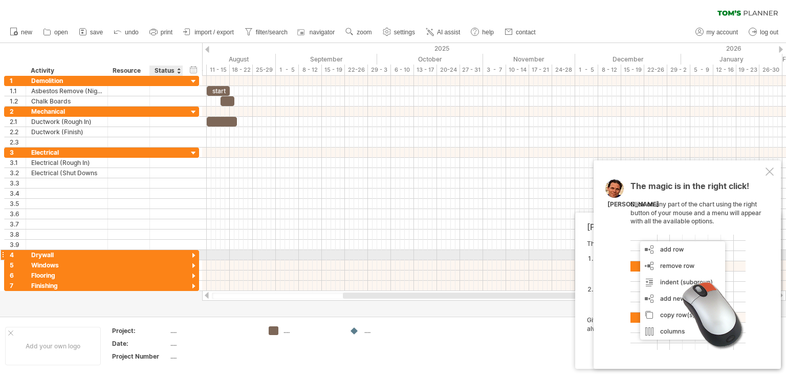
click at [192, 252] on div at bounding box center [194, 256] width 10 height 10
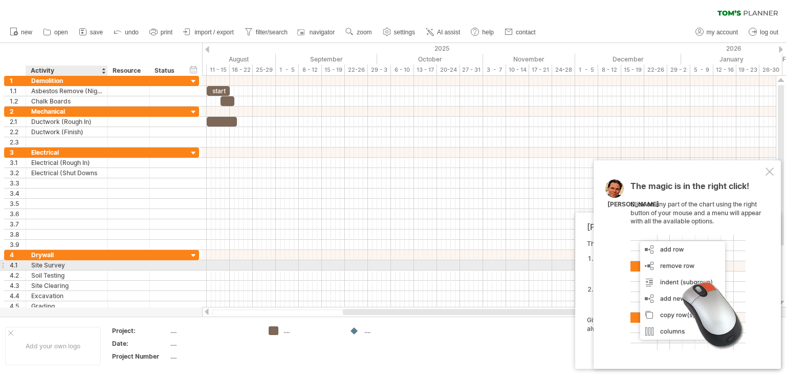
click at [68, 264] on div "Site Survey" at bounding box center [66, 265] width 71 height 10
type input "*"
type input "**********"
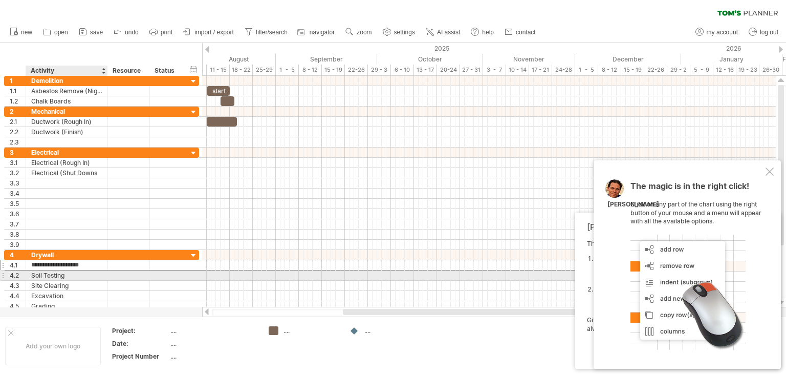
click at [67, 273] on div "Soil Testing" at bounding box center [66, 275] width 71 height 10
type input "*"
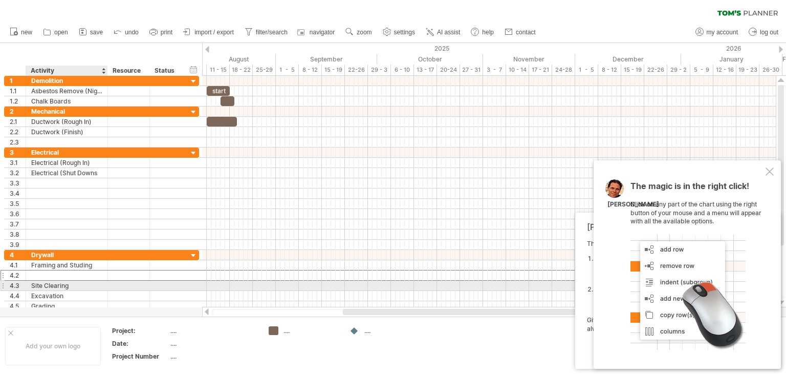
click at [74, 285] on div "Site Clearing" at bounding box center [66, 286] width 71 height 10
type input "*"
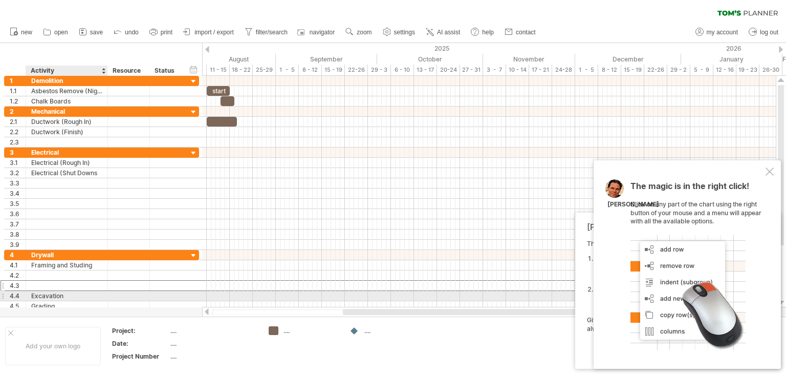
click at [67, 295] on div "Excavation" at bounding box center [66, 296] width 71 height 10
type input "*"
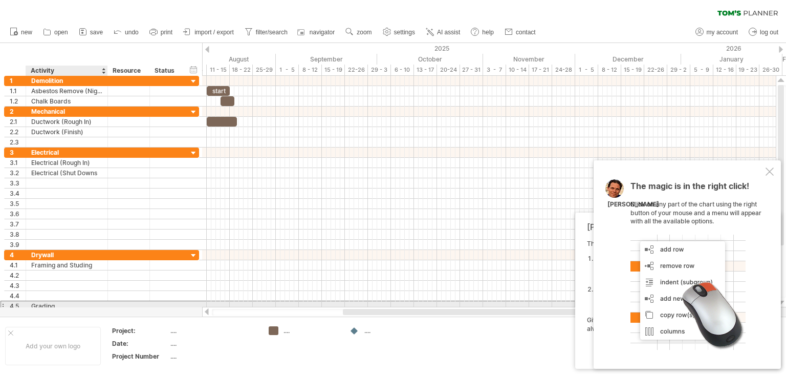
click at [60, 302] on div "Grading" at bounding box center [66, 306] width 71 height 10
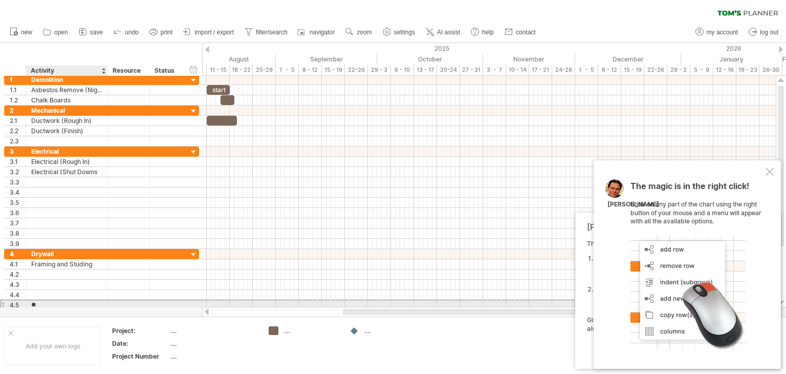
type input "*"
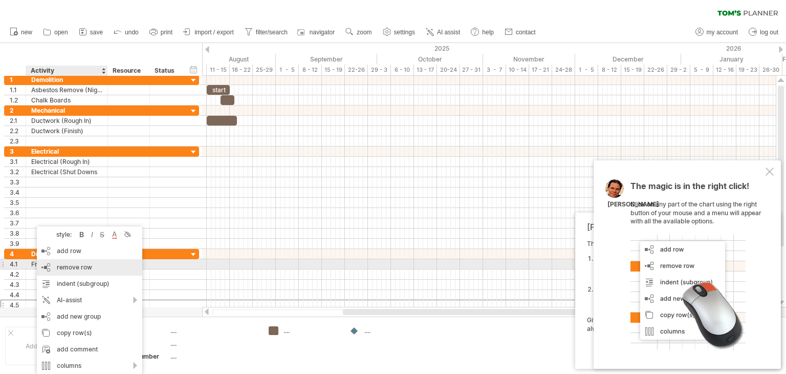
click at [73, 268] on span "remove row" at bounding box center [74, 267] width 35 height 8
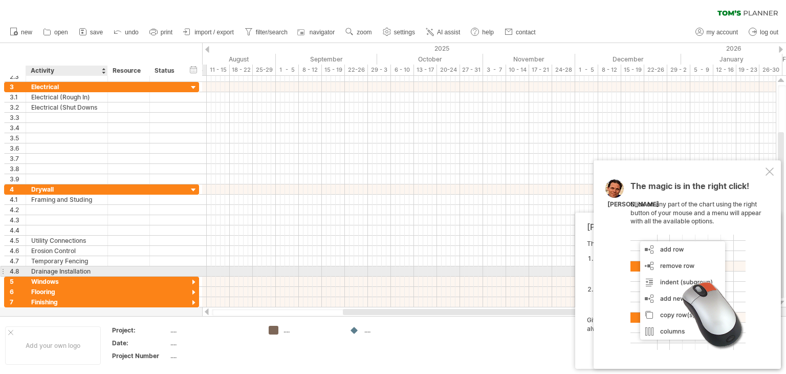
click at [98, 269] on div "Drainage Installation" at bounding box center [66, 271] width 71 height 10
click at [0, 0] on input "**********" at bounding box center [0, 0] width 0 height 0
type input "*"
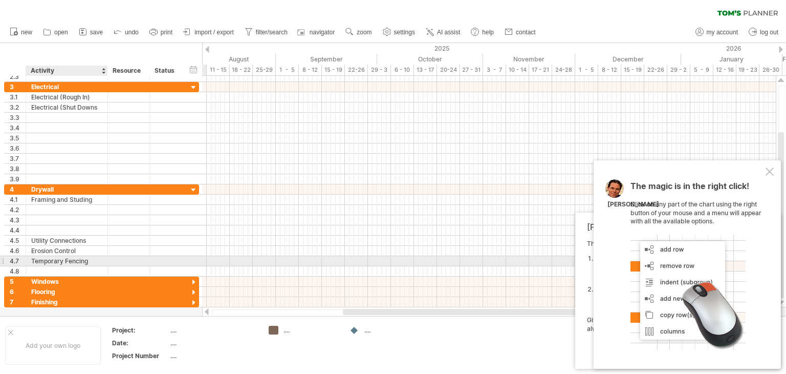
click at [98, 258] on div "Temporary Fencing" at bounding box center [66, 261] width 71 height 10
type input "*"
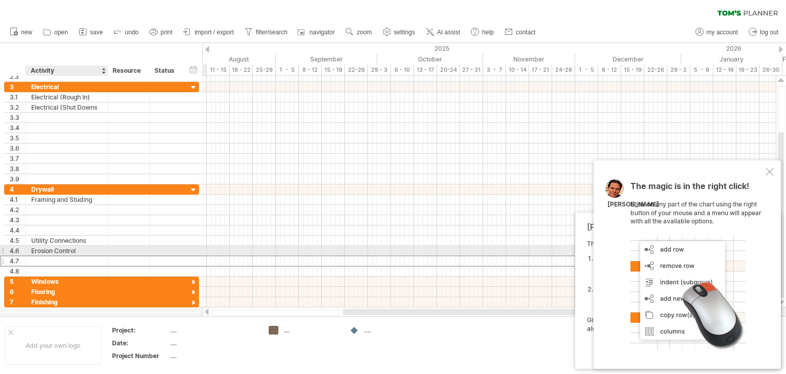
click at [86, 249] on div "Erosion Control" at bounding box center [66, 251] width 71 height 10
type input "*"
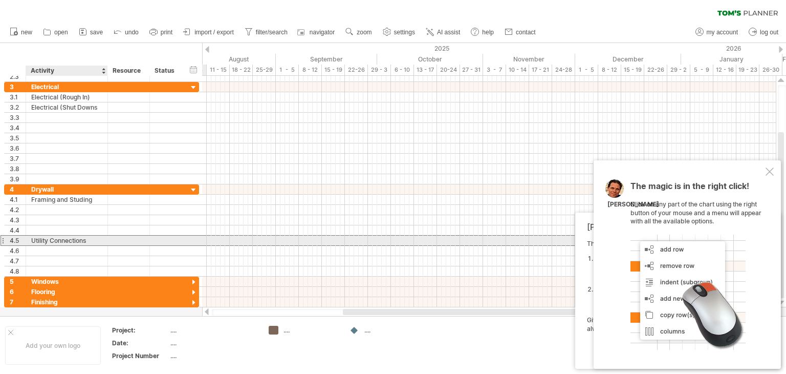
click at [90, 238] on div "Utility Connections" at bounding box center [66, 240] width 71 height 10
type input "*"
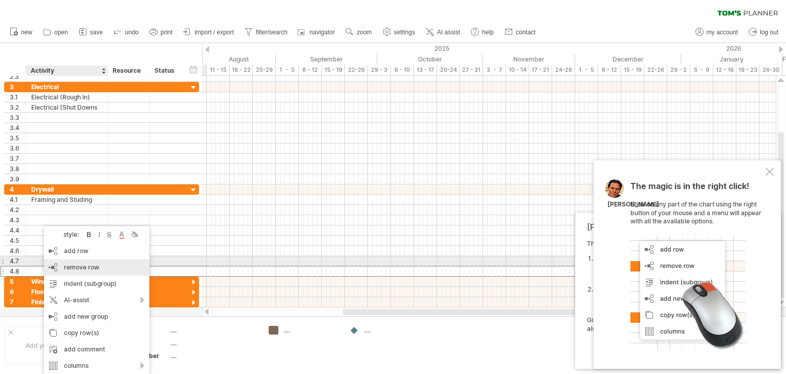
click at [78, 266] on span "remove row" at bounding box center [81, 267] width 35 height 8
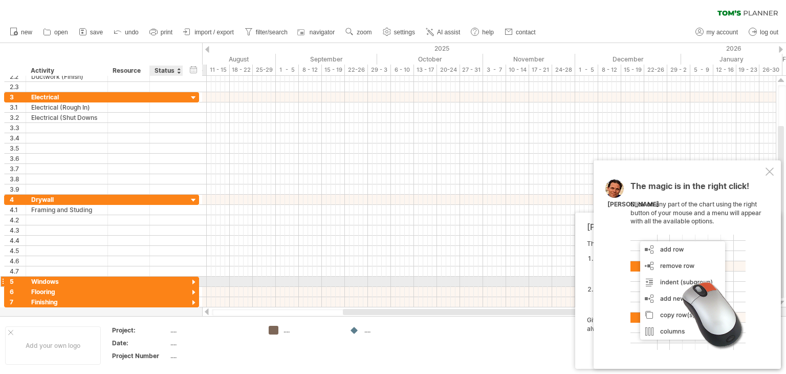
click at [192, 279] on div at bounding box center [194, 282] width 10 height 10
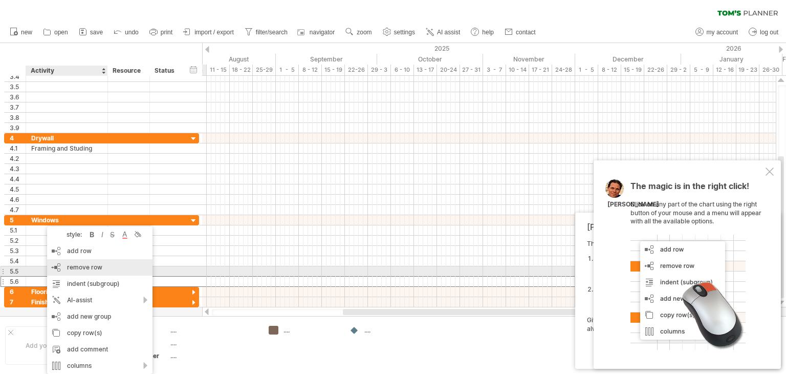
click at [82, 266] on span "remove row" at bounding box center [84, 267] width 35 height 8
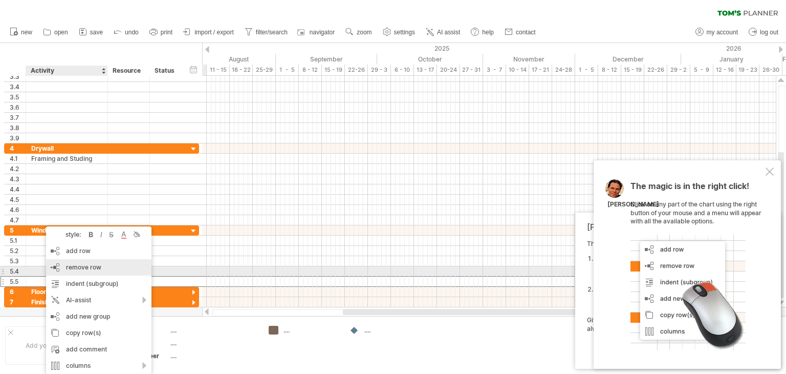
click at [76, 267] on span "remove row" at bounding box center [83, 267] width 35 height 8
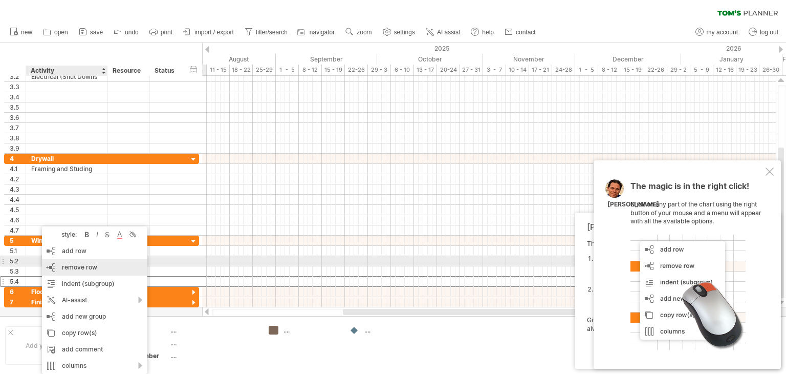
click at [76, 265] on span "remove row" at bounding box center [79, 267] width 35 height 8
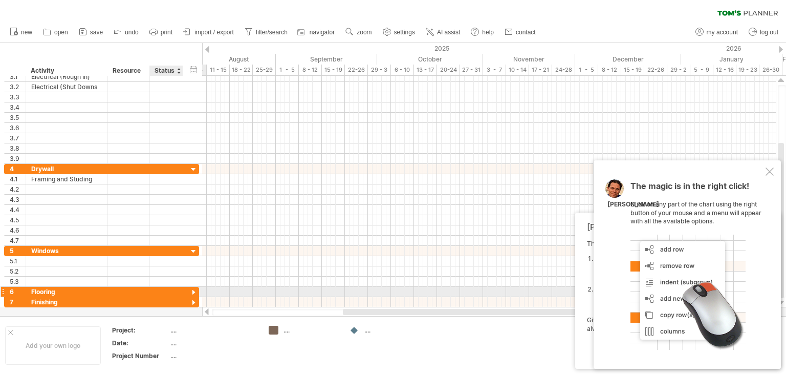
click at [194, 289] on div at bounding box center [194, 293] width 10 height 10
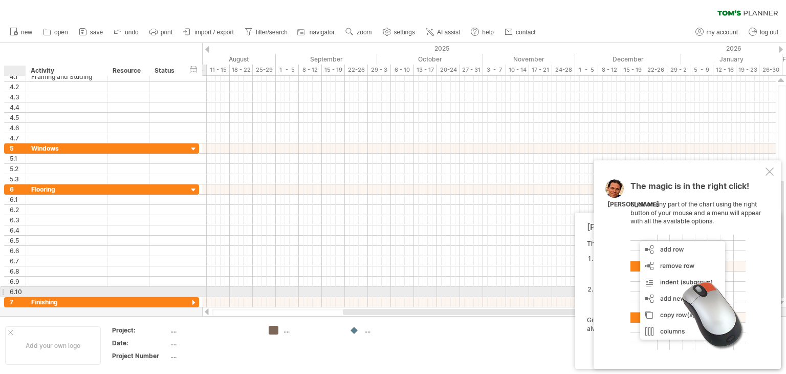
click at [29, 291] on div at bounding box center [67, 292] width 82 height 10
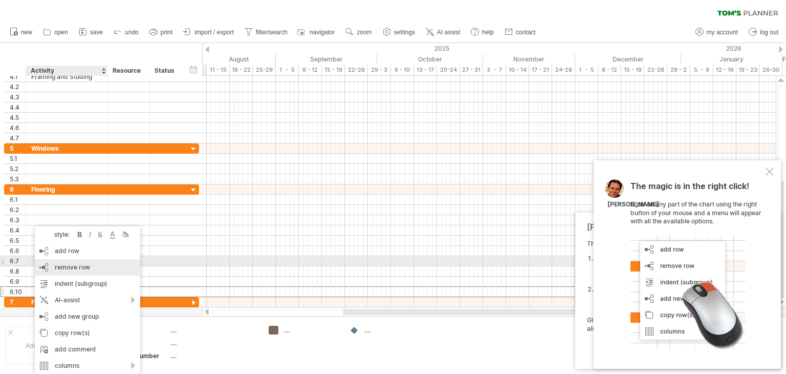
click at [75, 265] on span "remove row" at bounding box center [72, 267] width 35 height 8
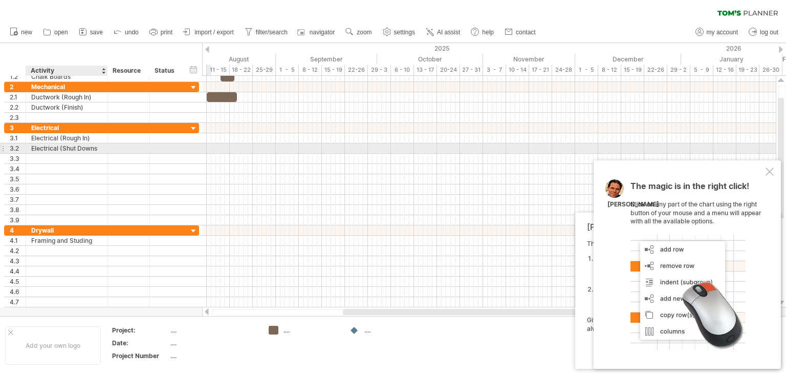
click at [100, 146] on div "Electrical (Shut Downs" at bounding box center [66, 148] width 71 height 10
type input "**********"
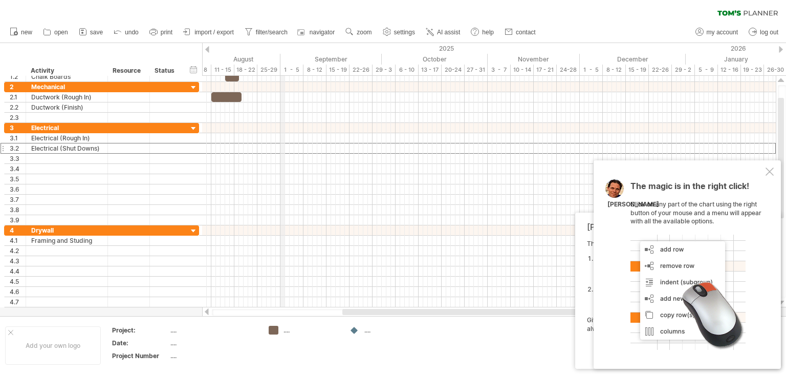
drag, startPoint x: 275, startPoint y: 64, endPoint x: 281, endPoint y: 65, distance: 5.7
click at [251, 68] on div "18 - 22" at bounding box center [245, 70] width 23 height 11
click at [252, 70] on div "18 - 22" at bounding box center [245, 70] width 23 height 11
click at [626, 60] on div "December" at bounding box center [633, 59] width 106 height 11
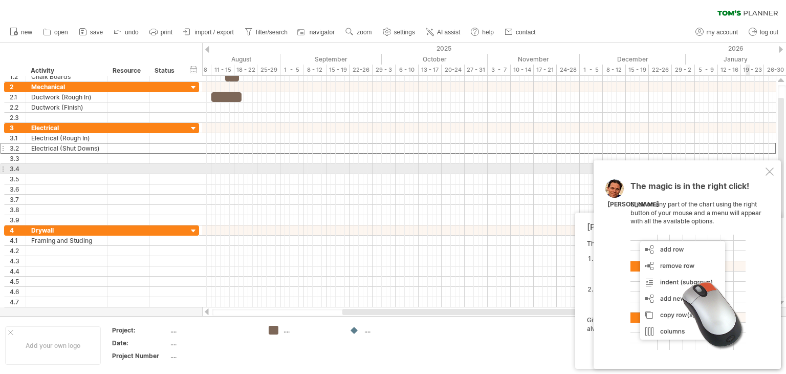
click at [772, 173] on div at bounding box center [770, 171] width 8 height 8
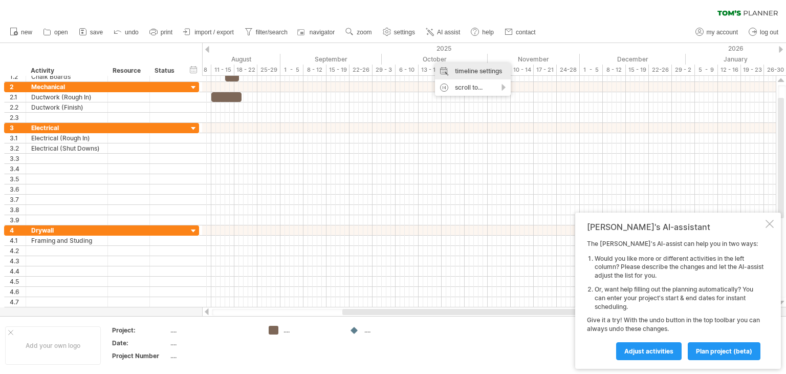
click at [459, 70] on div "timeline settings" at bounding box center [473, 71] width 76 height 16
select select "*"
select select "**"
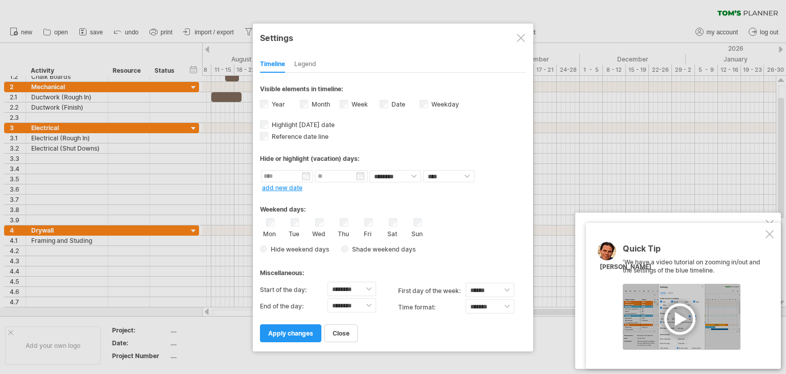
click at [311, 63] on div "Legend" at bounding box center [305, 64] width 22 height 16
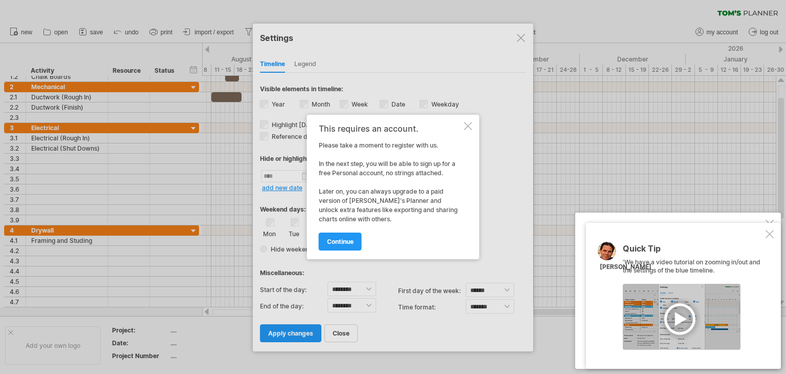
click at [469, 125] on div at bounding box center [468, 126] width 8 height 8
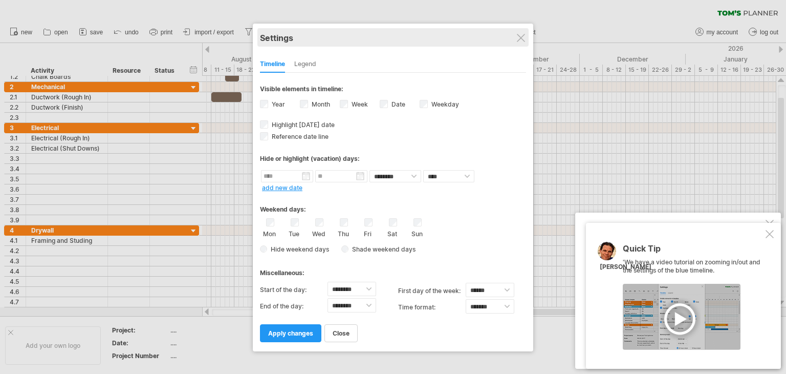
click at [526, 31] on div "Settings" at bounding box center [393, 37] width 266 height 18
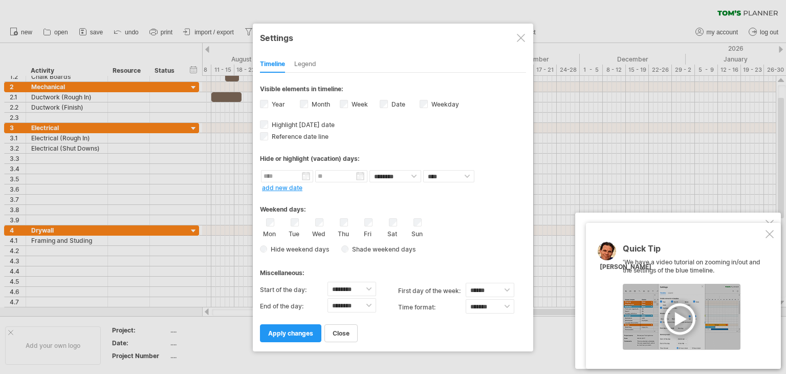
click at [525, 35] on div at bounding box center [521, 38] width 8 height 8
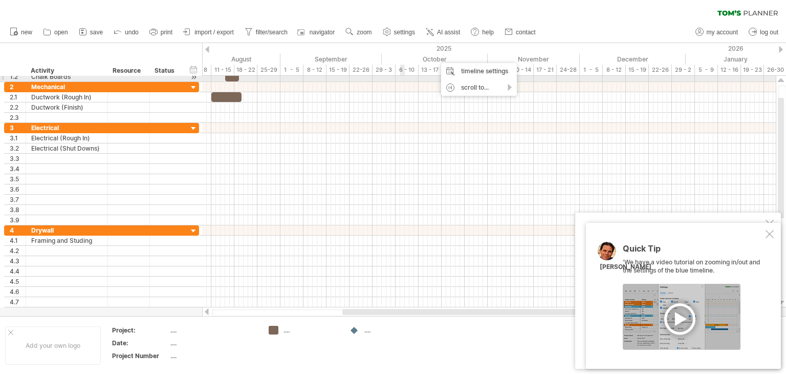
click at [401, 76] on div at bounding box center [489, 77] width 574 height 10
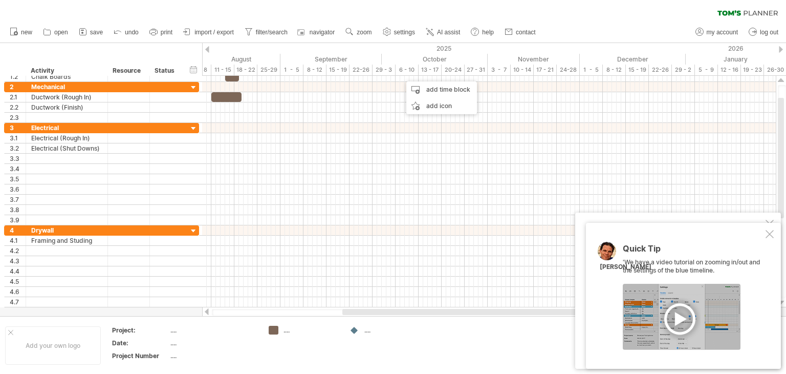
click at [782, 48] on div at bounding box center [781, 49] width 4 height 7
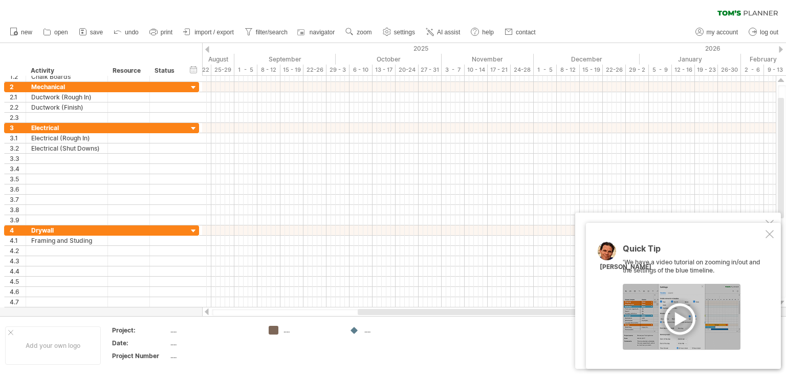
click at [207, 49] on div at bounding box center [207, 49] width 4 height 7
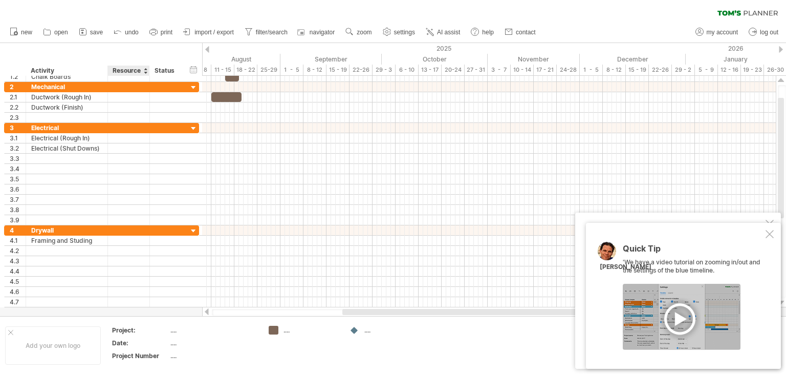
click at [143, 328] on div "Project:" at bounding box center [140, 330] width 56 height 9
type input "**********"
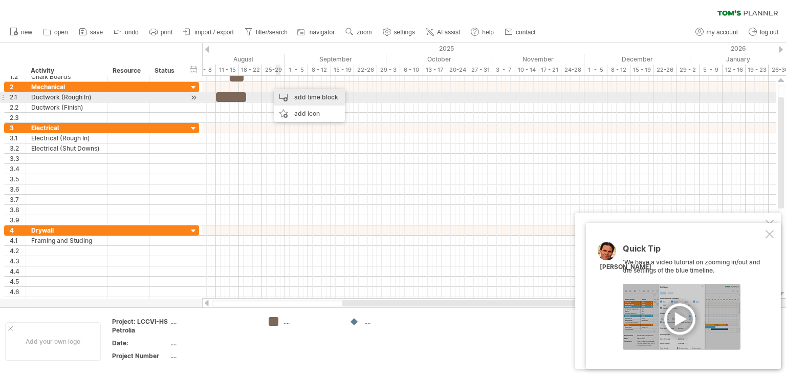
click at [305, 96] on div "add time block" at bounding box center [309, 97] width 71 height 16
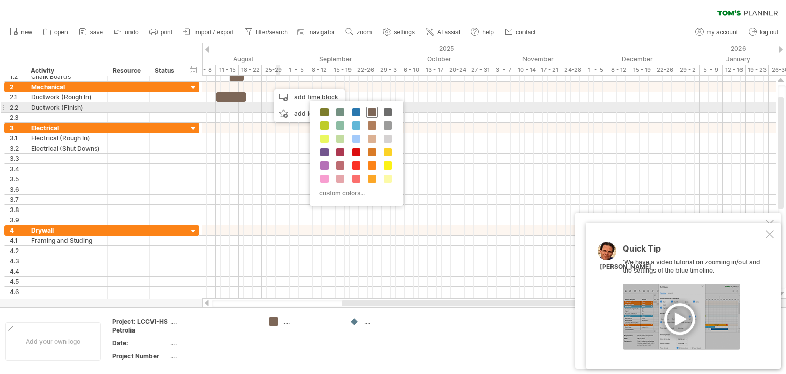
click at [370, 111] on span at bounding box center [372, 112] width 8 height 8
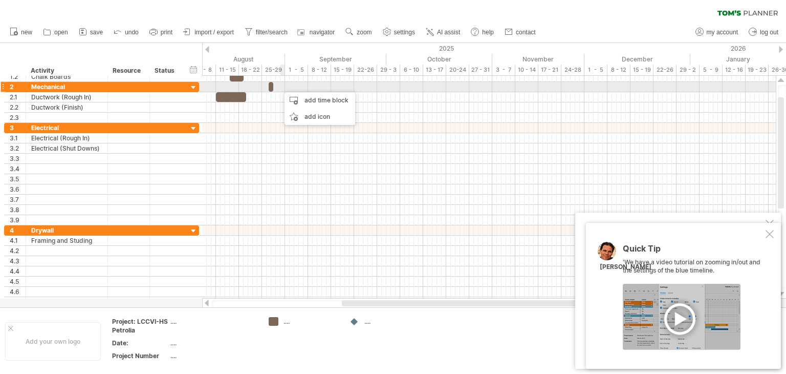
click at [281, 87] on div at bounding box center [489, 87] width 574 height 10
click at [276, 84] on div at bounding box center [489, 87] width 574 height 10
click at [271, 85] on span at bounding box center [273, 87] width 4 height 10
click at [271, 86] on span at bounding box center [273, 87] width 4 height 10
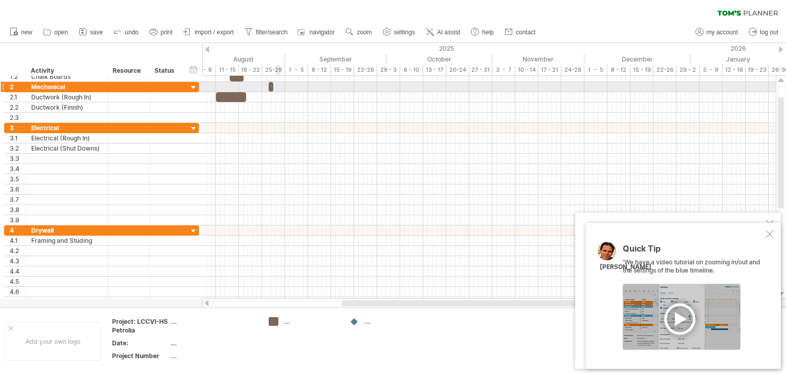
click at [276, 87] on div at bounding box center [489, 87] width 574 height 10
click at [272, 85] on span at bounding box center [273, 87] width 4 height 10
click at [273, 87] on span at bounding box center [273, 87] width 4 height 10
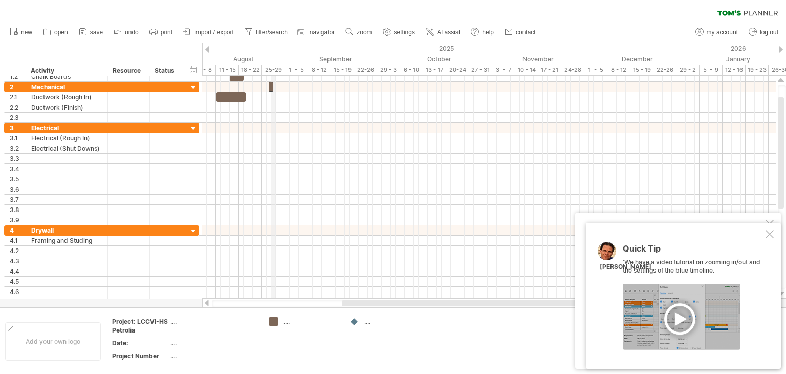
click at [271, 69] on div "25-29" at bounding box center [273, 70] width 23 height 11
click at [276, 70] on div "25-29" at bounding box center [273, 70] width 23 height 11
click at [132, 32] on span "undo" at bounding box center [132, 32] width 14 height 7
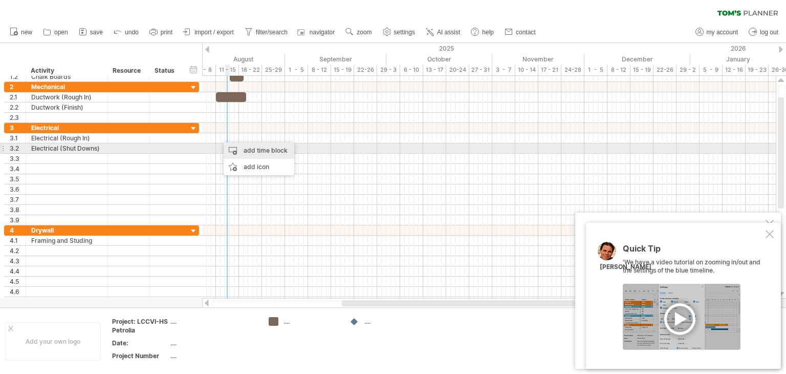
click at [240, 150] on div "add time block" at bounding box center [259, 150] width 71 height 16
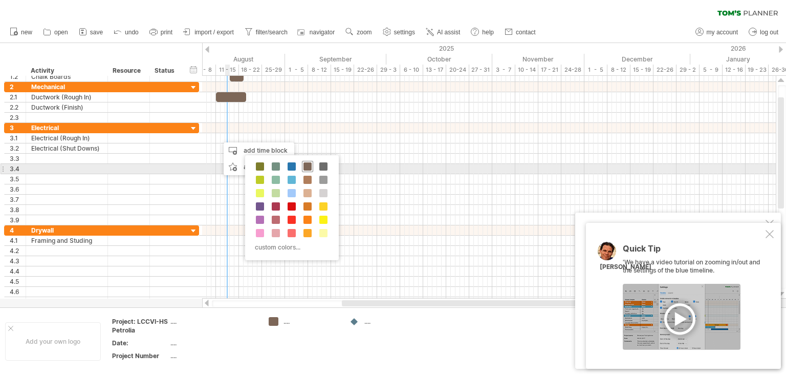
click at [306, 166] on span at bounding box center [308, 166] width 8 height 8
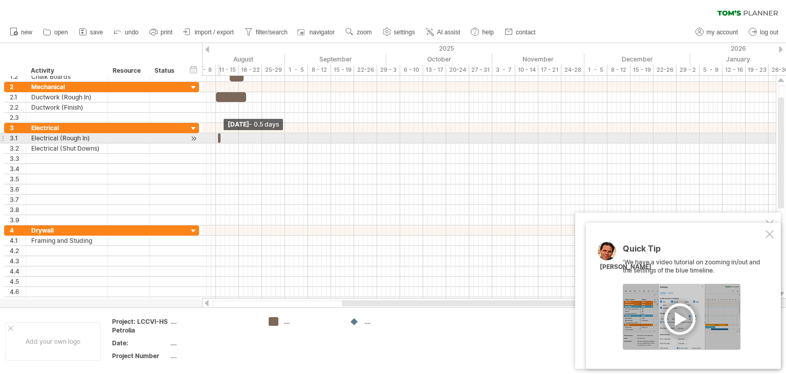
click at [218, 138] on div at bounding box center [219, 138] width 3 height 10
click at [217, 137] on span at bounding box center [218, 138] width 4 height 10
click at [215, 137] on span at bounding box center [216, 138] width 4 height 10
click at [221, 137] on span at bounding box center [221, 138] width 4 height 10
drag, startPoint x: 221, startPoint y: 137, endPoint x: 251, endPoint y: 137, distance: 30.2
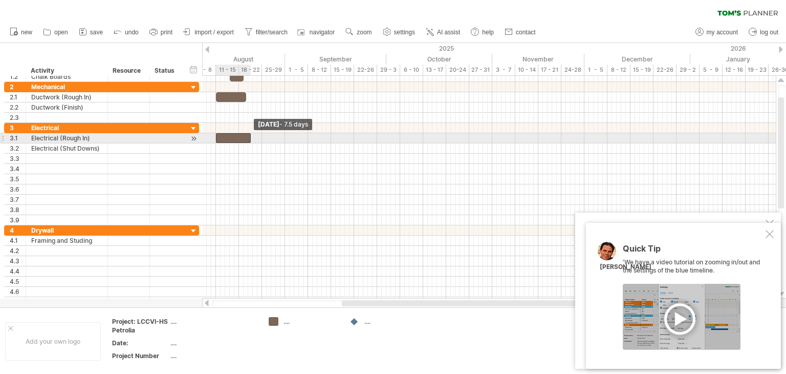
click at [251, 137] on span at bounding box center [251, 138] width 4 height 10
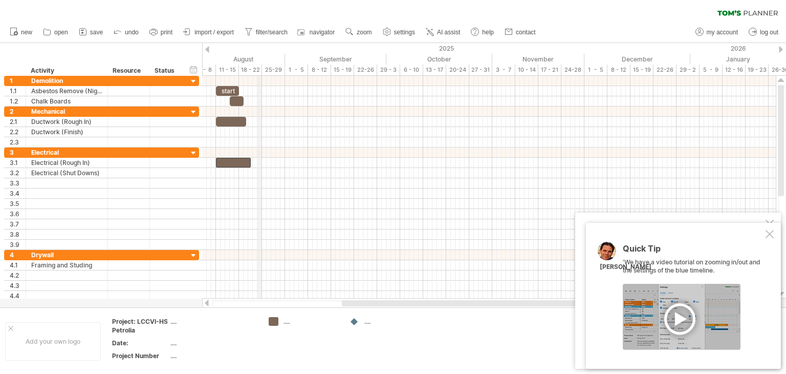
click at [259, 68] on div "18 - 22" at bounding box center [250, 70] width 23 height 11
click at [262, 71] on div "18 - 22" at bounding box center [250, 70] width 23 height 11
click at [246, 58] on div "August" at bounding box center [236, 59] width 97 height 11
click at [278, 70] on div "timeline settings" at bounding box center [289, 71] width 76 height 16
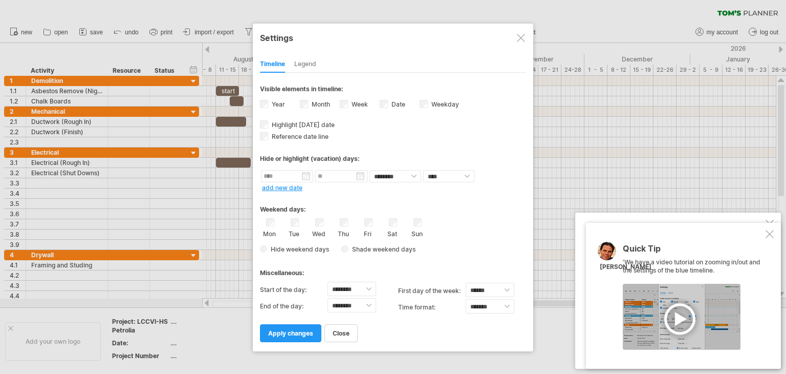
click at [358, 101] on label "Week visibility of weeknumbers Currently there is not enough space horizontally…" at bounding box center [359, 104] width 18 height 8
click at [306, 332] on span "apply changes" at bounding box center [290, 333] width 45 height 8
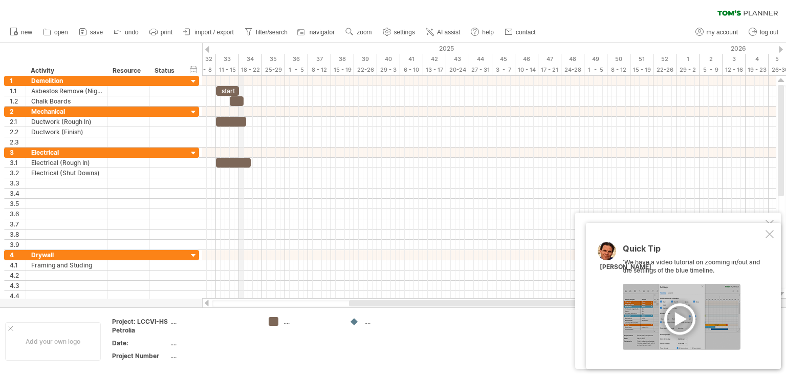
click at [240, 72] on div "18 - 22" at bounding box center [250, 70] width 23 height 11
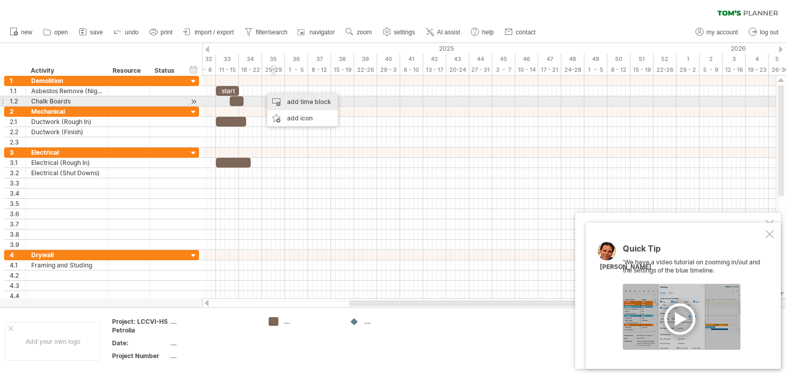
click at [288, 102] on div "add time block" at bounding box center [302, 102] width 71 height 16
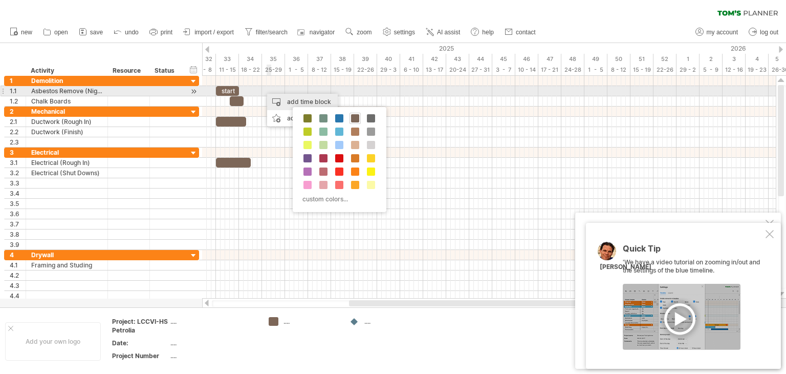
click at [268, 94] on div "add time block" at bounding box center [302, 102] width 71 height 16
click at [259, 91] on div at bounding box center [489, 91] width 574 height 10
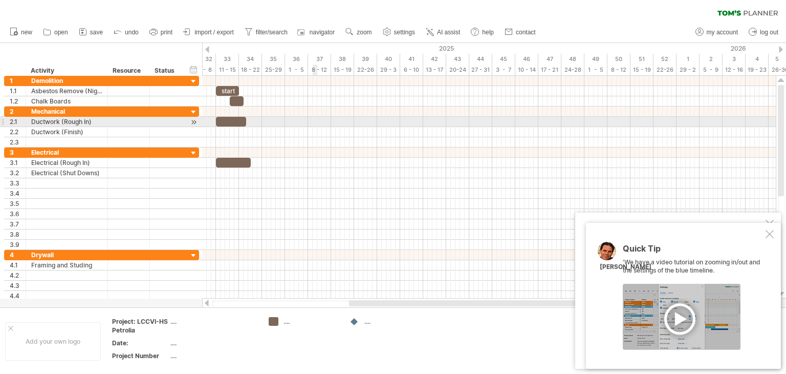
click at [313, 123] on div at bounding box center [489, 122] width 574 height 10
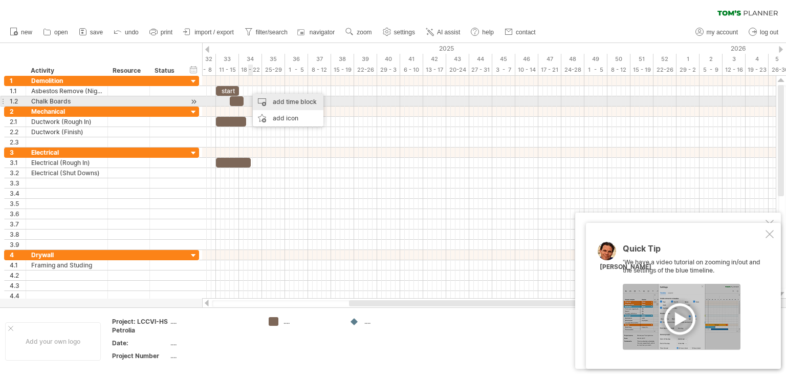
click at [275, 102] on div "add time block" at bounding box center [288, 102] width 71 height 16
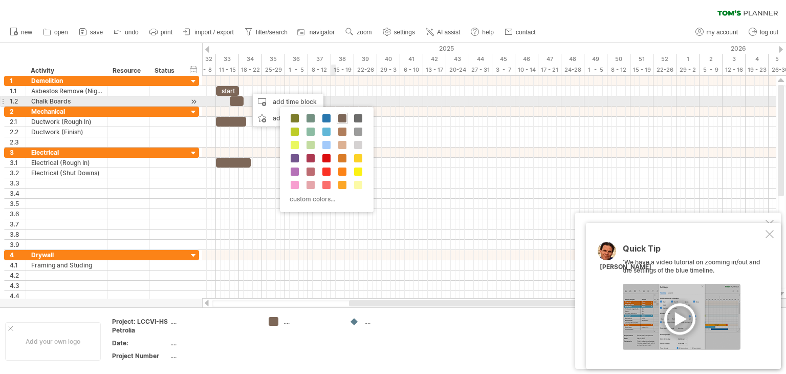
click at [332, 98] on div at bounding box center [489, 101] width 574 height 10
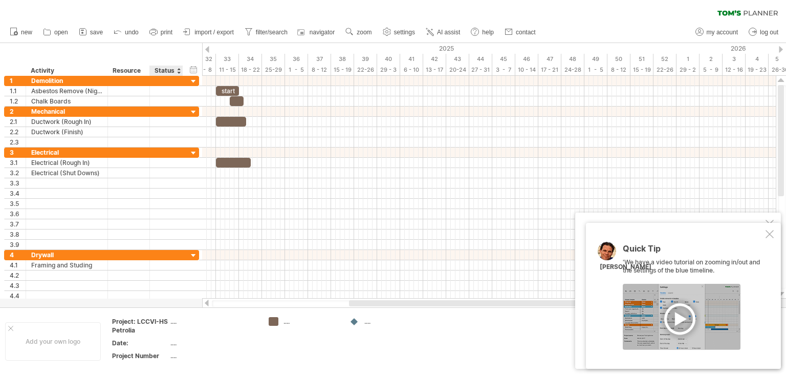
click at [162, 70] on div "Status" at bounding box center [166, 71] width 23 height 10
click at [181, 71] on div at bounding box center [183, 71] width 4 height 10
click at [181, 70] on div at bounding box center [183, 71] width 4 height 10
click at [146, 72] on div at bounding box center [145, 71] width 4 height 10
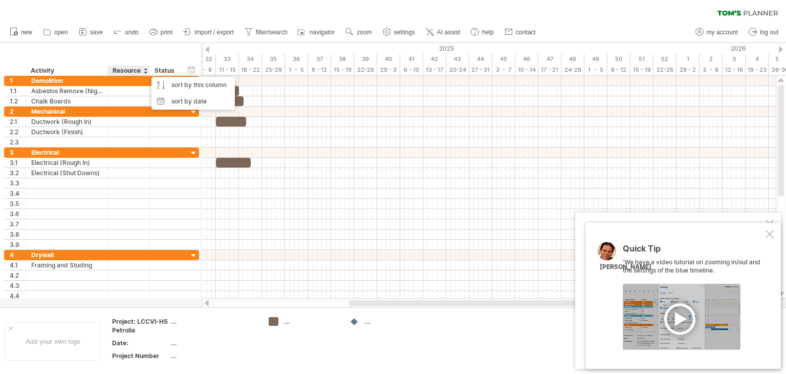
click at [176, 71] on div "Status" at bounding box center [166, 71] width 23 height 10
click at [191, 70] on div "hide start/end/duration show start/end/duration" at bounding box center [192, 69] width 10 height 11
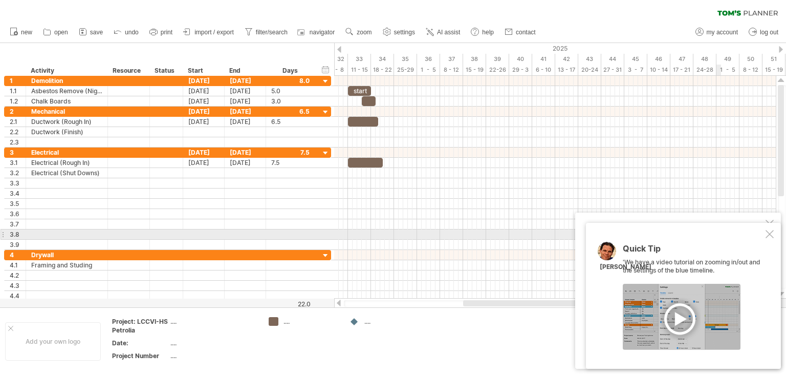
click at [769, 234] on div at bounding box center [770, 234] width 8 height 8
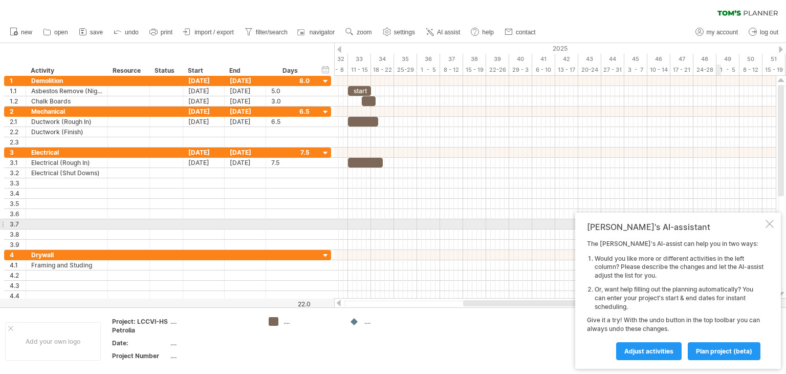
click at [770, 223] on div at bounding box center [770, 224] width 8 height 8
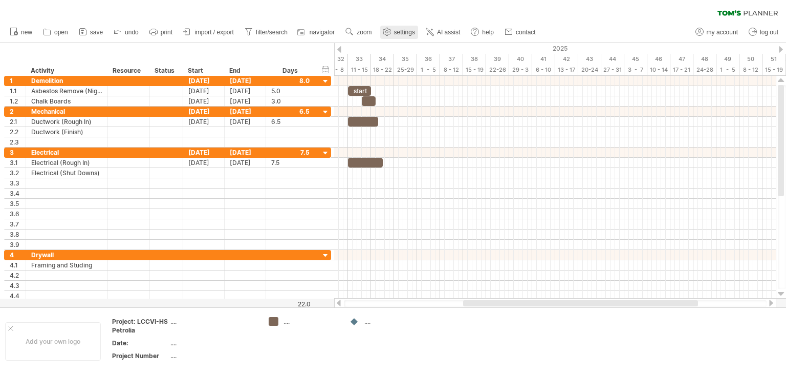
click at [403, 31] on span "settings" at bounding box center [404, 32] width 21 height 7
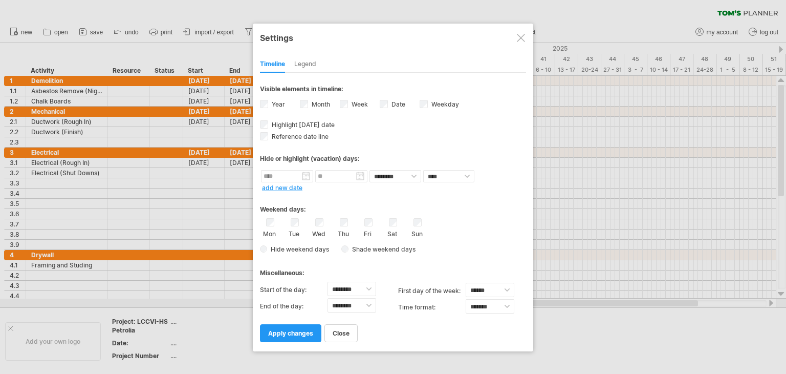
click at [448, 103] on label "Weekday visibility of weekday Currently there is not enough space horizontally …" at bounding box center [445, 104] width 30 height 8
click at [287, 329] on span "apply changes" at bounding box center [290, 333] width 45 height 8
